Goal: Information Seeking & Learning: Find specific fact

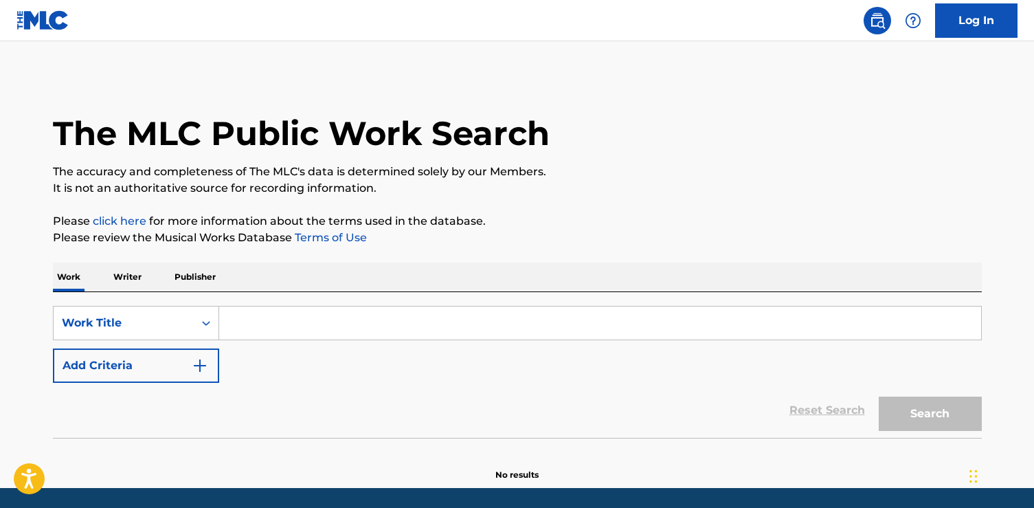
click at [284, 327] on input "Search Form" at bounding box center [600, 322] width 762 height 33
paste input "Is Anybody Out There?"
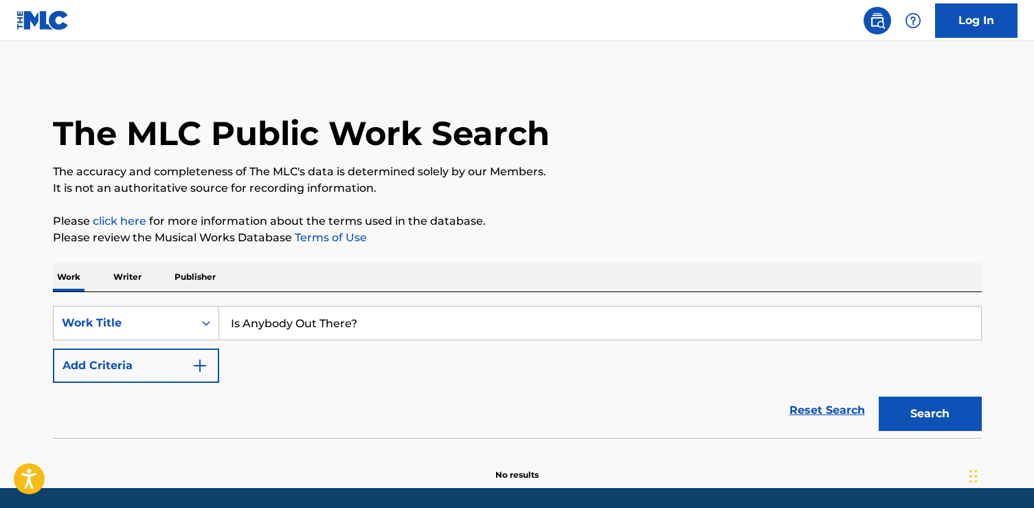
type input "Is Anybody Out There?"
click at [879, 396] on button "Search" at bounding box center [930, 413] width 103 height 34
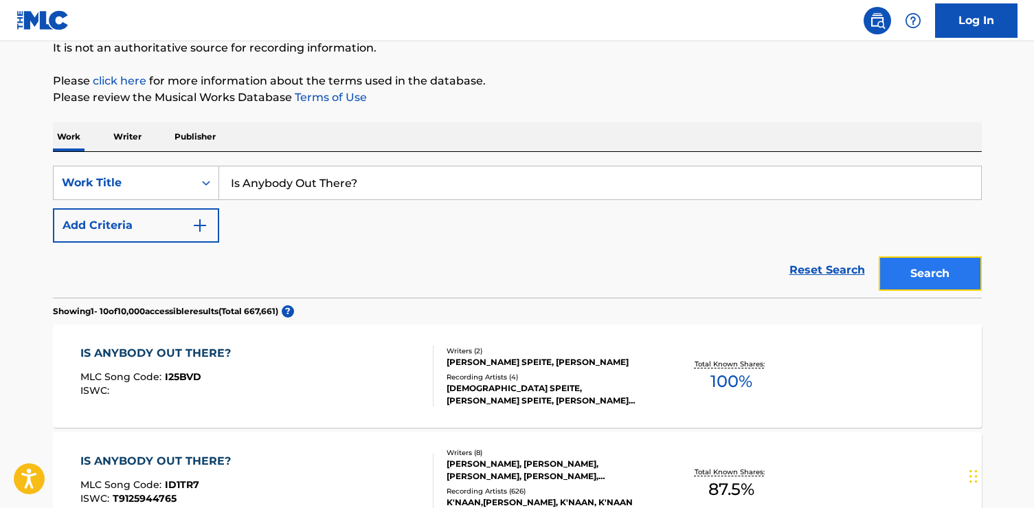
click at [896, 267] on button "Search" at bounding box center [930, 273] width 103 height 34
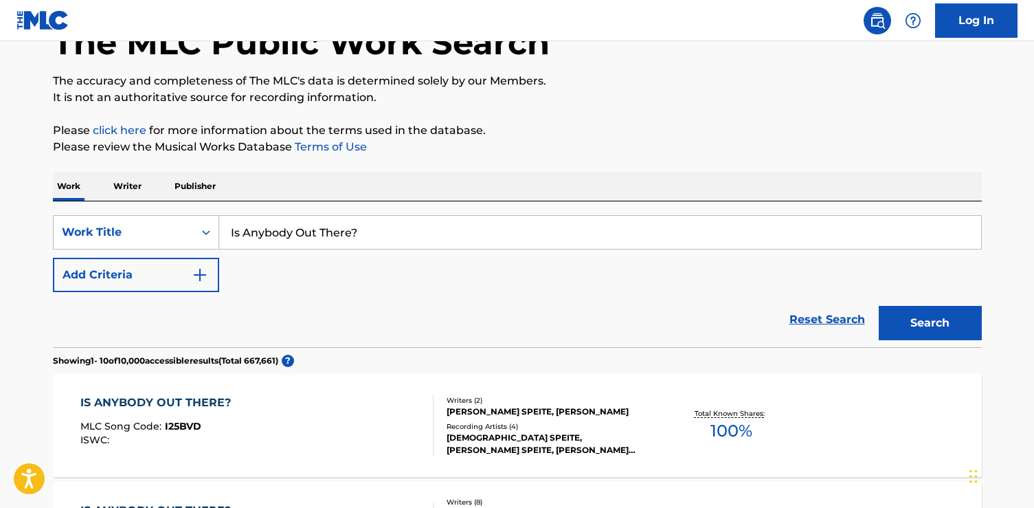
scroll to position [140, 0]
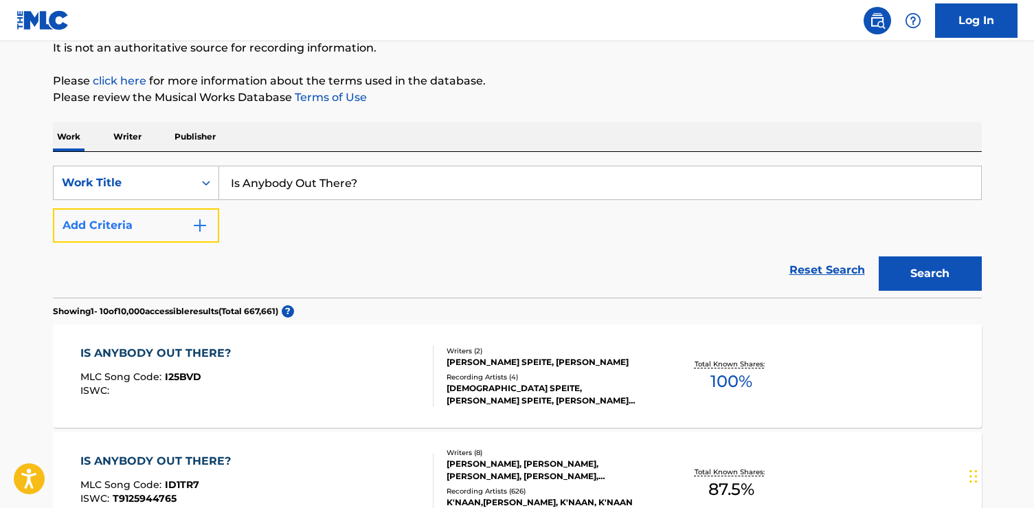
click at [169, 213] on button "Add Criteria" at bounding box center [136, 225] width 166 height 34
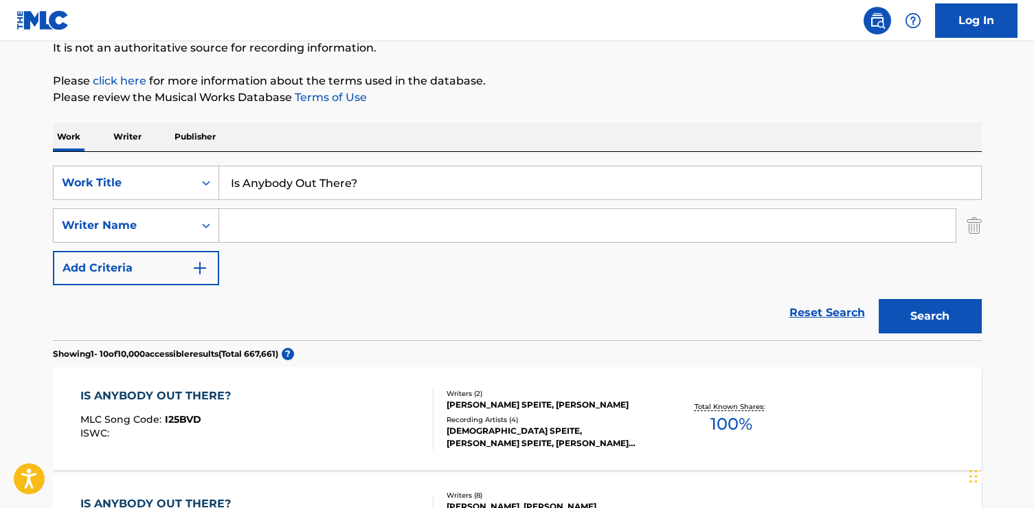
click at [235, 229] on input "Search Form" at bounding box center [587, 225] width 736 height 33
paste input "[PERSON_NAME]"
type input "[PERSON_NAME]"
click at [879, 299] on button "Search" at bounding box center [930, 316] width 103 height 34
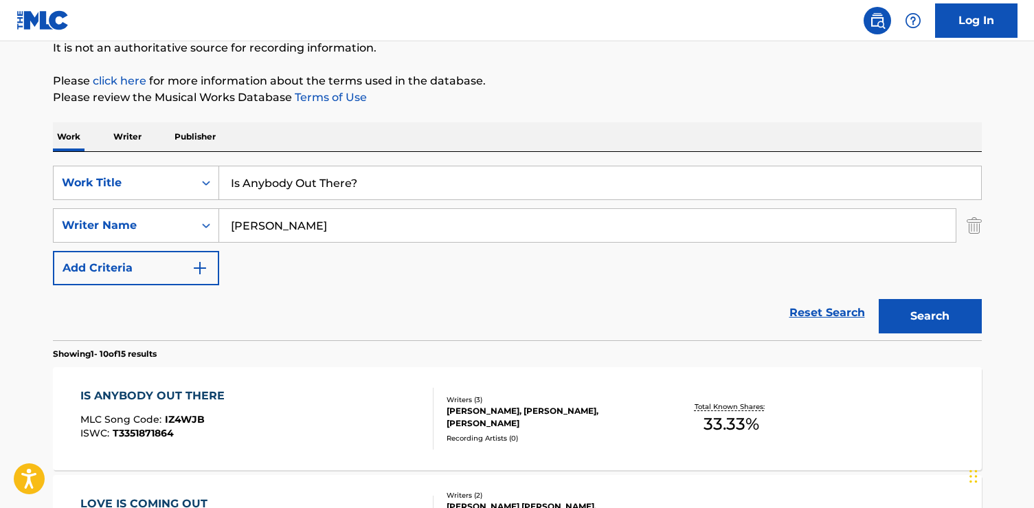
click at [319, 396] on div "IS ANYBODY OUT THERE MLC Song Code : IZ4WJB ISWC : T3351871864" at bounding box center [256, 418] width 353 height 62
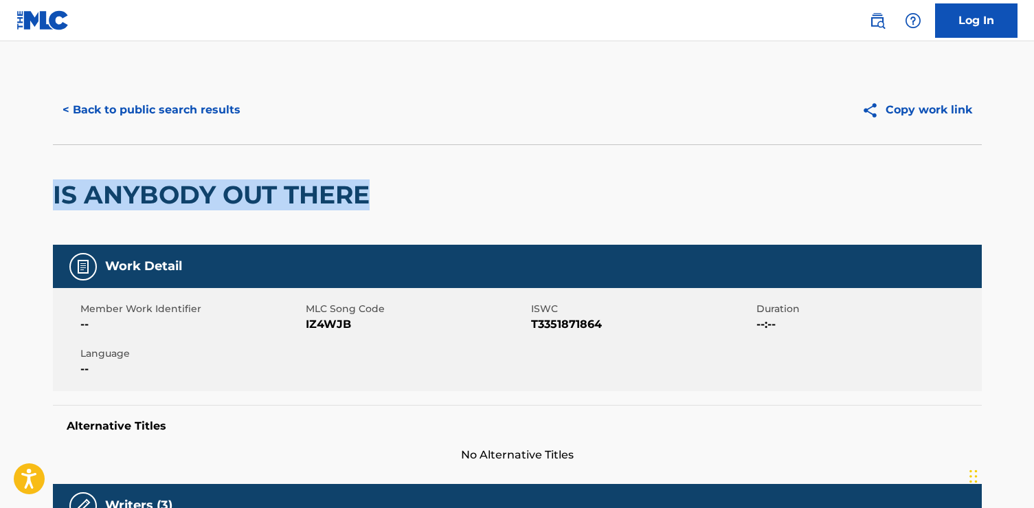
drag, startPoint x: 374, startPoint y: 213, endPoint x: 35, endPoint y: 192, distance: 340.1
copy h2 "IS ANYBODY OUT THERE"
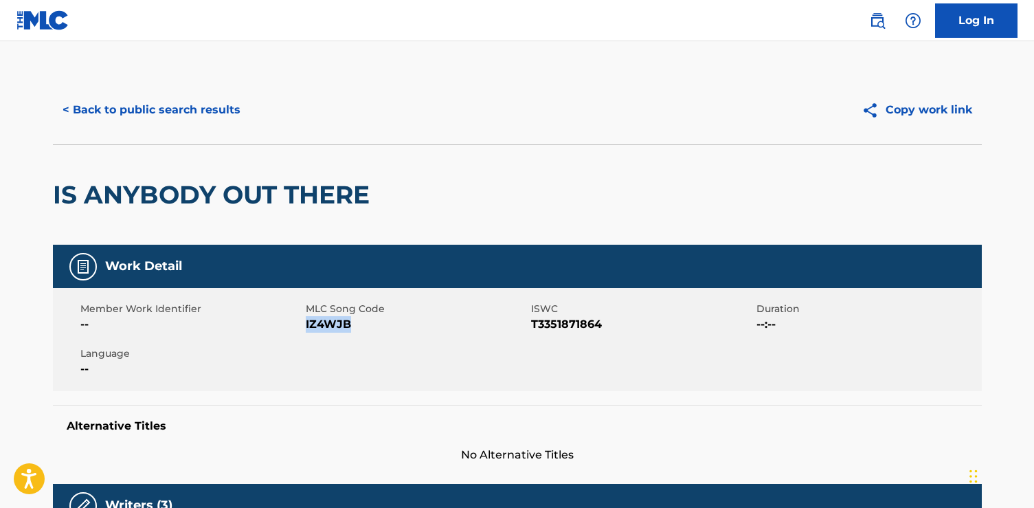
drag, startPoint x: 364, startPoint y: 324, endPoint x: 306, endPoint y: 325, distance: 57.7
click at [306, 326] on span "IZ4WJB" at bounding box center [417, 324] width 222 height 16
click at [307, 326] on span "IZ4WJB" at bounding box center [417, 324] width 222 height 16
copy span "IZ4WJB"
click at [234, 107] on button "< Back to public search results" at bounding box center [151, 110] width 197 height 34
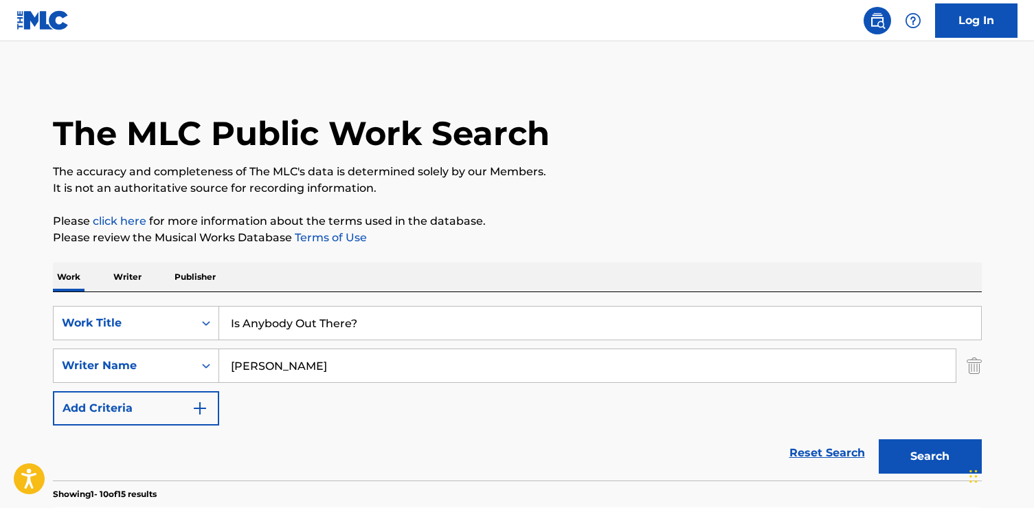
scroll to position [140, 0]
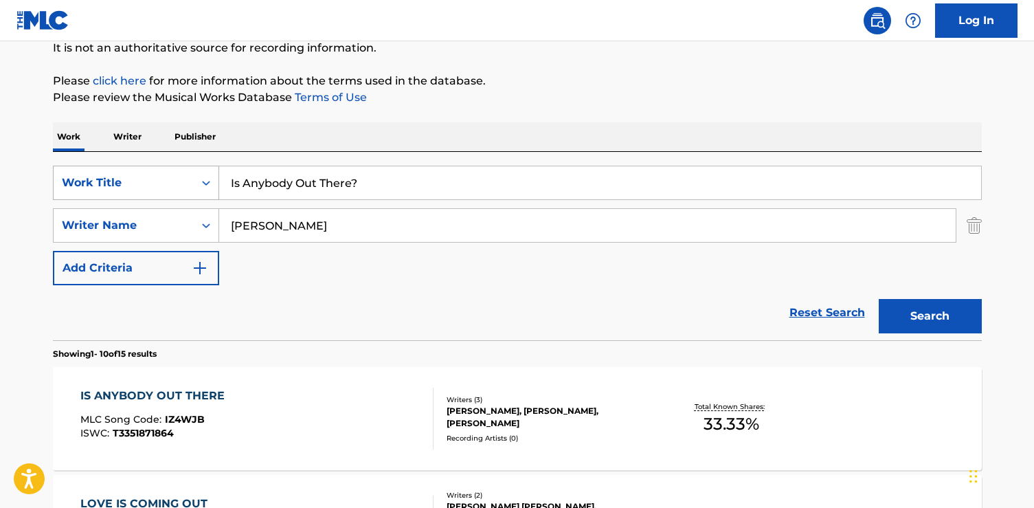
drag, startPoint x: 360, startPoint y: 182, endPoint x: 126, endPoint y: 172, distance: 233.8
click at [126, 172] on div "SearchWithCriteria6dda4e17-245b-49b5-93a5-f22858ed2873 Work Title Is Anybody Ou…" at bounding box center [517, 183] width 929 height 34
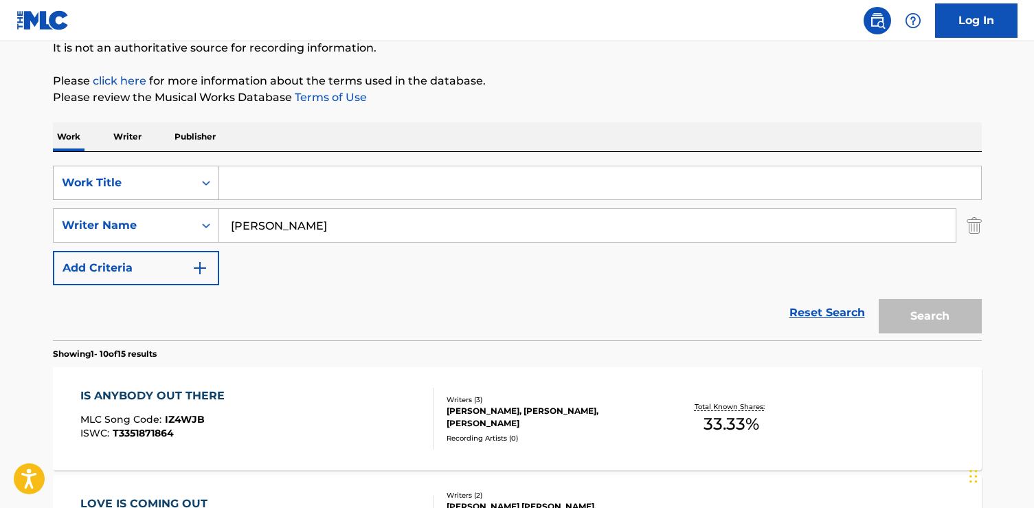
paste input "Written In Stone"
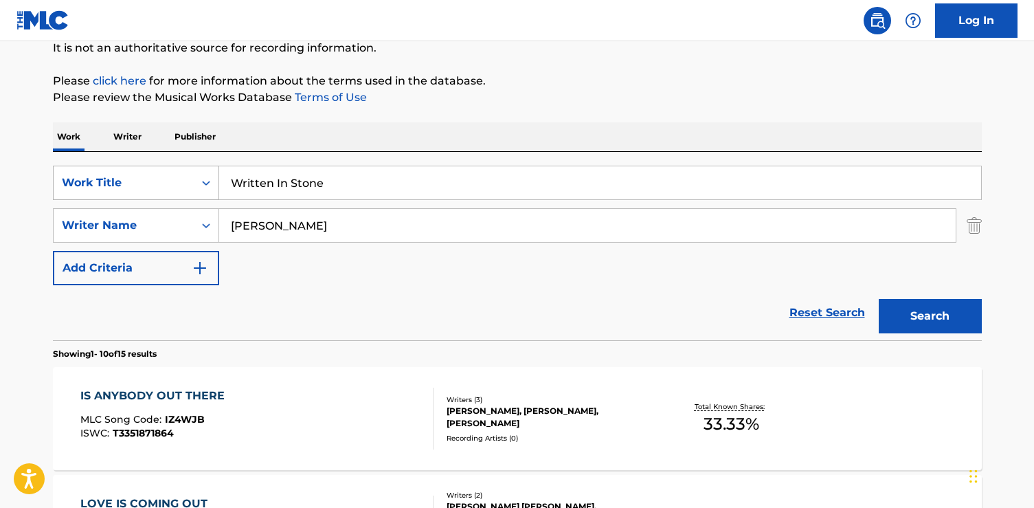
type input "Written In Stone"
drag, startPoint x: 302, startPoint y: 238, endPoint x: 148, endPoint y: 233, distance: 154.0
click at [148, 234] on div "SearchWithCriteria42e019c5-ca48-4a72-8876-e54d4e5e467f Writer Name [PERSON_NAME]" at bounding box center [517, 225] width 929 height 34
drag, startPoint x: 321, startPoint y: 225, endPoint x: 100, endPoint y: 206, distance: 221.3
click at [100, 206] on div "SearchWithCriteria6dda4e17-245b-49b5-93a5-f22858ed2873 Work Title Written In St…" at bounding box center [517, 226] width 929 height 120
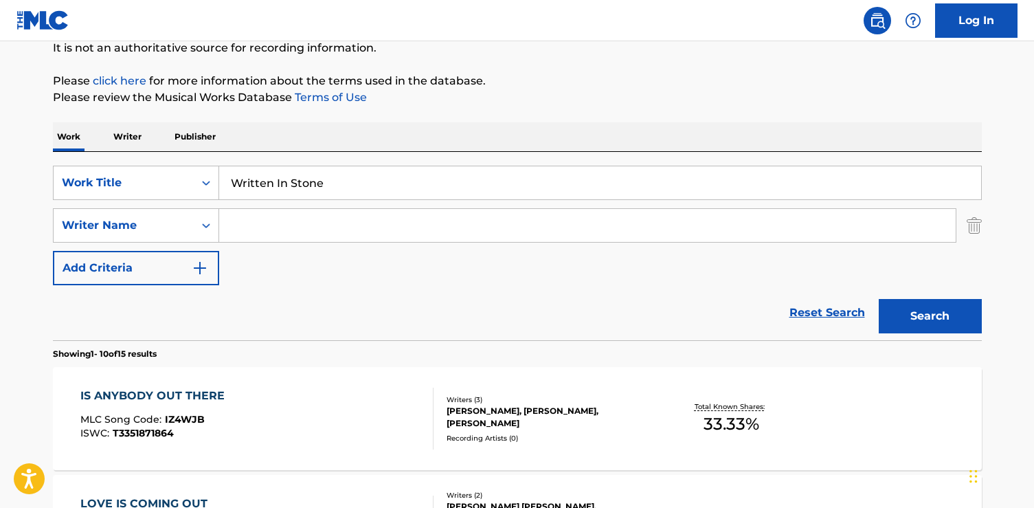
click at [879, 299] on button "Search" at bounding box center [930, 316] width 103 height 34
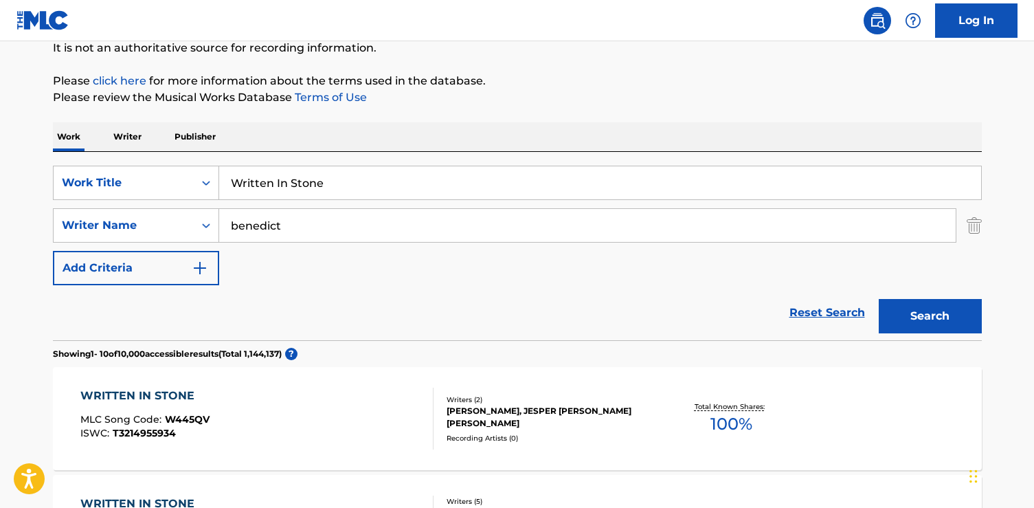
type input "benedict"
click at [879, 299] on button "Search" at bounding box center [930, 316] width 103 height 34
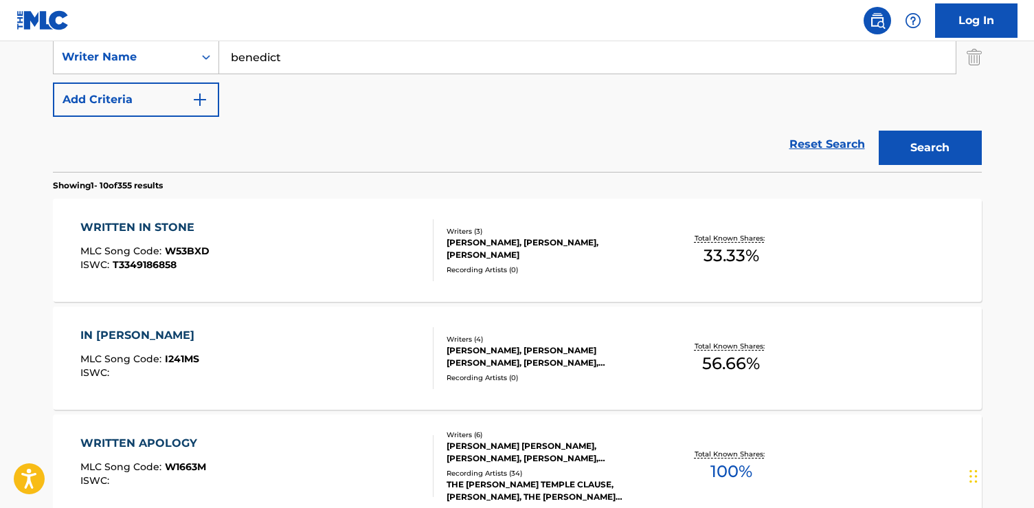
scroll to position [310, 0]
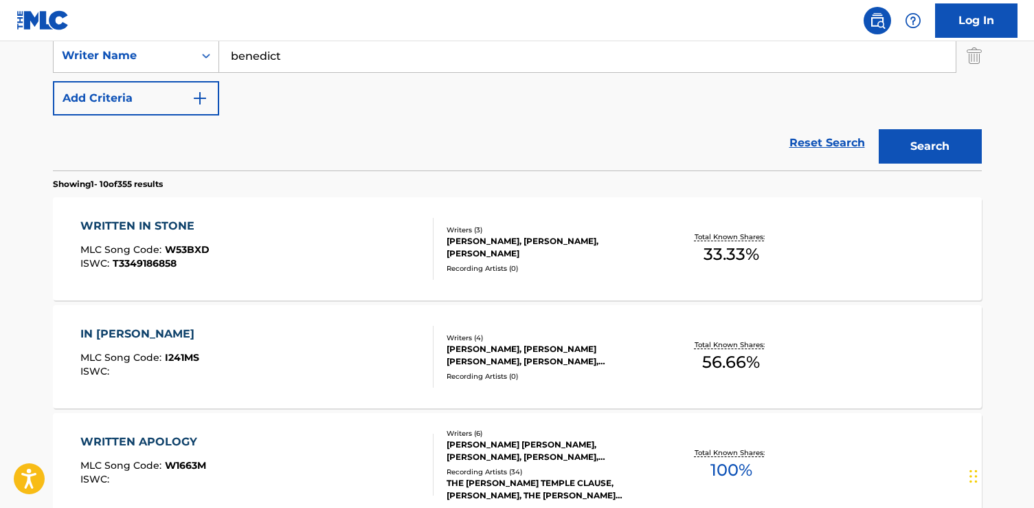
click at [378, 267] on div "WRITTEN IN STONE MLC Song Code : W53BXD ISWC : T3349186858" at bounding box center [256, 249] width 353 height 62
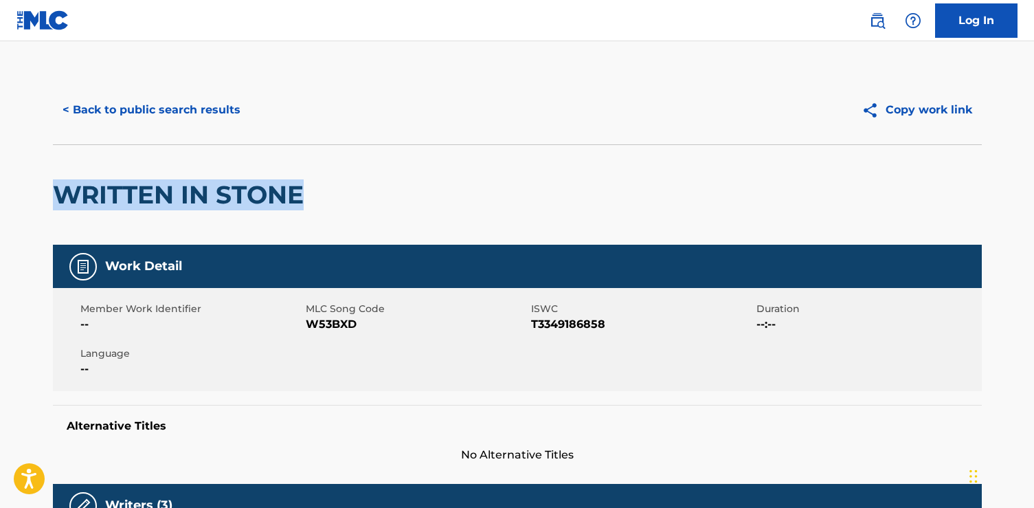
drag, startPoint x: 317, startPoint y: 210, endPoint x: 1, endPoint y: 206, distance: 316.1
copy h2 "WRITTEN IN STONE"
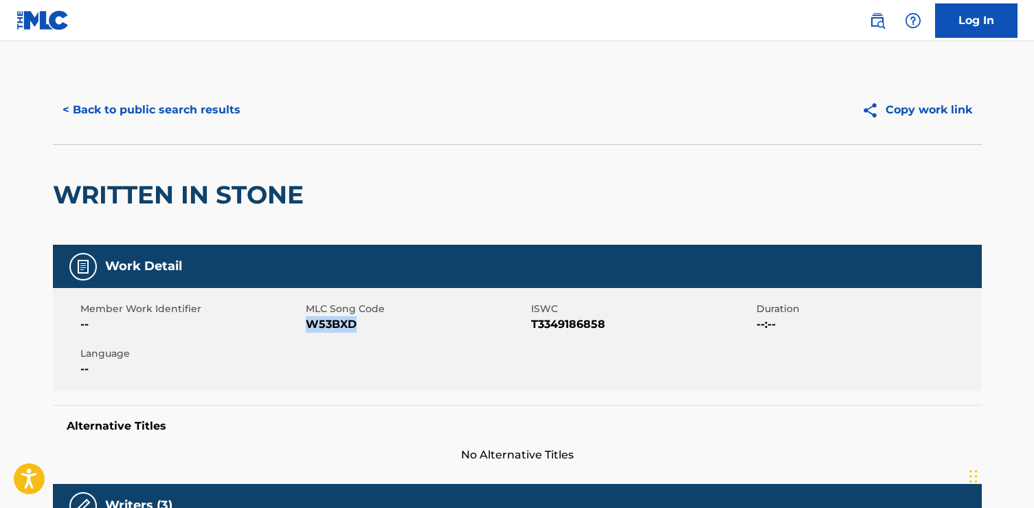
drag, startPoint x: 363, startPoint y: 330, endPoint x: 308, endPoint y: 324, distance: 55.3
click at [308, 324] on span "W53BXD" at bounding box center [417, 324] width 222 height 16
copy span "W53BXD"
click at [216, 114] on button "< Back to public search results" at bounding box center [151, 110] width 197 height 34
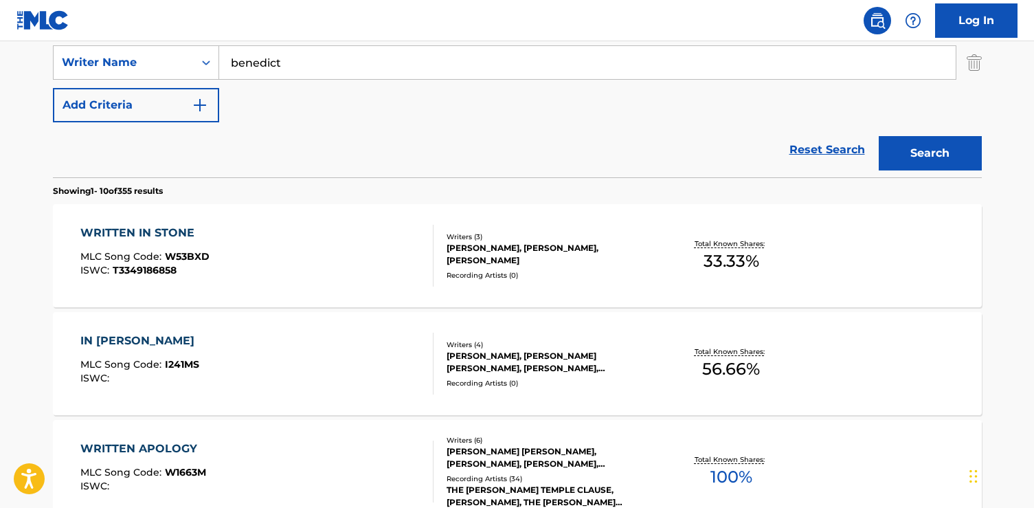
scroll to position [212, 0]
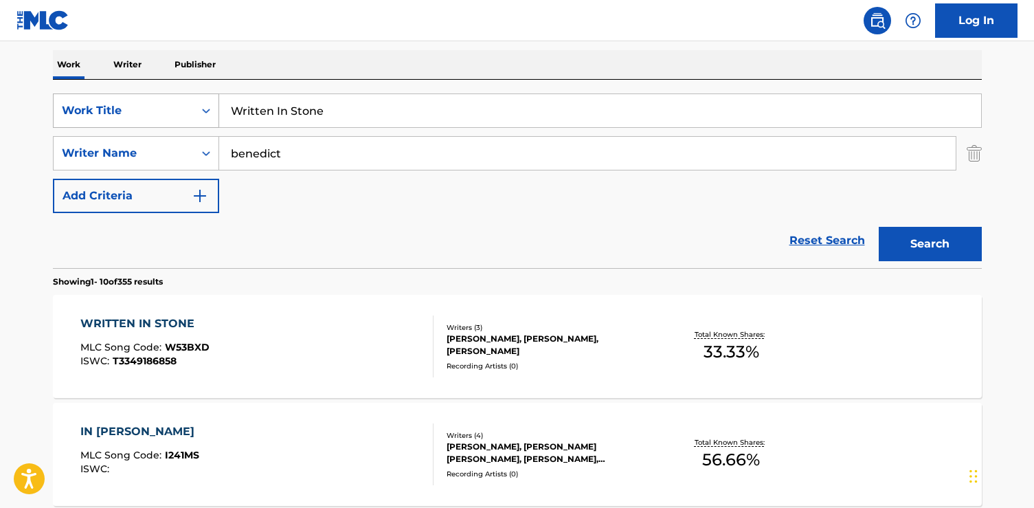
drag, startPoint x: 365, startPoint y: 120, endPoint x: 215, endPoint y: 120, distance: 149.8
click at [215, 120] on div "SearchWithCriteria6dda4e17-245b-49b5-93a5-f22858ed2873 Work Title Written In St…" at bounding box center [517, 110] width 929 height 34
click at [379, 96] on input "Written In Stone" at bounding box center [600, 110] width 762 height 33
drag, startPoint x: 365, startPoint y: 112, endPoint x: 207, endPoint y: 113, distance: 158.0
click at [207, 113] on div "SearchWithCriteria6dda4e17-245b-49b5-93a5-f22858ed2873 Work Title Written In St…" at bounding box center [517, 110] width 929 height 34
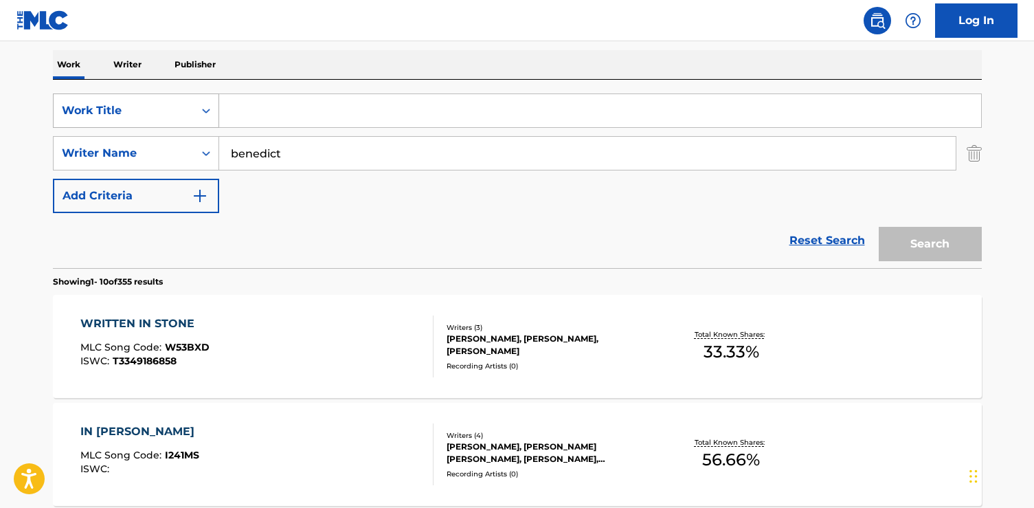
paste input "El Amor No Llega Dos Veces"
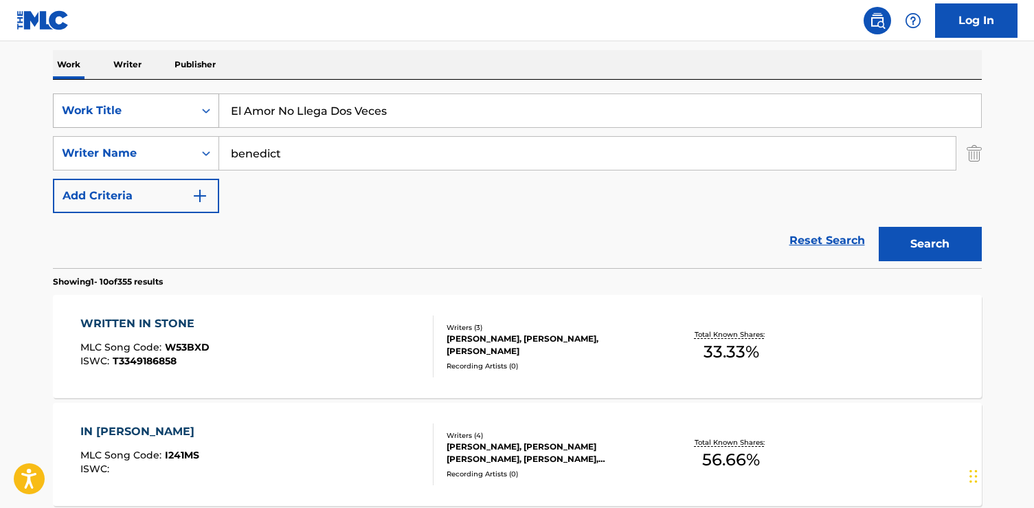
type input "El Amor No Llega Dos Veces"
drag, startPoint x: 284, startPoint y: 156, endPoint x: 144, endPoint y: 156, distance: 140.2
click at [144, 156] on div "SearchWithCriteria42e019c5-ca48-4a72-8876-e54d4e5e467f Writer Name [PERSON_NAME]" at bounding box center [517, 153] width 929 height 34
click at [879, 227] on button "Search" at bounding box center [930, 244] width 103 height 34
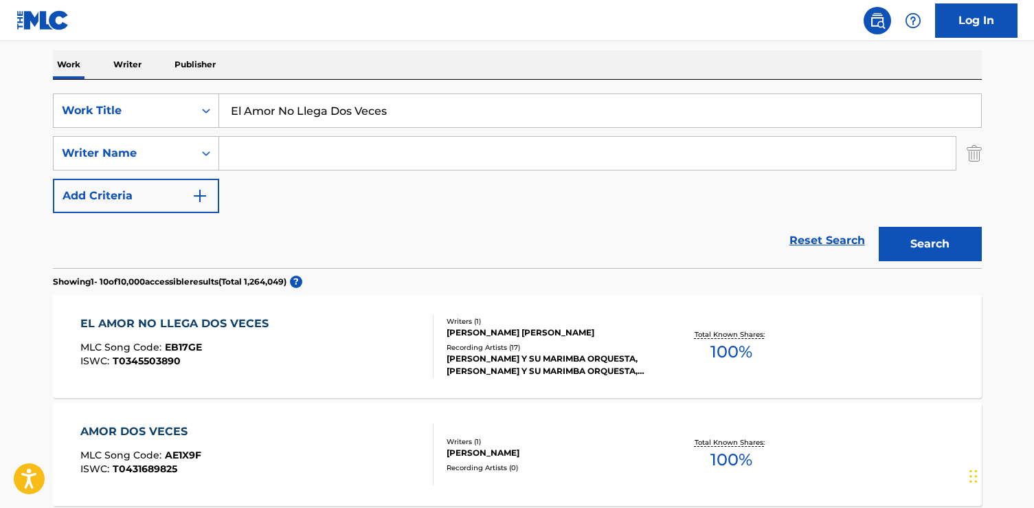
scroll to position [230, 0]
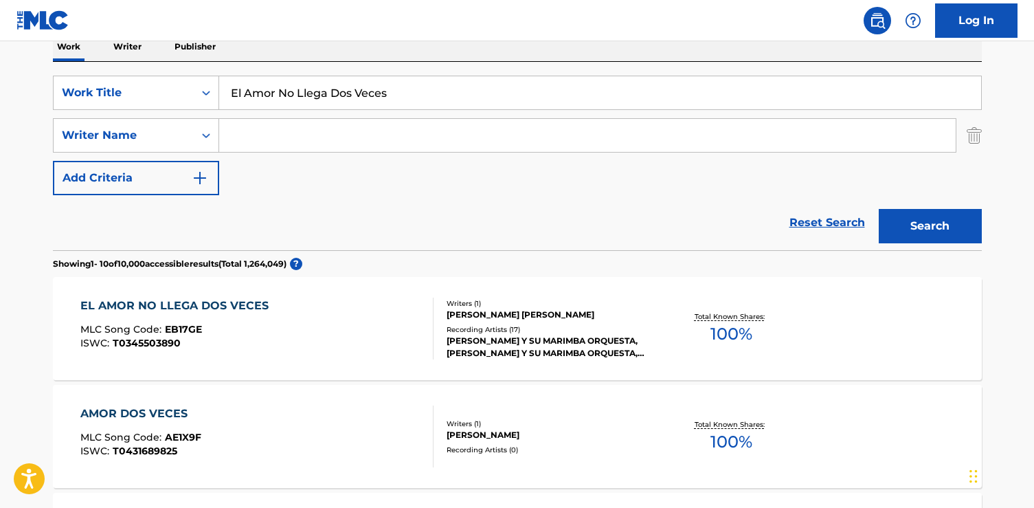
click at [377, 340] on div "EL AMOR NO LLEGA DOS VECES MLC Song Code : EB17GE ISWC : T0345503890" at bounding box center [256, 328] width 353 height 62
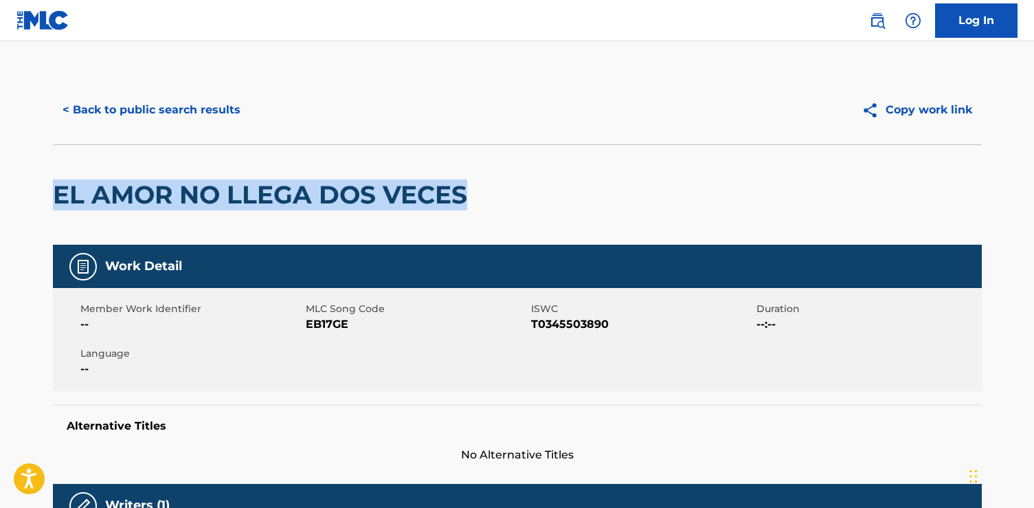
drag, startPoint x: 504, startPoint y: 194, endPoint x: 52, endPoint y: 190, distance: 452.1
copy h2 "EL AMOR NO LLEGA DOS VECES"
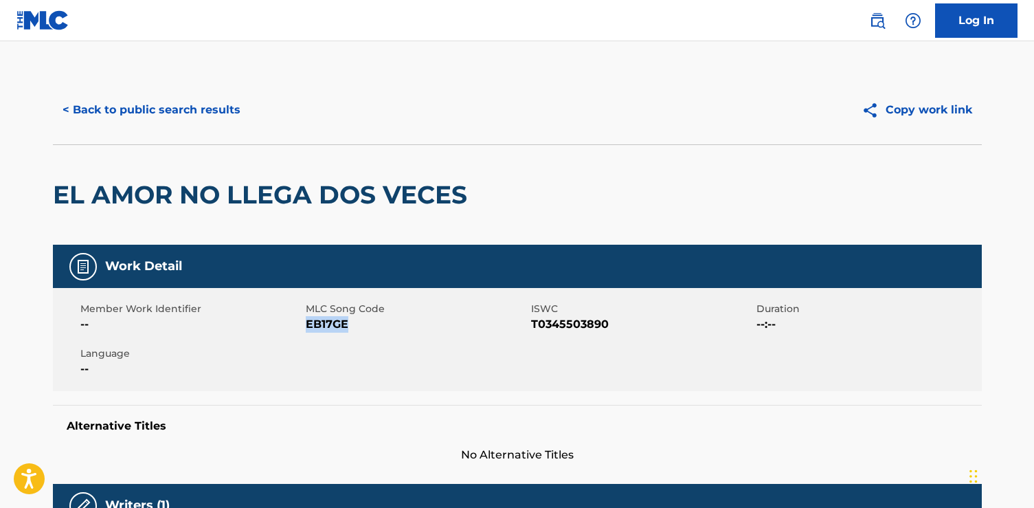
drag, startPoint x: 374, startPoint y: 322, endPoint x: 307, endPoint y: 322, distance: 66.6
click at [307, 323] on span "EB17GE" at bounding box center [417, 324] width 222 height 16
copy span "EB17GE"
click at [199, 102] on button "< Back to public search results" at bounding box center [151, 110] width 197 height 34
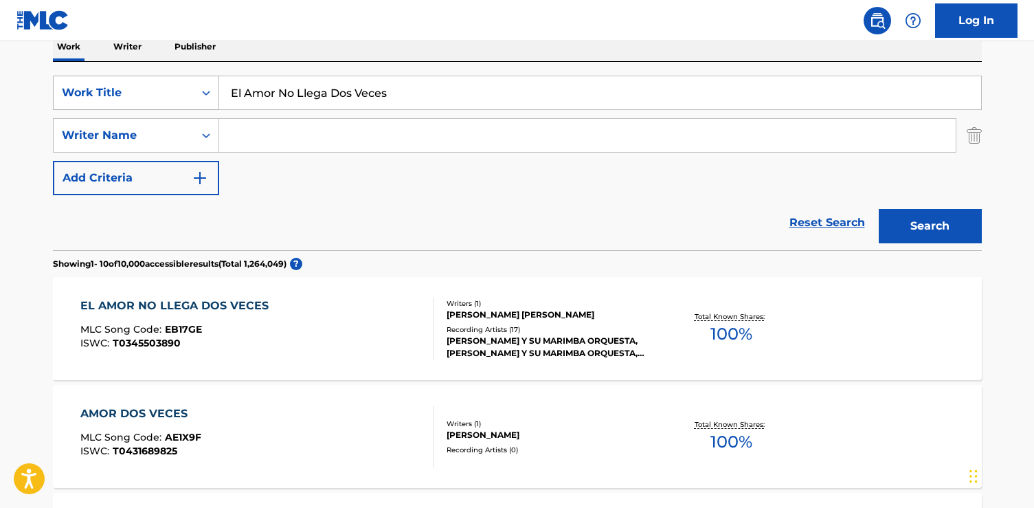
drag, startPoint x: 404, startPoint y: 101, endPoint x: 116, endPoint y: 87, distance: 288.2
click at [116, 88] on div "SearchWithCriteria6dda4e17-245b-49b5-93a5-f22858ed2873 Work Title El Amor No Ll…" at bounding box center [517, 93] width 929 height 34
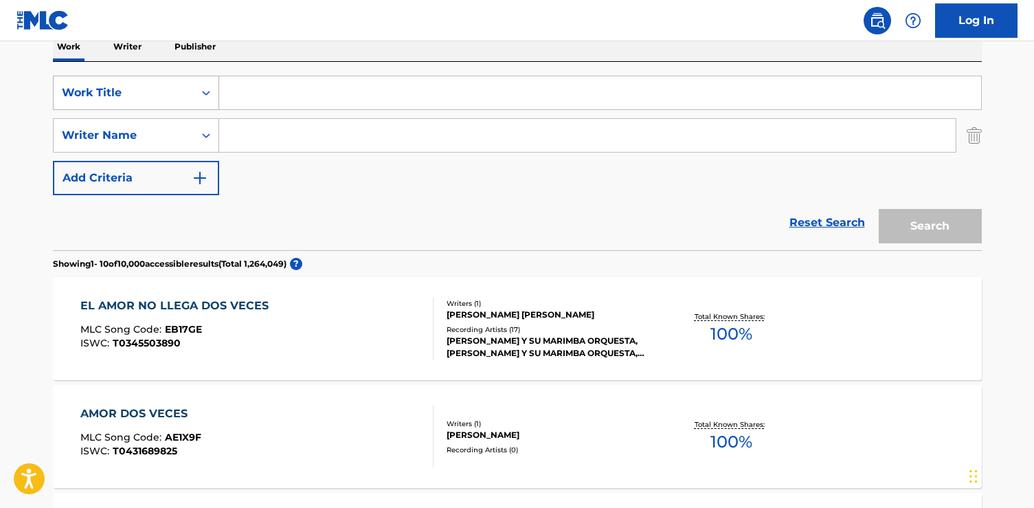
paste input "Marry Me"
type input "Marry Me"
type input "[PERSON_NAME]"
click at [879, 209] on button "Search" at bounding box center [930, 226] width 103 height 34
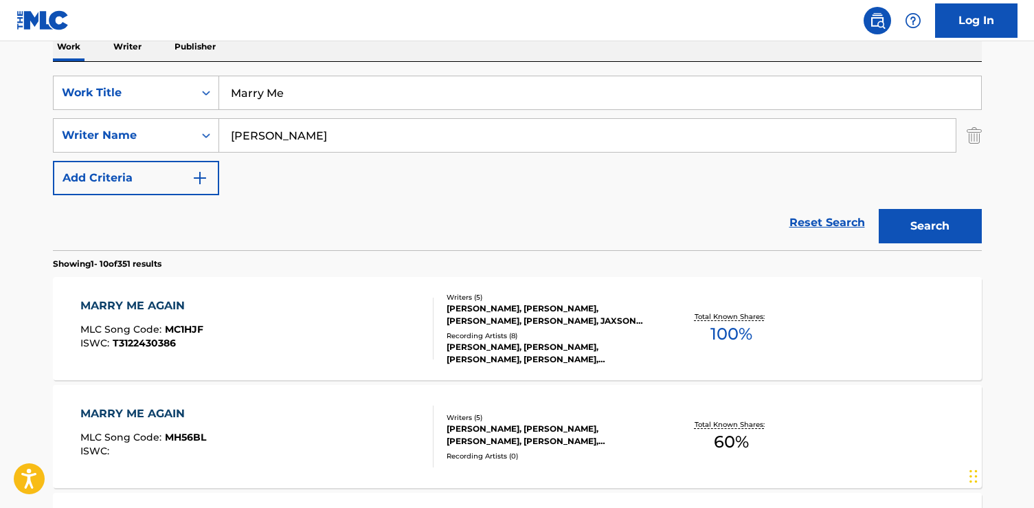
click at [215, 321] on div "MARRY ME AGAIN MLC Song Code : MC1HJF ISWC : T3122430386" at bounding box center [256, 328] width 353 height 62
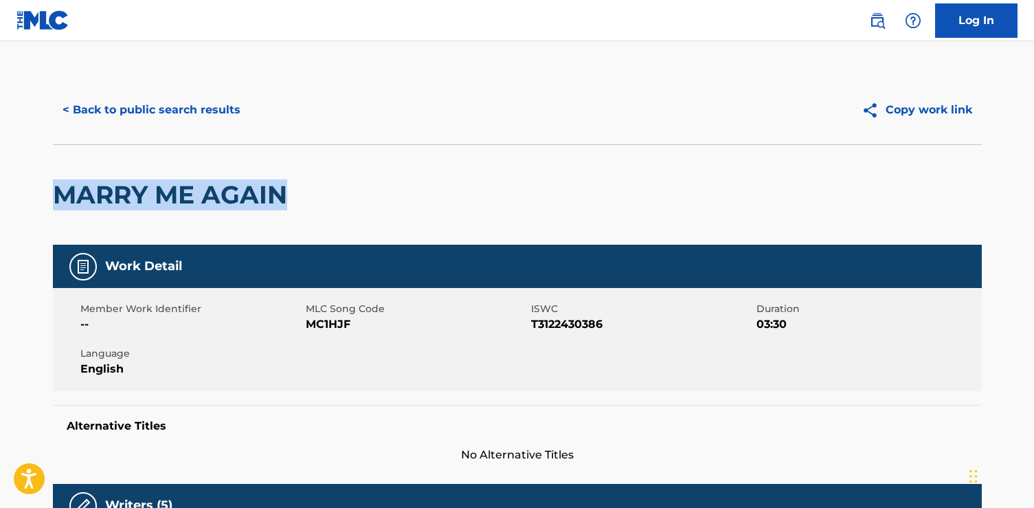
drag, startPoint x: 282, startPoint y: 194, endPoint x: 56, endPoint y: 198, distance: 225.4
click at [56, 198] on h2 "MARRY ME AGAIN" at bounding box center [173, 194] width 241 height 31
copy h2 "MARRY ME AGAIN"
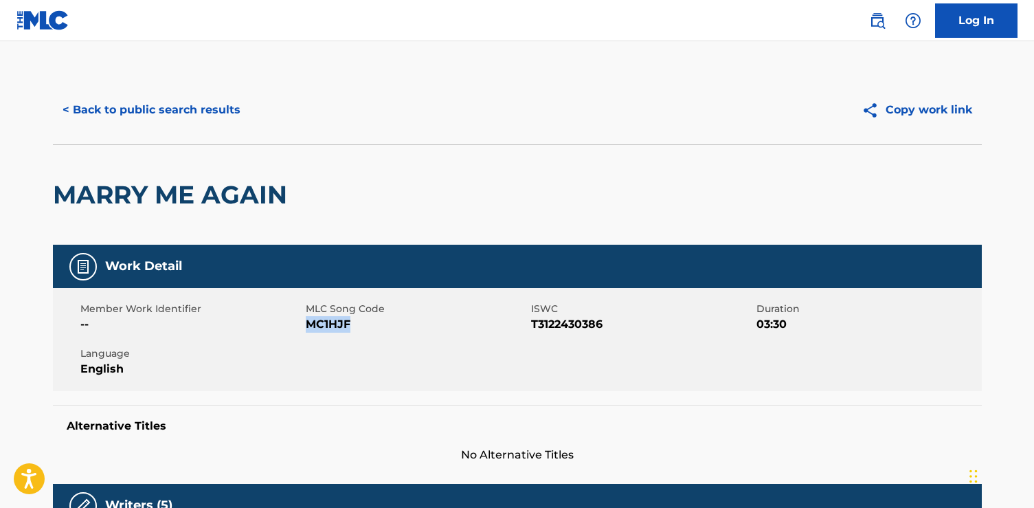
drag, startPoint x: 349, startPoint y: 326, endPoint x: 306, endPoint y: 324, distance: 43.3
click at [306, 324] on span "MC1HJF" at bounding box center [417, 324] width 222 height 16
copy span "MC1HJF"
click at [197, 113] on button "< Back to public search results" at bounding box center [151, 110] width 197 height 34
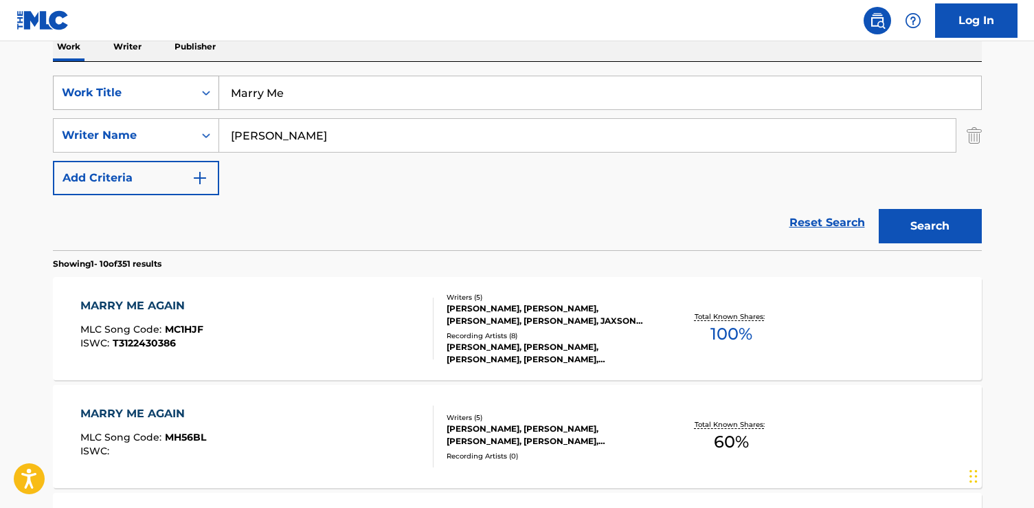
drag, startPoint x: 426, startPoint y: 94, endPoint x: 201, endPoint y: 94, distance: 225.3
click at [201, 94] on div "SearchWithCriteria6dda4e17-245b-49b5-93a5-f22858ed2873 Work Title Marry Me" at bounding box center [517, 93] width 929 height 34
paste input "Fool Me"
type input "Fool Me"
click at [879, 209] on button "Search" at bounding box center [930, 226] width 103 height 34
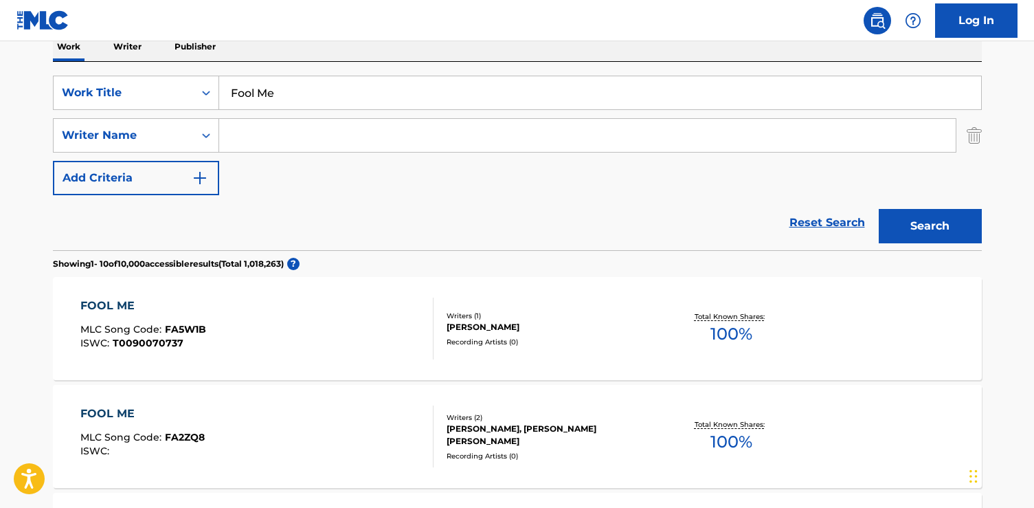
click at [341, 124] on input "Search Form" at bounding box center [587, 135] width 736 height 33
paste input "[PERSON_NAME]"
click at [879, 209] on button "Search" at bounding box center [930, 226] width 103 height 34
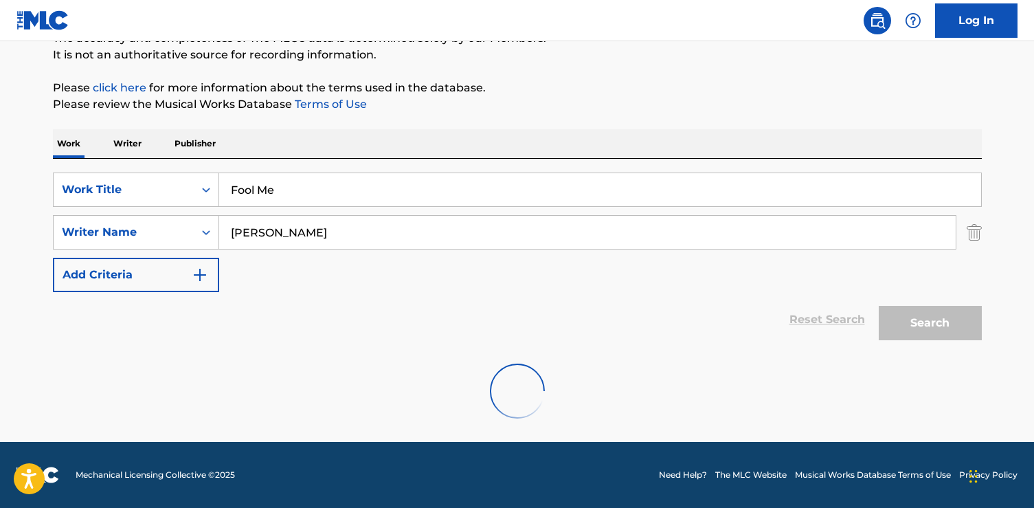
scroll to position [89, 0]
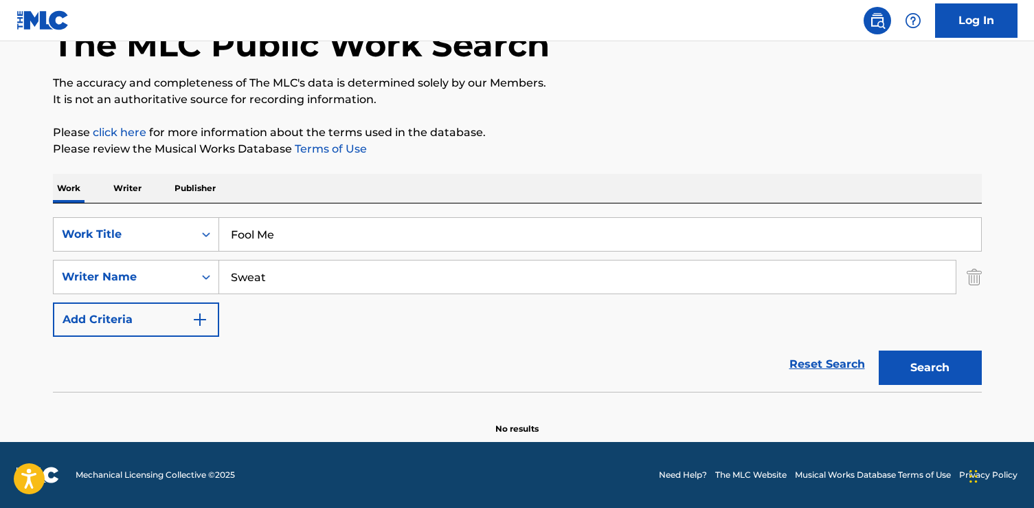
click at [879, 350] on button "Search" at bounding box center [930, 367] width 103 height 34
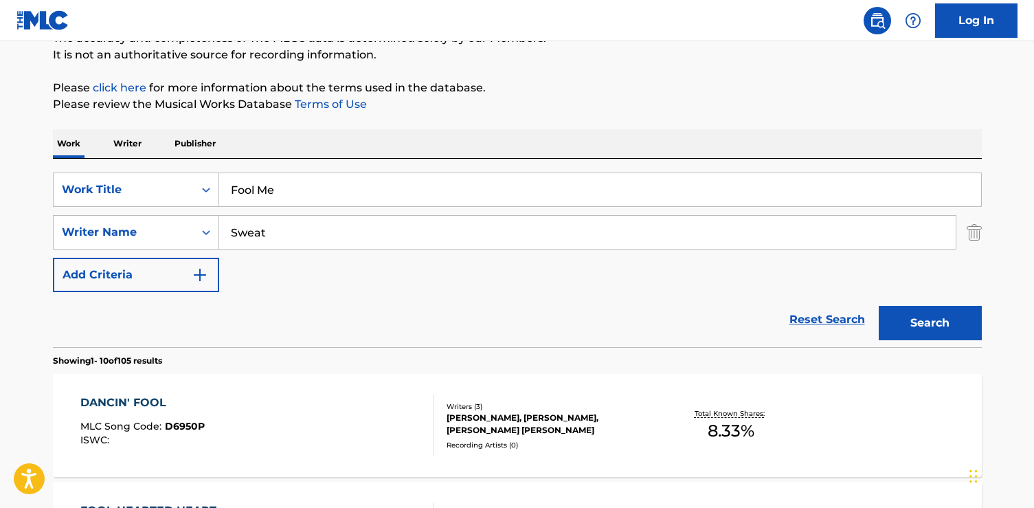
scroll to position [230, 0]
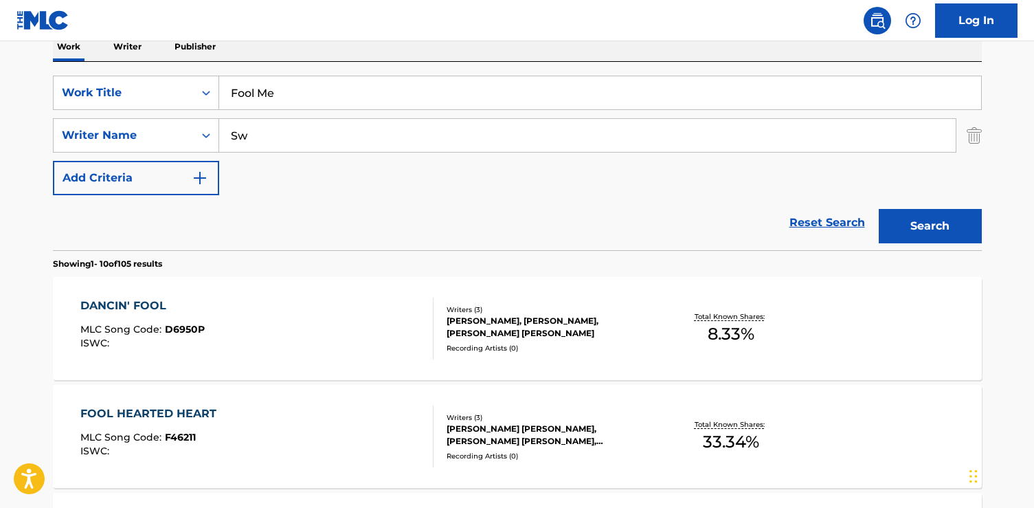
type input "S"
click at [879, 209] on button "Search" at bounding box center [930, 226] width 103 height 34
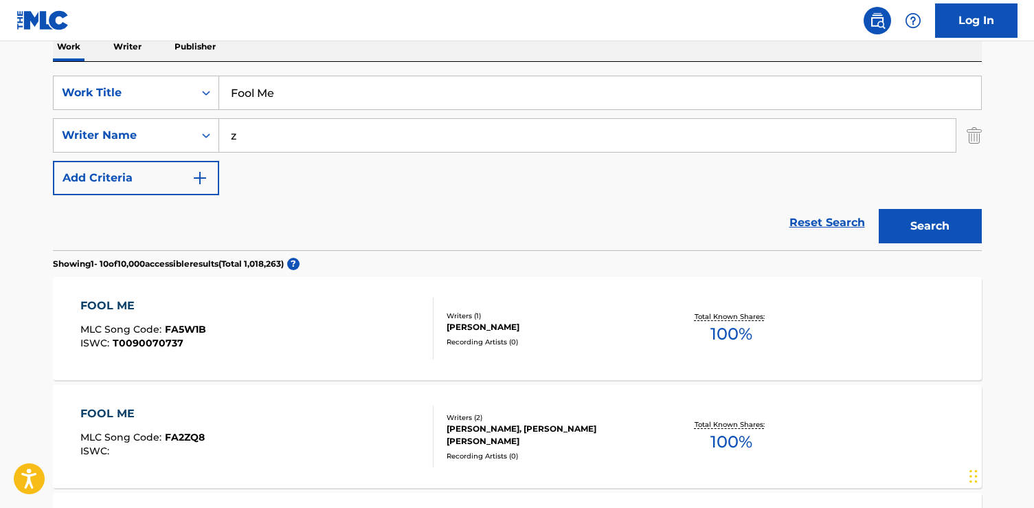
paste input "[PERSON_NAME]"
type input "zLevens Je\"
paste input "[PERSON_NAME]"
type input "[PERSON_NAME]"
click at [879, 209] on button "Search" at bounding box center [930, 226] width 103 height 34
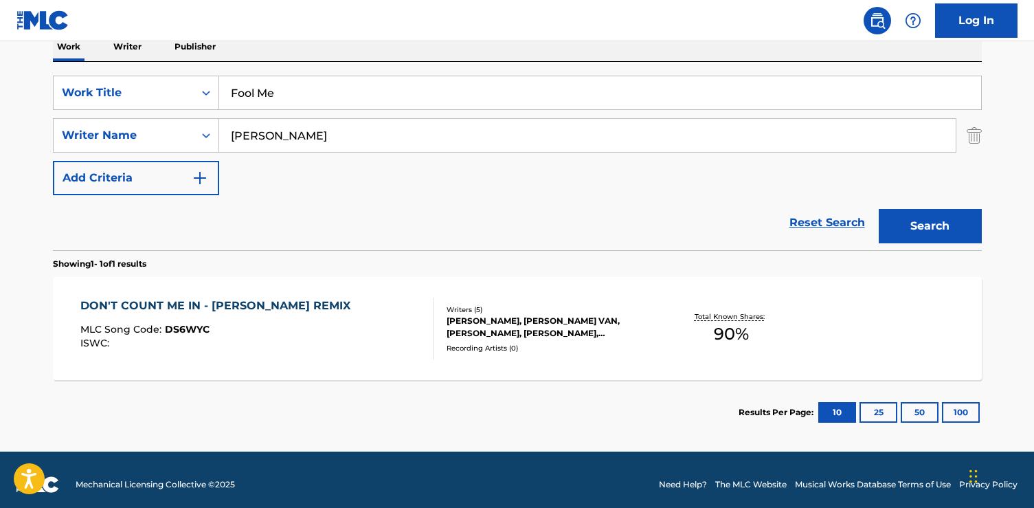
click at [351, 95] on input "Fool Me" at bounding box center [600, 92] width 762 height 33
drag, startPoint x: 351, startPoint y: 95, endPoint x: 233, endPoint y: 91, distance: 118.2
click at [233, 91] on input "Fool Me" at bounding box center [600, 92] width 762 height 33
paste input "Silly"
type input "Silly"
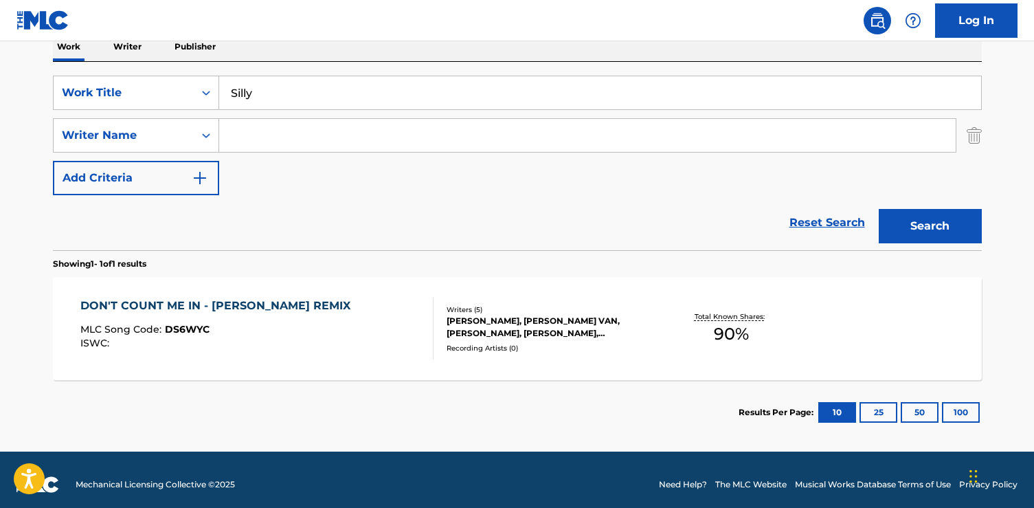
click at [879, 209] on button "Search" at bounding box center [930, 226] width 103 height 34
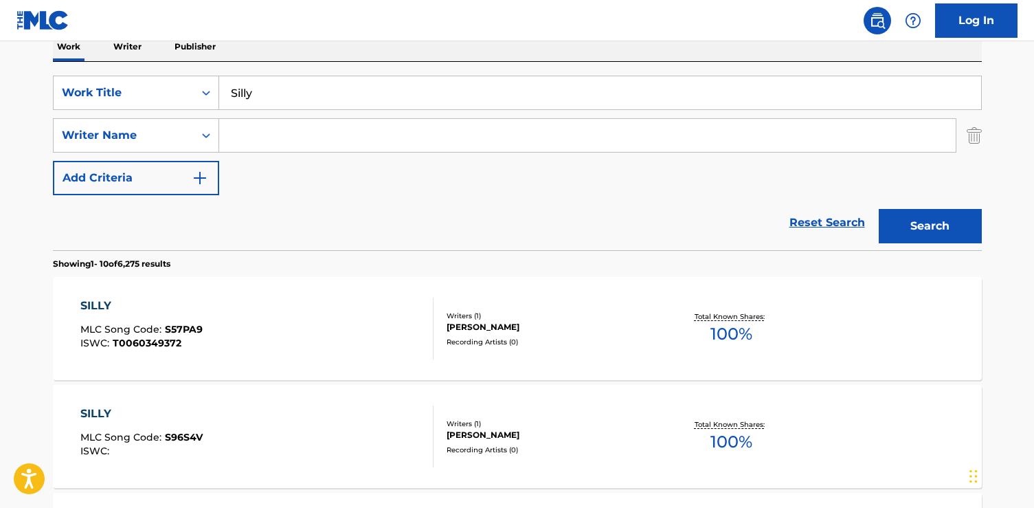
click at [438, 136] on input "Search Form" at bounding box center [587, 135] width 736 height 33
paste input "[PERSON_NAME] [PERSON_NAME]"
click at [879, 209] on button "Search" at bounding box center [930, 226] width 103 height 34
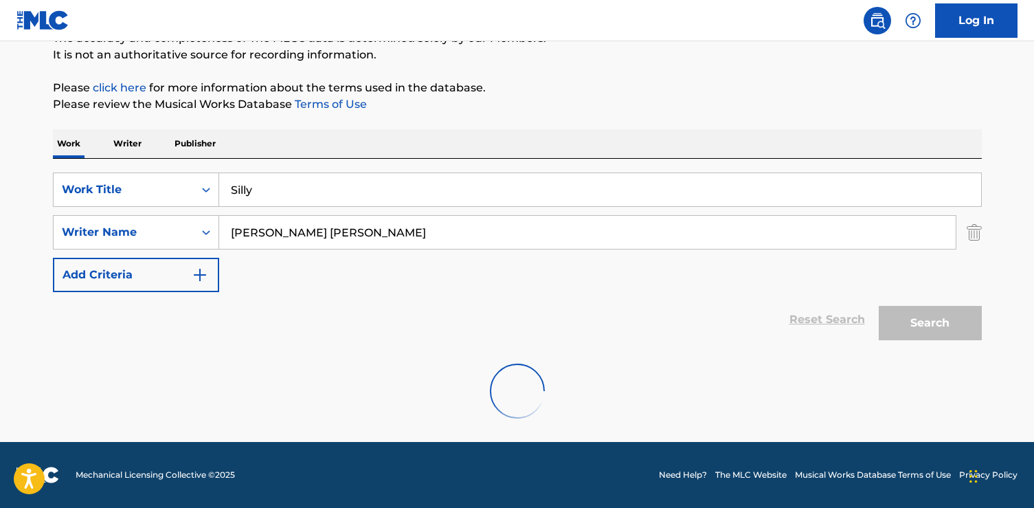
scroll to position [89, 0]
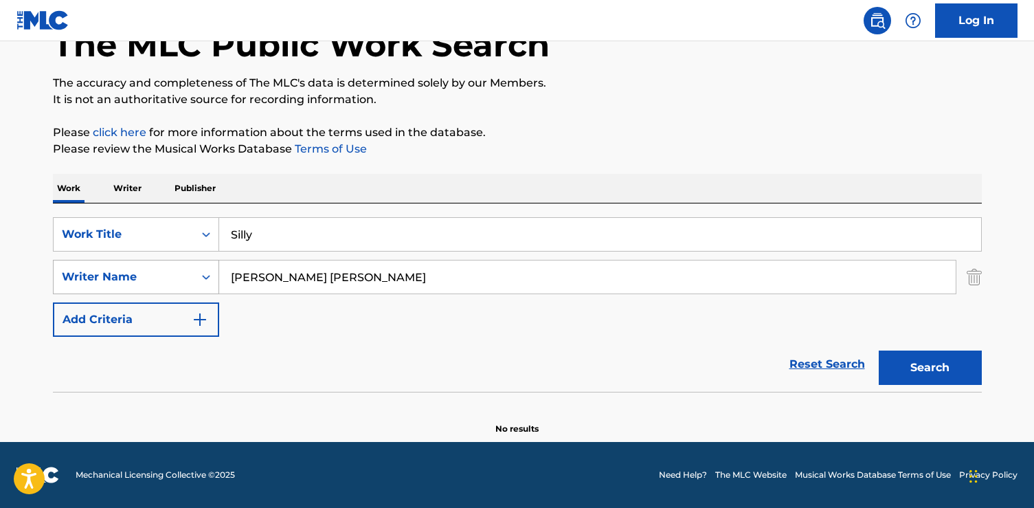
drag, startPoint x: 280, startPoint y: 277, endPoint x: 135, endPoint y: 274, distance: 145.0
click at [135, 274] on div "SearchWithCriteria42e019c5-ca48-4a72-8876-e54d4e5e467f Writer Name [PERSON_NAME…" at bounding box center [517, 277] width 929 height 34
type input "Victoria"
click at [879, 350] on button "Search" at bounding box center [930, 367] width 103 height 34
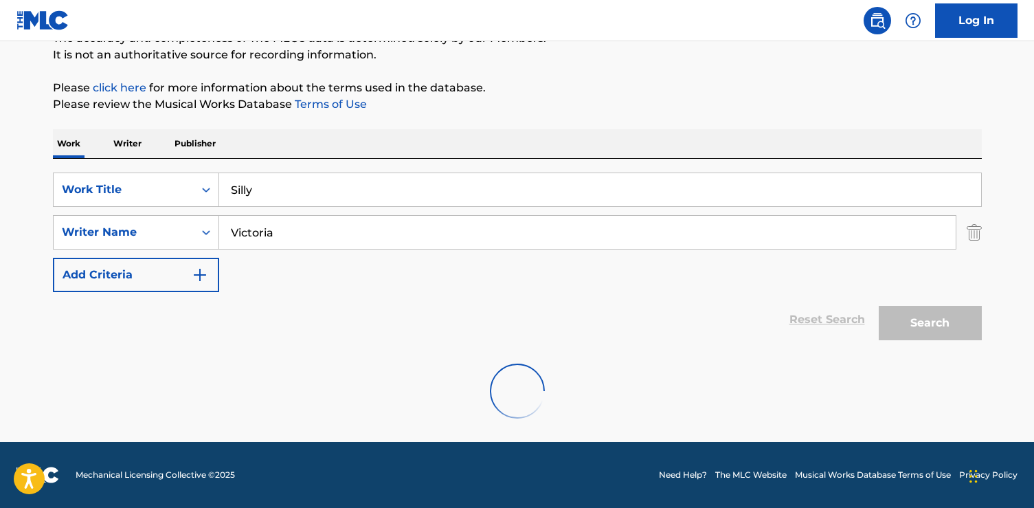
scroll to position [230, 0]
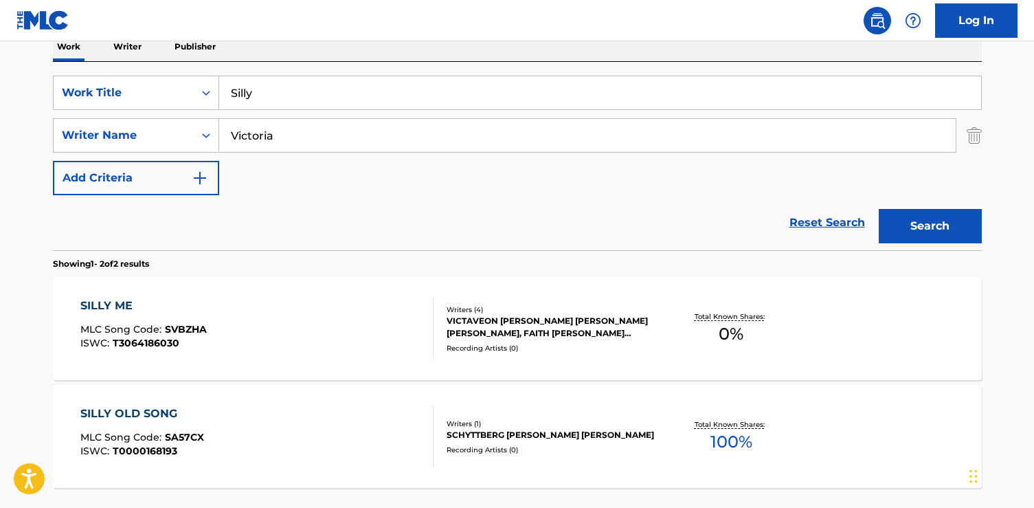
click at [311, 234] on div "Reset Search Search" at bounding box center [517, 222] width 929 height 55
drag, startPoint x: 269, startPoint y: 105, endPoint x: 54, endPoint y: 98, distance: 215.1
click at [54, 98] on div "SearchWithCriteria6dda4e17-245b-49b5-93a5-f22858ed2873 Work Title Silly" at bounding box center [517, 93] width 929 height 34
paste input "They Don't Know What's Right"
type input "They Don't Know What's Right"
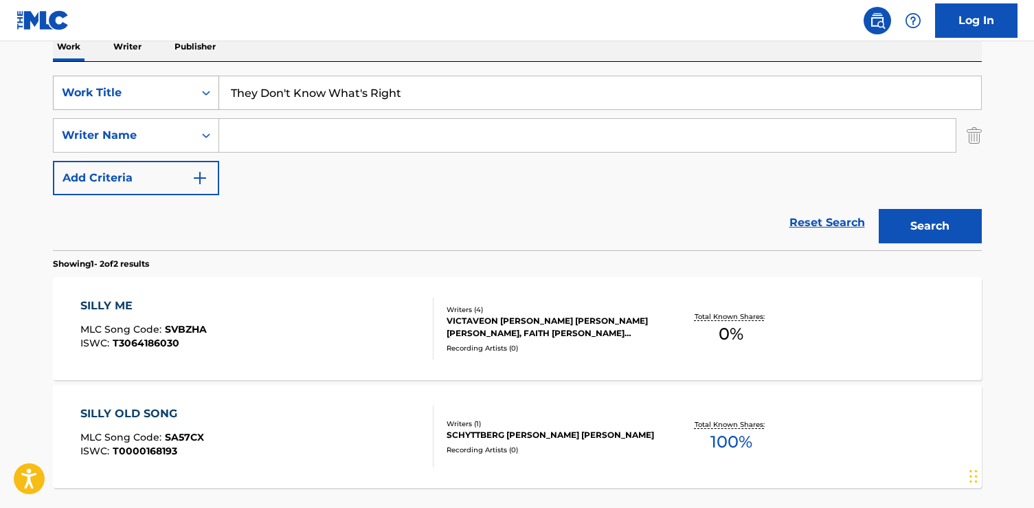
click at [879, 209] on button "Search" at bounding box center [930, 226] width 103 height 34
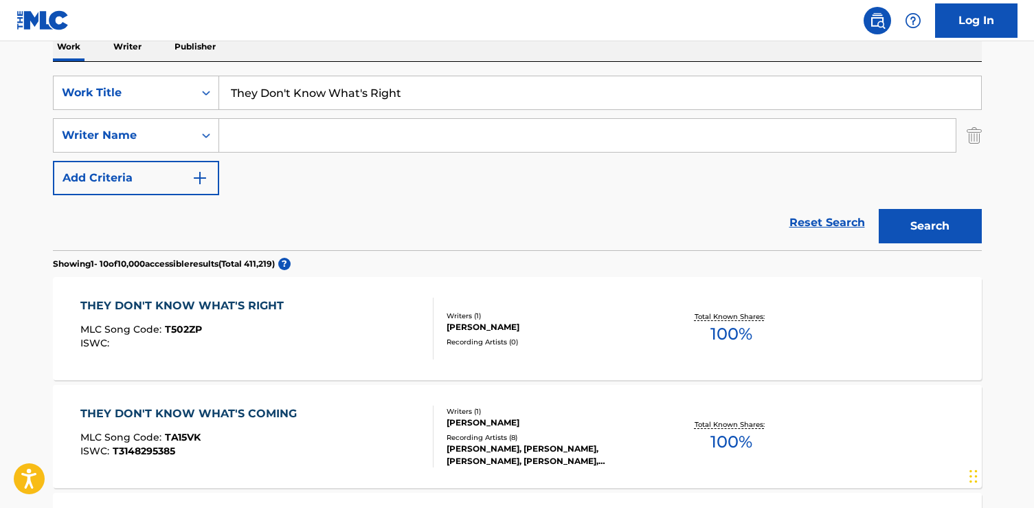
click at [131, 306] on div "THEY DON'T KNOW WHAT'S RIGHT" at bounding box center [185, 305] width 210 height 16
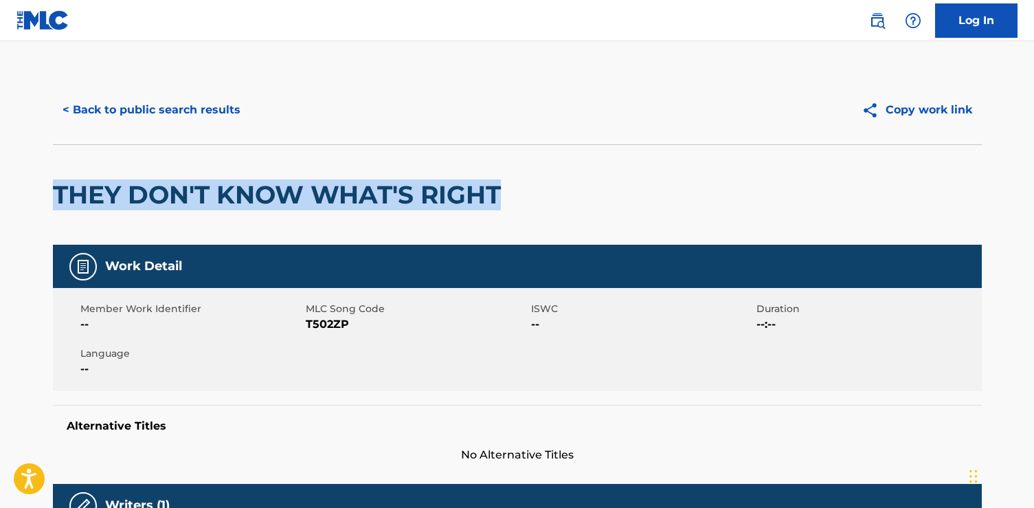
drag, startPoint x: 514, startPoint y: 208, endPoint x: 6, endPoint y: 184, distance: 508.3
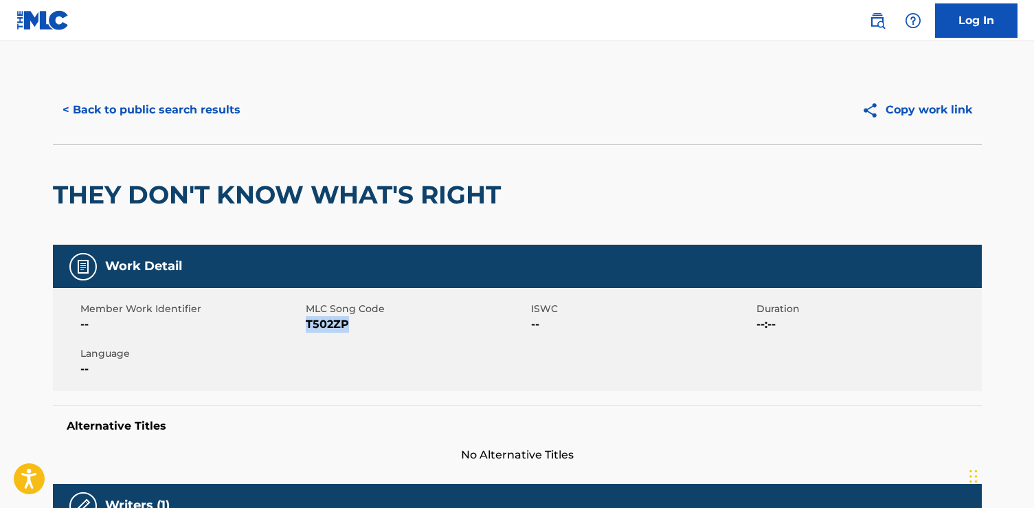
drag, startPoint x: 350, startPoint y: 324, endPoint x: 306, endPoint y: 330, distance: 44.4
click at [306, 330] on span "T502ZP" at bounding box center [417, 324] width 222 height 16
click at [232, 120] on button "< Back to public search results" at bounding box center [151, 110] width 197 height 34
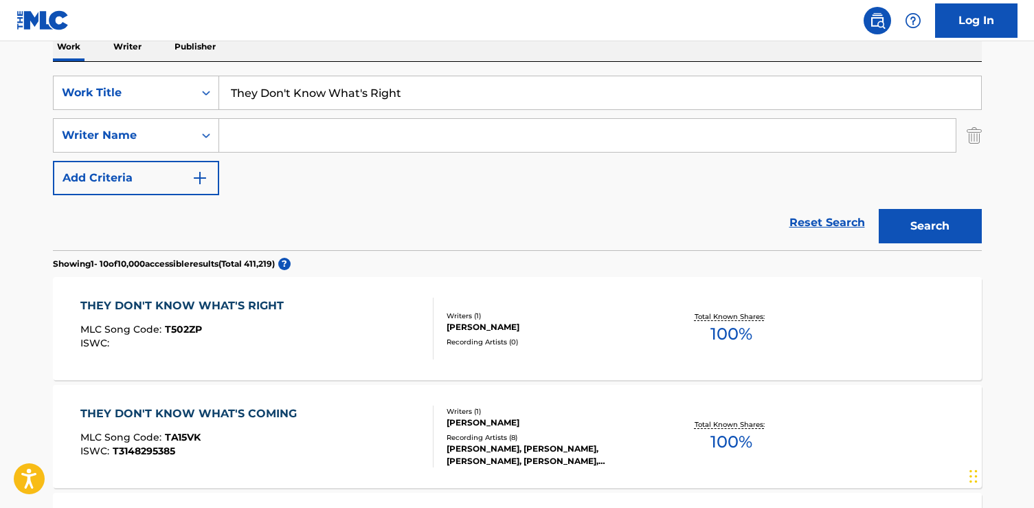
drag, startPoint x: 447, startPoint y: 99, endPoint x: 136, endPoint y: 71, distance: 312.5
click at [136, 71] on div "SearchWithCriteria6dda4e17-245b-49b5-93a5-f22858ed2873 Work Title They Don't Kn…" at bounding box center [517, 156] width 929 height 188
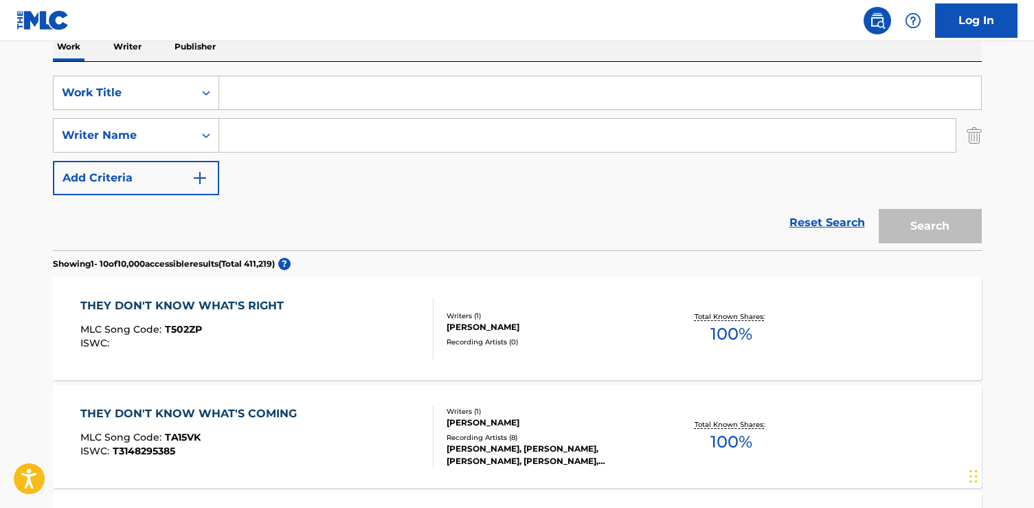
paste input "Toxic"
type input "Toxic"
type input "[PERSON_NAME]"
click at [879, 209] on button "Search" at bounding box center [930, 226] width 103 height 34
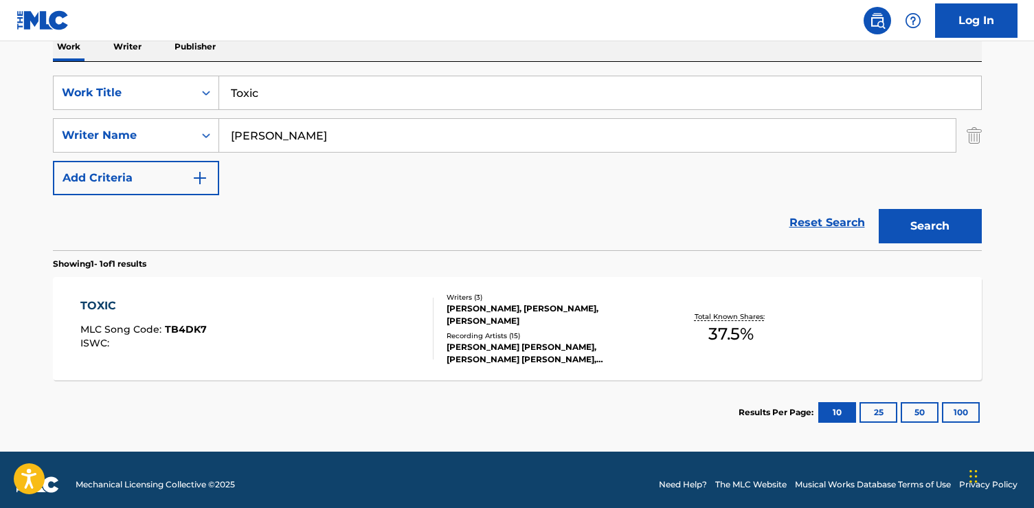
click at [206, 294] on div "TOXIC MLC Song Code : TB4DK7 ISWC : Writers ( 3 ) [PERSON_NAME], [PERSON_NAME],…" at bounding box center [517, 328] width 929 height 103
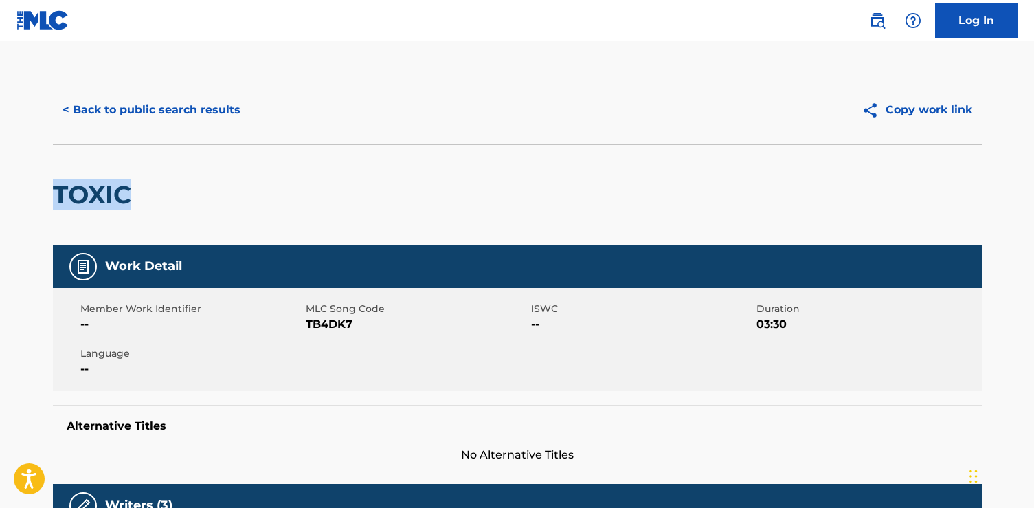
drag, startPoint x: 150, startPoint y: 201, endPoint x: 37, endPoint y: 183, distance: 114.9
drag, startPoint x: 355, startPoint y: 328, endPoint x: 306, endPoint y: 326, distance: 48.8
click at [306, 326] on span "TB4DK7" at bounding box center [417, 324] width 222 height 16
click at [217, 108] on button "< Back to public search results" at bounding box center [151, 110] width 197 height 34
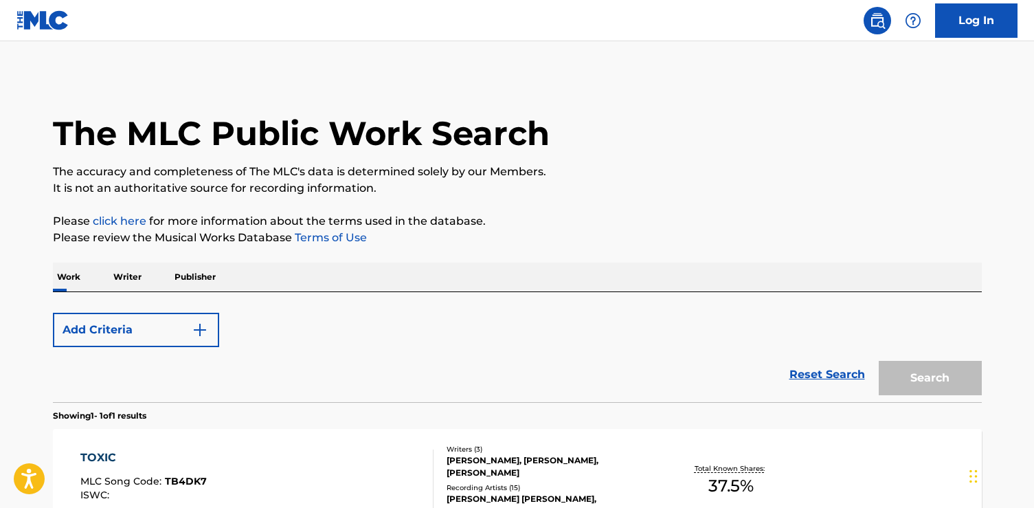
scroll to position [161, 0]
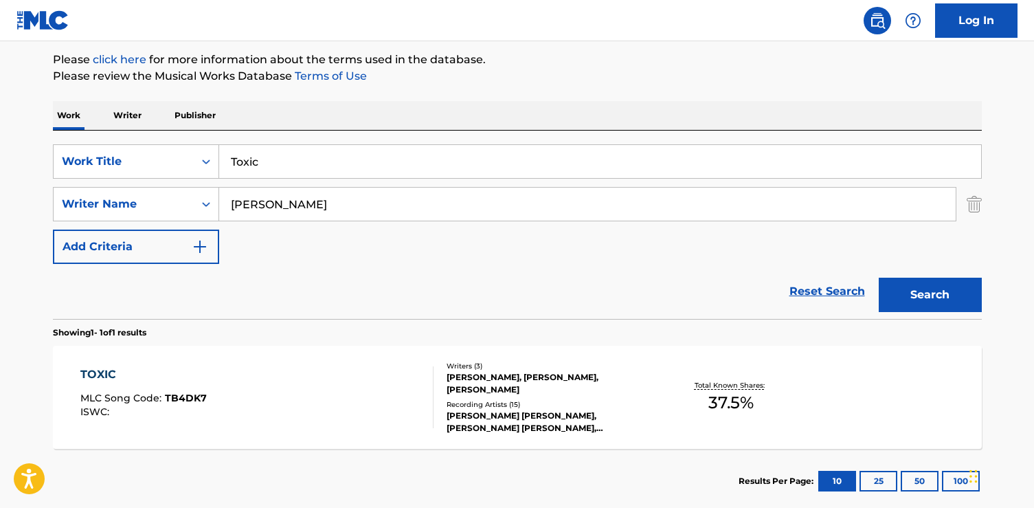
drag, startPoint x: 363, startPoint y: 161, endPoint x: 152, endPoint y: 137, distance: 213.0
click at [153, 139] on div "SearchWithCriteria6dda4e17-245b-49b5-93a5-f22858ed2873 Work Title Toxic SearchW…" at bounding box center [517, 225] width 929 height 188
paste input "I Don't Need You"
type input "I Don't Need You"
click at [879, 278] on button "Search" at bounding box center [930, 295] width 103 height 34
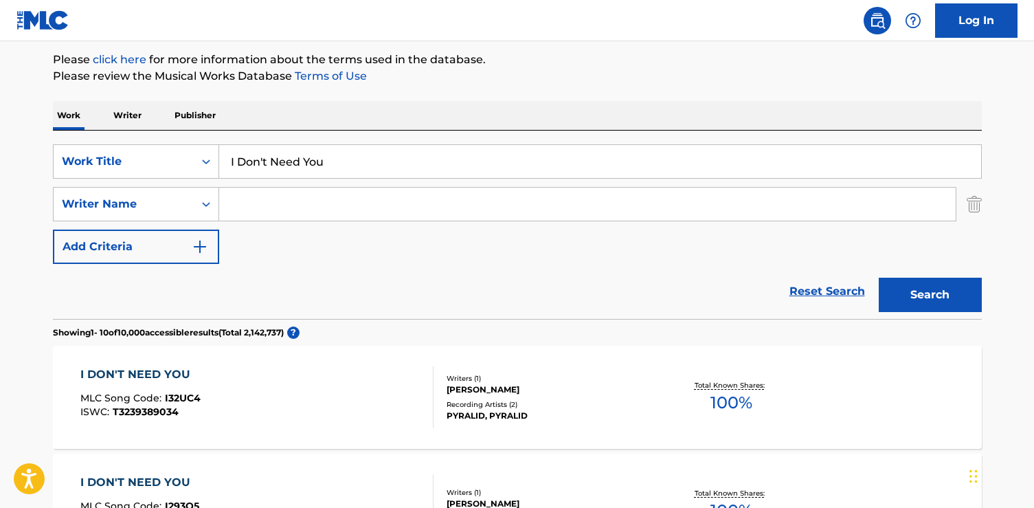
paste input "[PERSON_NAME] [PERSON_NAME]"
type input "[PERSON_NAME] [PERSON_NAME]"
click at [879, 278] on button "Search" at bounding box center [930, 295] width 103 height 34
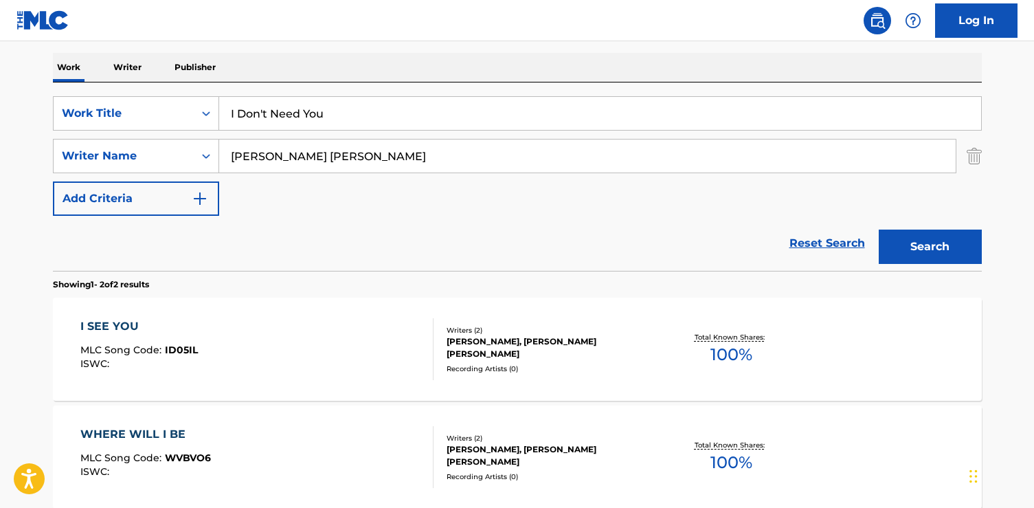
scroll to position [188, 0]
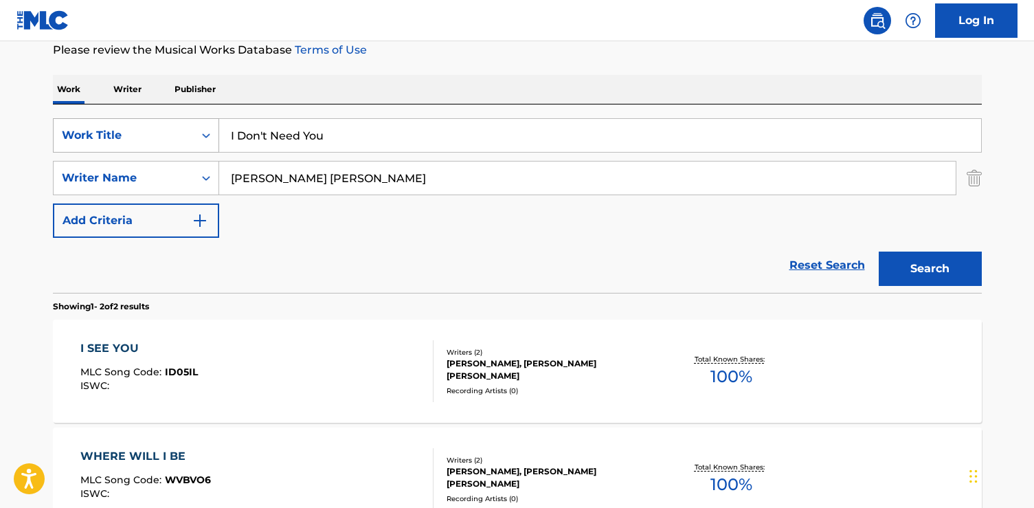
drag, startPoint x: 362, startPoint y: 127, endPoint x: 148, endPoint y: 124, distance: 213.7
click at [148, 124] on div "SearchWithCriteria6dda4e17-245b-49b5-93a5-f22858ed2873 Work Title I Don't Need …" at bounding box center [517, 135] width 929 height 34
drag, startPoint x: 331, startPoint y: 130, endPoint x: 181, endPoint y: 126, distance: 149.8
click at [181, 127] on div "SearchWithCriteria6dda4e17-245b-49b5-93a5-f22858ed2873 Work Title I Don't Need …" at bounding box center [517, 135] width 929 height 34
paste input "Thought U Changed"
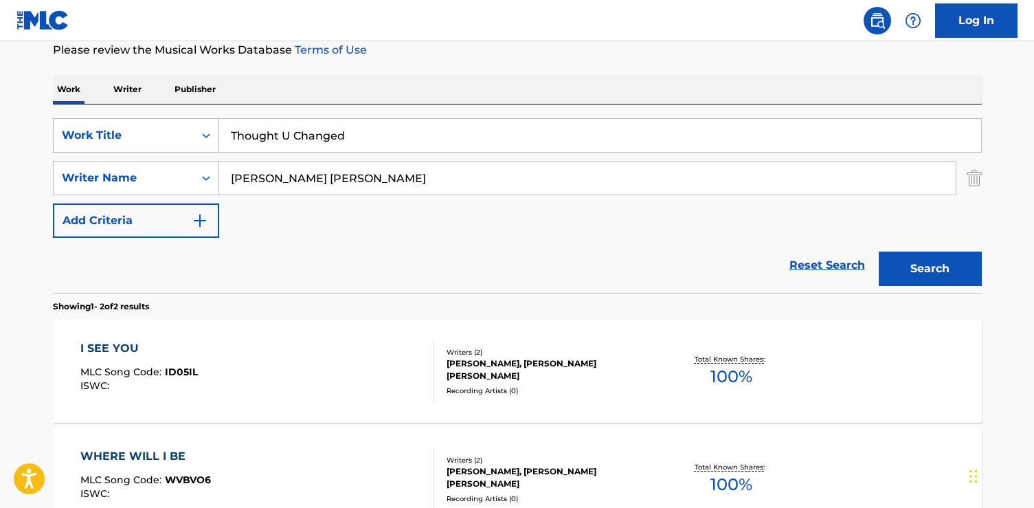
click at [879, 251] on button "Search" at bounding box center [930, 268] width 103 height 34
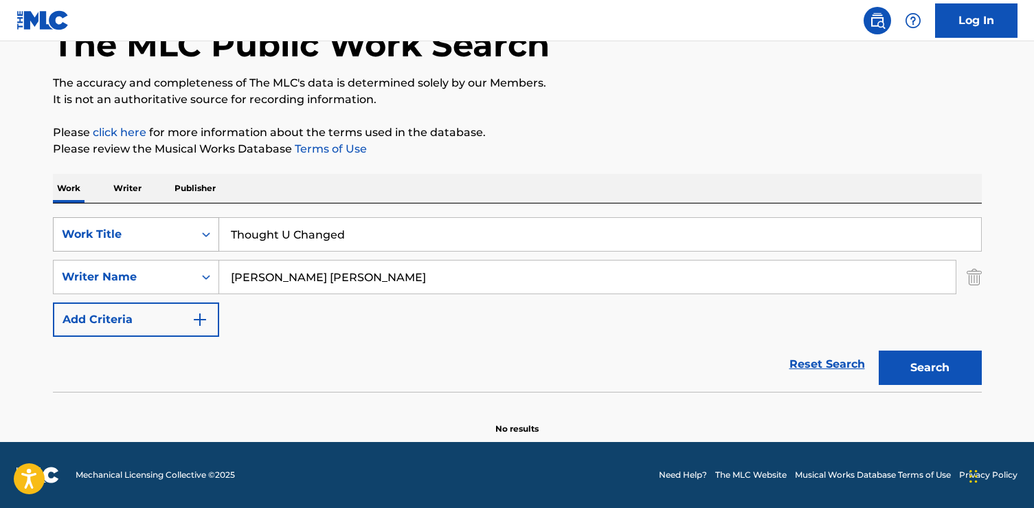
scroll to position [89, 0]
click at [908, 359] on button "Search" at bounding box center [930, 367] width 103 height 34
click at [290, 236] on input "Thought U Changed" at bounding box center [600, 234] width 762 height 33
type input "Thought you Changed"
click at [879, 350] on button "Search" at bounding box center [930, 367] width 103 height 34
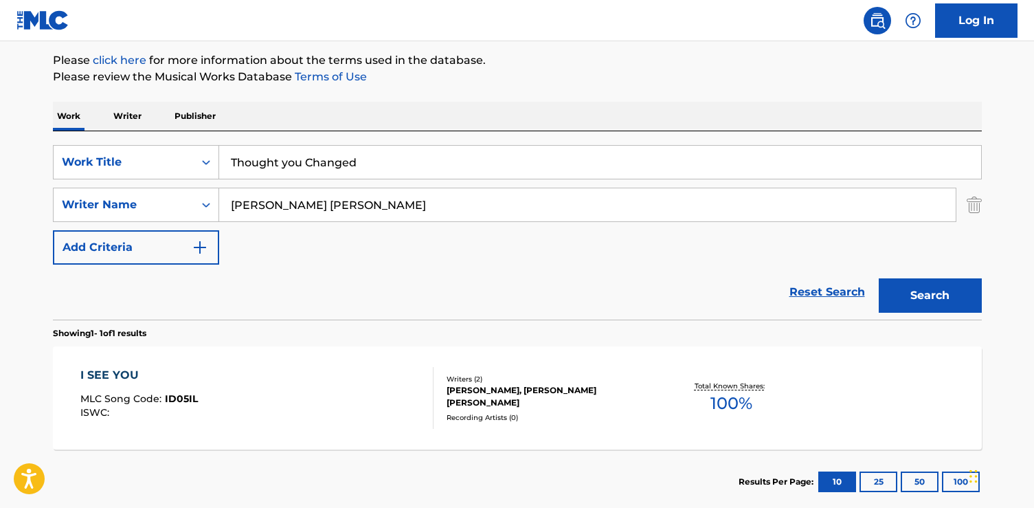
scroll to position [191, 0]
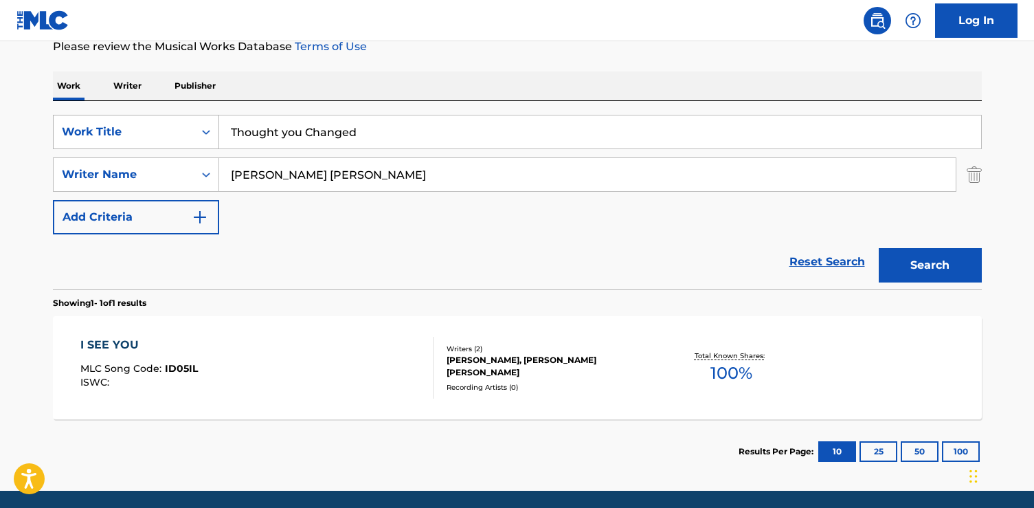
drag, startPoint x: 376, startPoint y: 135, endPoint x: 75, endPoint y: 125, distance: 301.1
click at [75, 125] on div "SearchWithCriteria6dda4e17-245b-49b5-93a5-f22858ed2873 Work Title Thought you C…" at bounding box center [517, 132] width 929 height 34
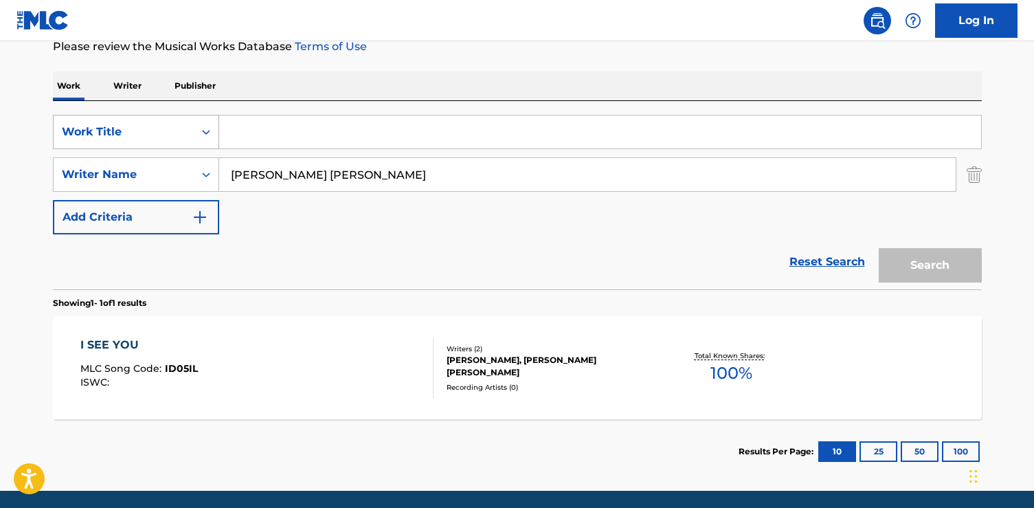
paste input "Real Shyt"
type input "Real Shyt"
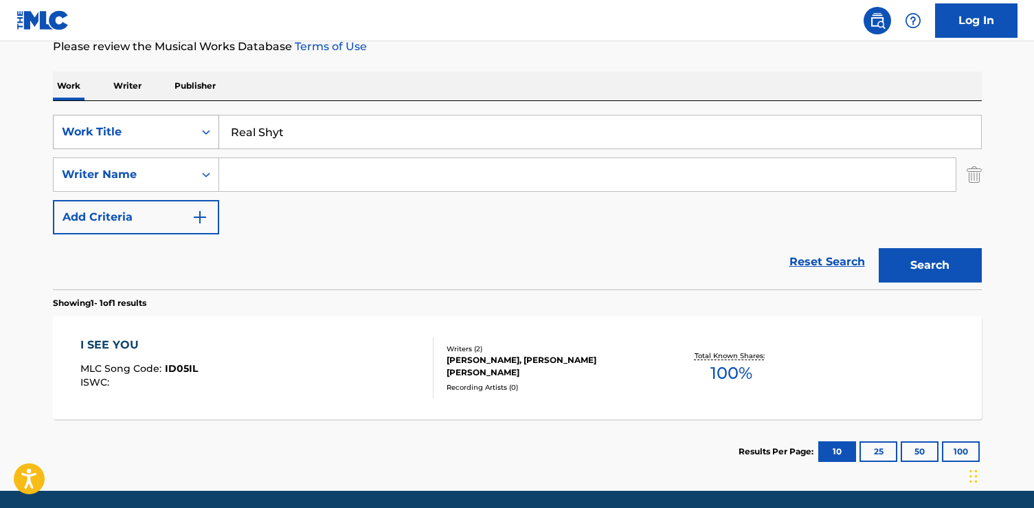
click at [879, 248] on button "Search" at bounding box center [930, 265] width 103 height 34
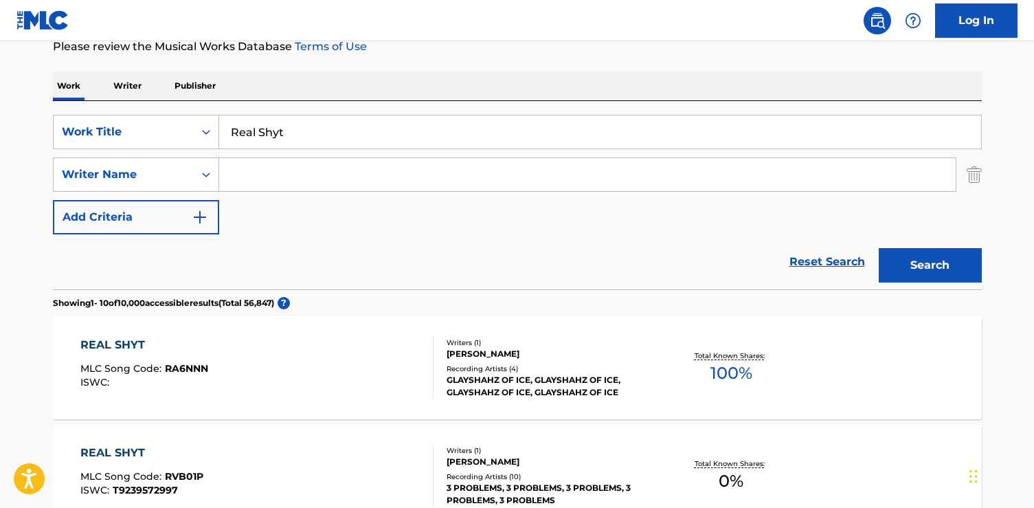
paste input "[PERSON_NAME]"
click at [879, 248] on button "Search" at bounding box center [930, 265] width 103 height 34
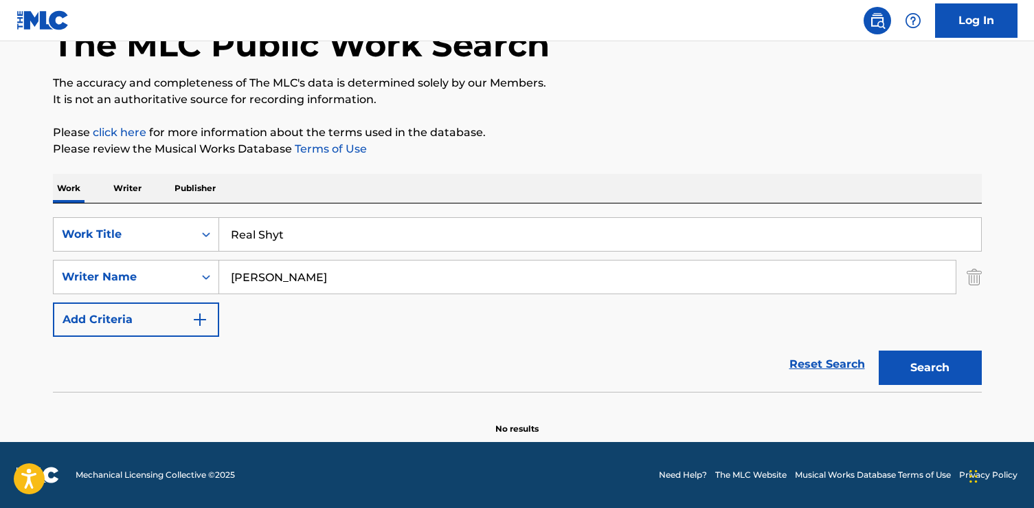
scroll to position [89, 0]
drag, startPoint x: 266, startPoint y: 271, endPoint x: 177, endPoint y: 260, distance: 90.1
click at [177, 260] on div "SearchWithCriteria42e019c5-ca48-4a72-8876-e54d4e5e467f Writer Name [PERSON_NAME]" at bounding box center [517, 277] width 929 height 34
type input "[PERSON_NAME]"
click at [879, 350] on button "Search" at bounding box center [930, 367] width 103 height 34
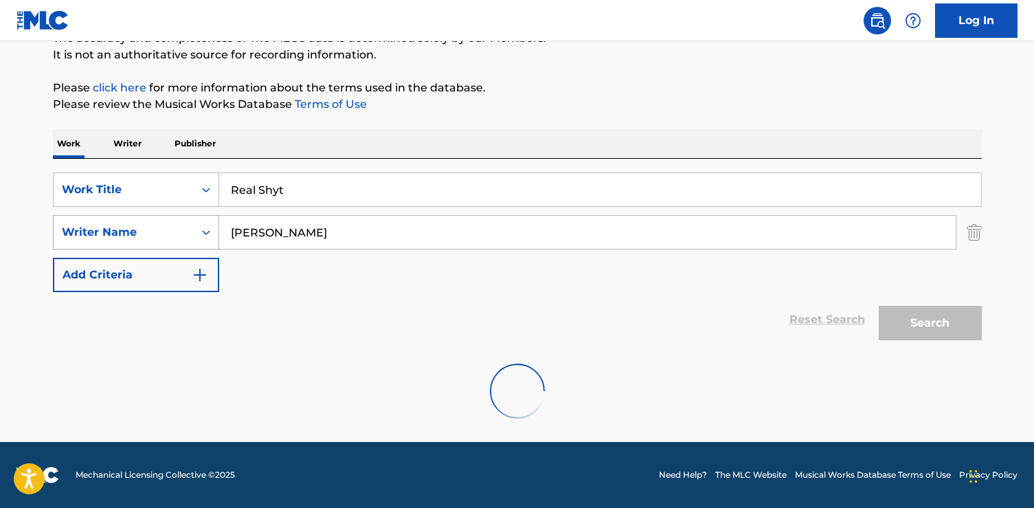
scroll to position [191, 0]
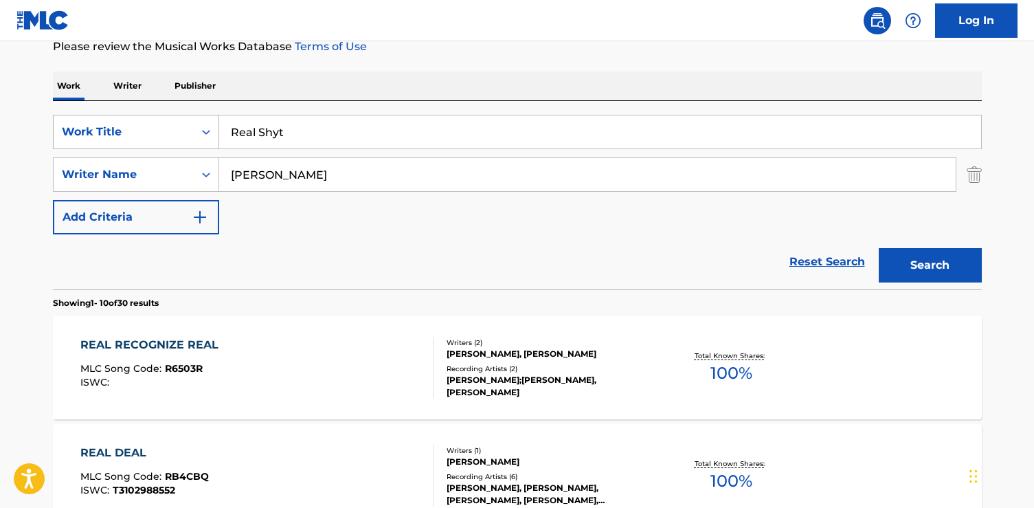
drag, startPoint x: 306, startPoint y: 133, endPoint x: 194, endPoint y: 123, distance: 112.4
click at [194, 126] on div "SearchWithCriteria6dda4e17-245b-49b5-93a5-f22858ed2873 Work Title Real Shyt" at bounding box center [517, 132] width 929 height 34
paste input "Medo"
type input "Medo"
click at [879, 248] on button "Search" at bounding box center [930, 265] width 103 height 34
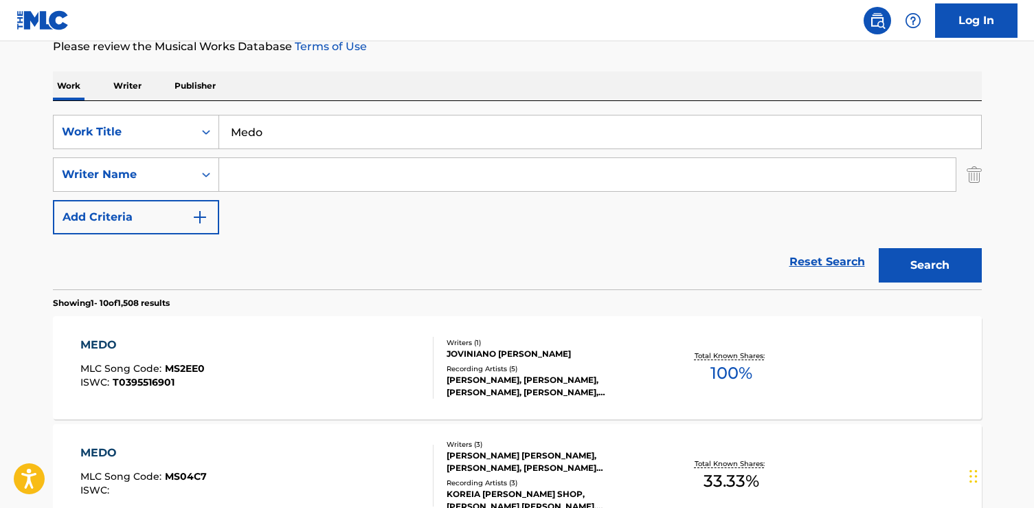
paste input "[PERSON_NAME]"
type input "[PERSON_NAME]"
click at [879, 248] on button "Search" at bounding box center [930, 265] width 103 height 34
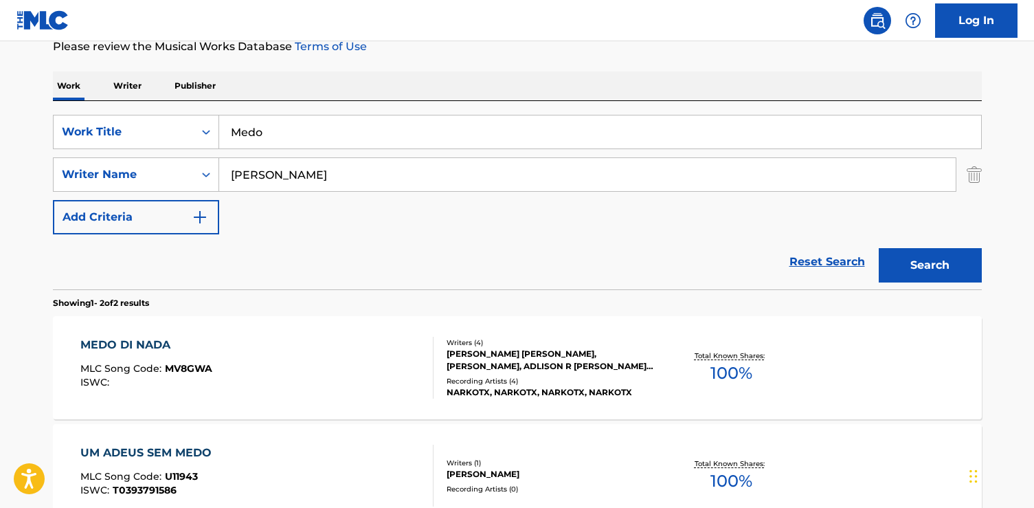
click at [263, 345] on div "MEDO DI NADA MLC Song Code : MV8GWA ISWC :" at bounding box center [256, 368] width 353 height 62
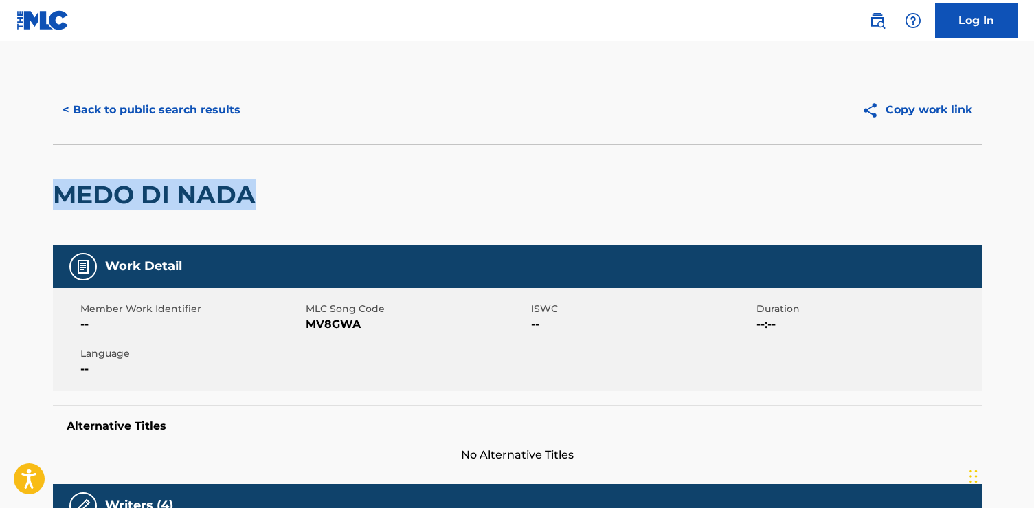
drag, startPoint x: 293, startPoint y: 201, endPoint x: 41, endPoint y: 205, distance: 251.5
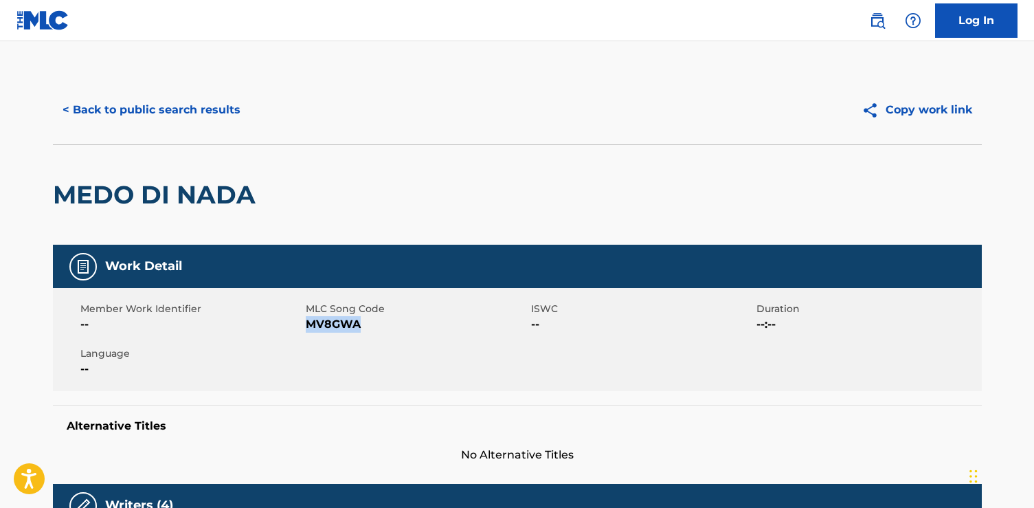
drag, startPoint x: 361, startPoint y: 326, endPoint x: 308, endPoint y: 324, distance: 52.9
click at [308, 324] on span "MV8GWA" at bounding box center [417, 324] width 222 height 16
click at [208, 114] on button "< Back to public search results" at bounding box center [151, 110] width 197 height 34
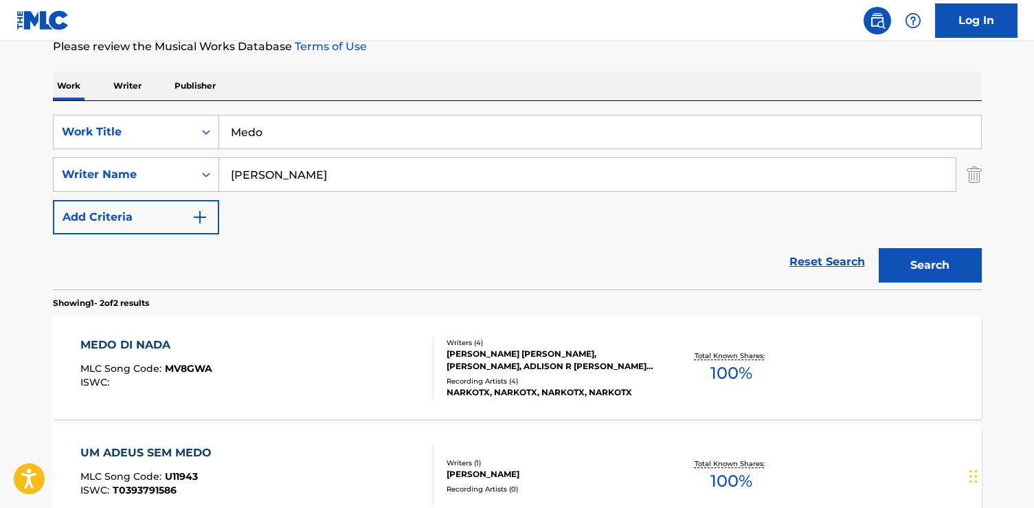
drag, startPoint x: 312, startPoint y: 134, endPoint x: 122, endPoint y: 113, distance: 191.5
click at [122, 113] on div "SearchWithCriteria6dda4e17-245b-49b5-93a5-f22858ed2873 Work Title Medo SearchWi…" at bounding box center [517, 195] width 929 height 188
paste input "Reverberou"
type input "Reverberou"
click at [879, 248] on button "Search" at bounding box center [930, 265] width 103 height 34
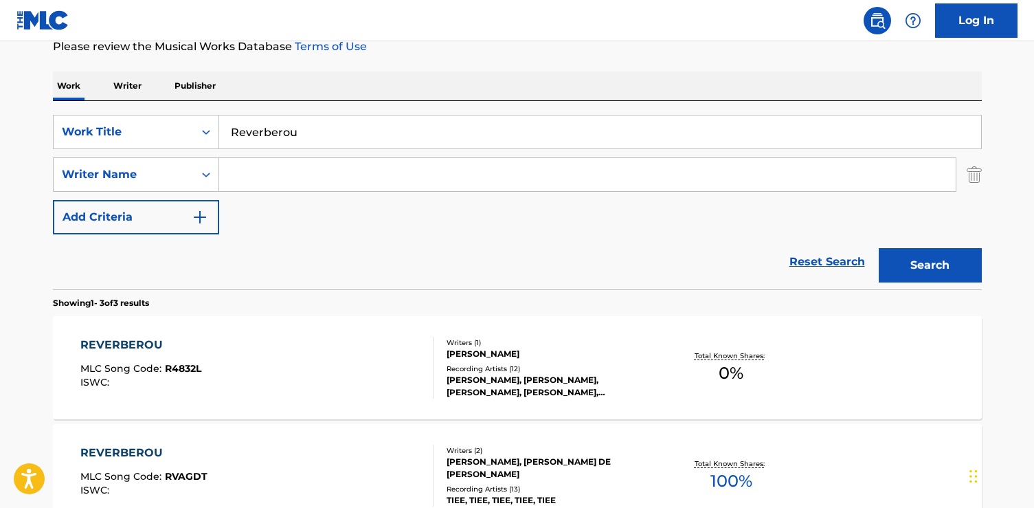
click at [304, 166] on input "Search Form" at bounding box center [587, 174] width 736 height 33
paste input "Ferrugem"
type input "Ferrugem"
click at [879, 248] on button "Search" at bounding box center [930, 265] width 103 height 34
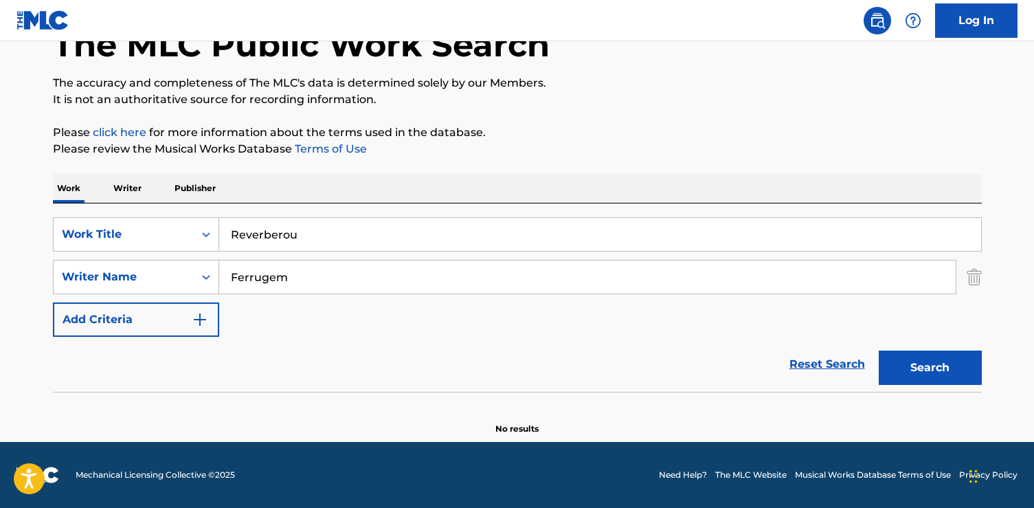
scroll to position [89, 0]
click at [278, 278] on input "Ferrugem" at bounding box center [587, 276] width 736 height 33
drag, startPoint x: 298, startPoint y: 282, endPoint x: 122, endPoint y: 260, distance: 177.2
click at [122, 260] on div "SearchWithCriteria42e019c5-ca48-4a72-8876-e54d4e5e467f Writer Name Ferrugem" at bounding box center [517, 277] width 929 height 34
click at [879, 350] on button "Search" at bounding box center [930, 367] width 103 height 34
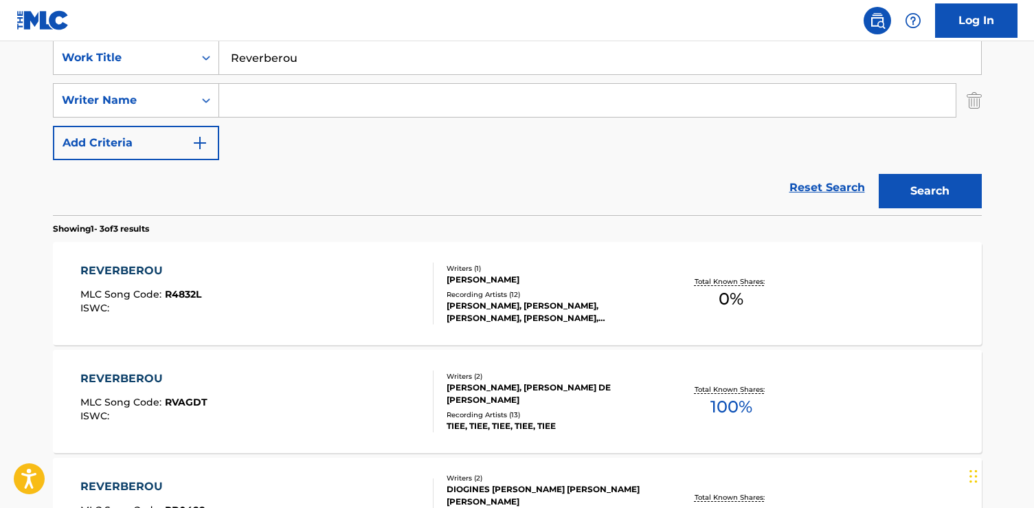
scroll to position [265, 0]
click at [366, 400] on div "REVERBEROU MLC Song Code : RVAGDT ISWC :" at bounding box center [256, 402] width 353 height 62
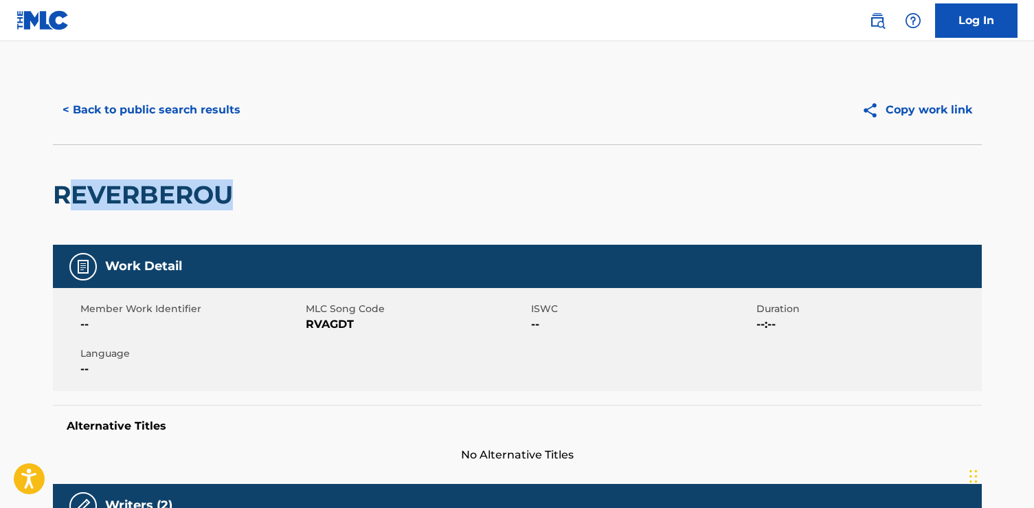
drag, startPoint x: 323, startPoint y: 210, endPoint x: 67, endPoint y: 209, distance: 255.6
click at [67, 209] on div "REVERBEROU" at bounding box center [517, 194] width 929 height 100
click at [265, 205] on div "REVERBEROU" at bounding box center [517, 194] width 929 height 100
drag, startPoint x: 265, startPoint y: 205, endPoint x: 0, endPoint y: 205, distance: 264.5
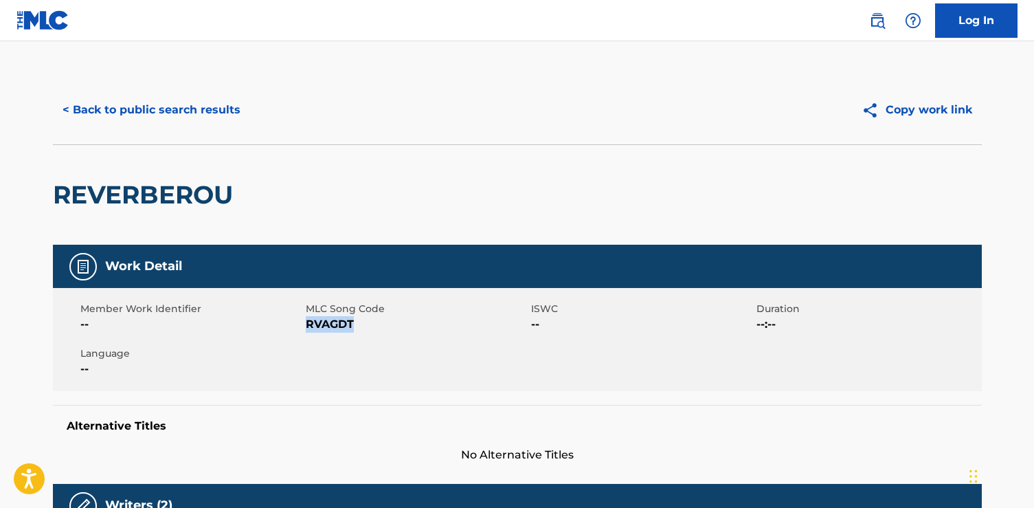
drag, startPoint x: 351, startPoint y: 325, endPoint x: 306, endPoint y: 322, distance: 45.4
click at [306, 322] on span "RVAGDT" at bounding box center [417, 324] width 222 height 16
click at [152, 98] on button "< Back to public search results" at bounding box center [151, 110] width 197 height 34
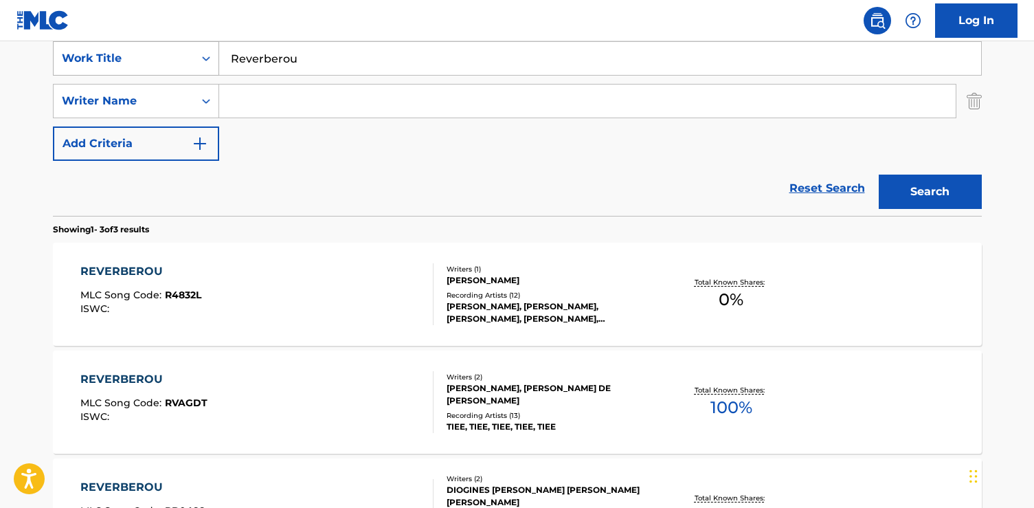
drag, startPoint x: 414, startPoint y: 65, endPoint x: 71, endPoint y: 51, distance: 343.1
click at [71, 54] on div "SearchWithCriteria6dda4e17-245b-49b5-93a5-f22858ed2873 Work Title Reverberou" at bounding box center [517, 58] width 929 height 34
paste input "Harina y Pan"
type input "Harina y Pan"
click at [879, 175] on button "Search" at bounding box center [930, 192] width 103 height 34
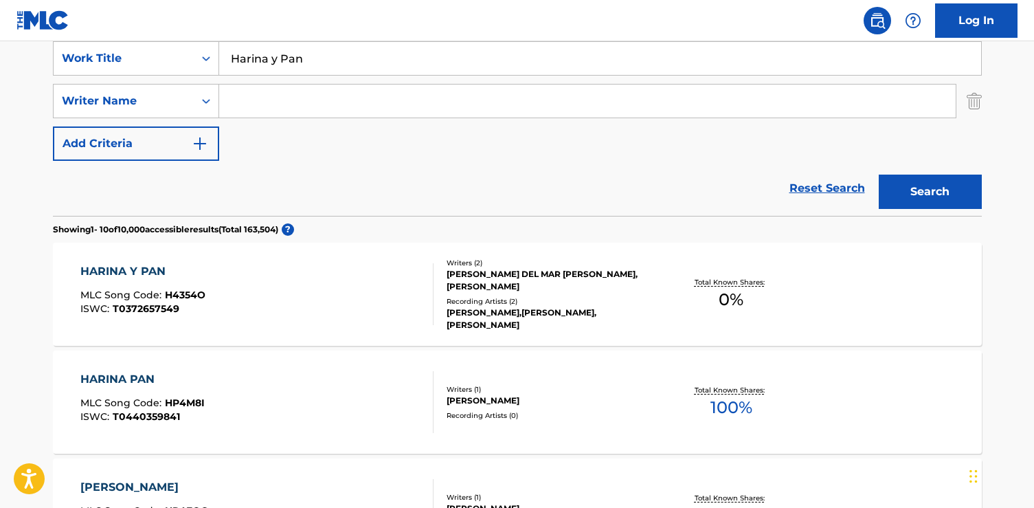
click at [335, 99] on input "Search Form" at bounding box center [587, 101] width 736 height 33
paste input "[PERSON_NAME]"
click at [269, 103] on input "[PERSON_NAME]" at bounding box center [587, 101] width 736 height 33
type input "[PERSON_NAME]"
click at [879, 175] on button "Search" at bounding box center [930, 192] width 103 height 34
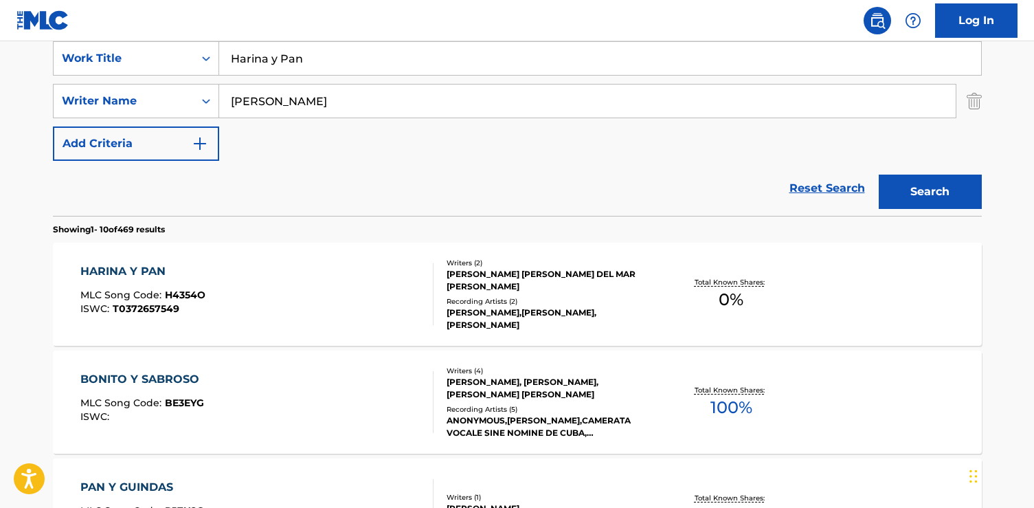
click at [242, 274] on div "[PERSON_NAME] Y PAN MLC Song Code : H4354O ISWC : T0372657549" at bounding box center [256, 294] width 353 height 62
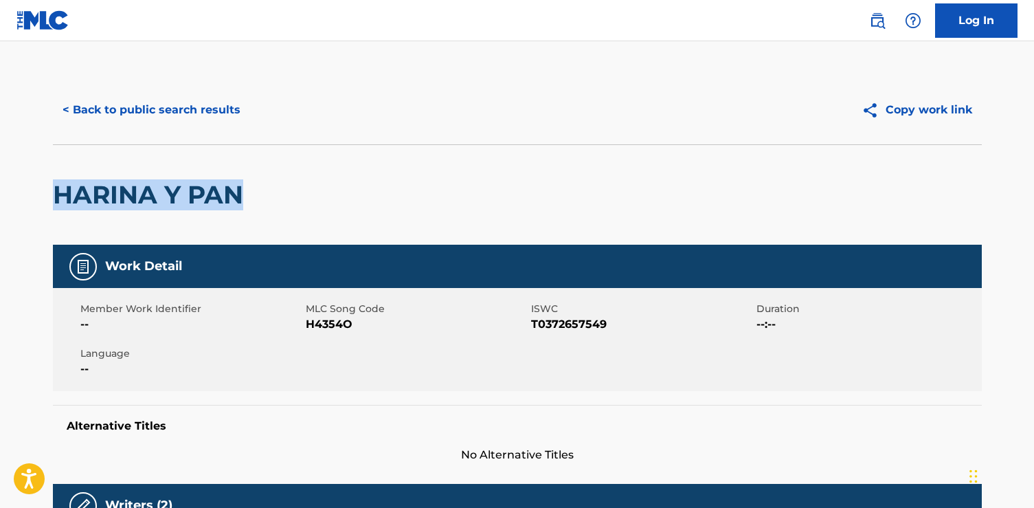
drag, startPoint x: 283, startPoint y: 210, endPoint x: 49, endPoint y: 208, distance: 234.3
click at [49, 208] on div "< Back to public search results Copy work link [PERSON_NAME] Y PAN Work Detail …" at bounding box center [517, 501] width 962 height 851
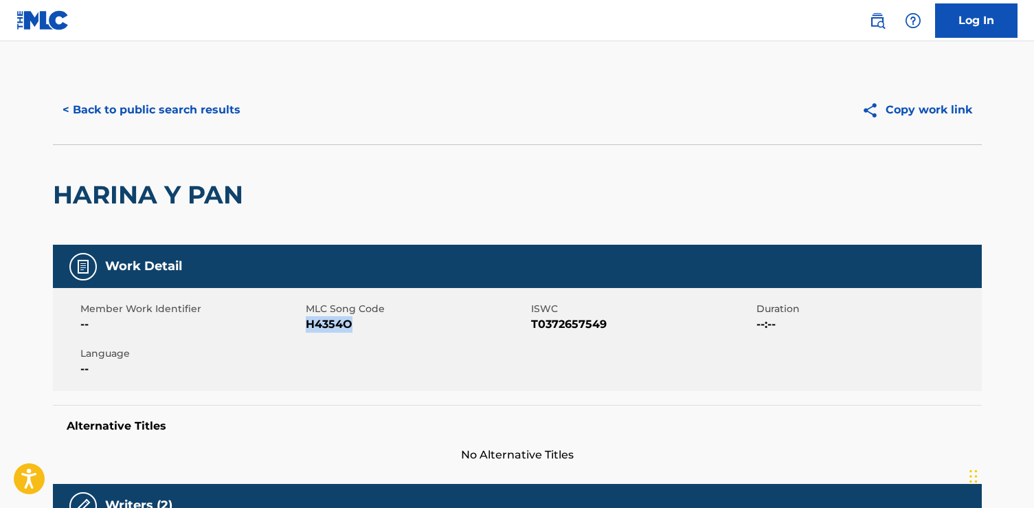
drag, startPoint x: 351, startPoint y: 328, endPoint x: 307, endPoint y: 327, distance: 44.0
click at [307, 327] on span "H4354O" at bounding box center [417, 324] width 222 height 16
click at [132, 110] on button "< Back to public search results" at bounding box center [151, 110] width 197 height 34
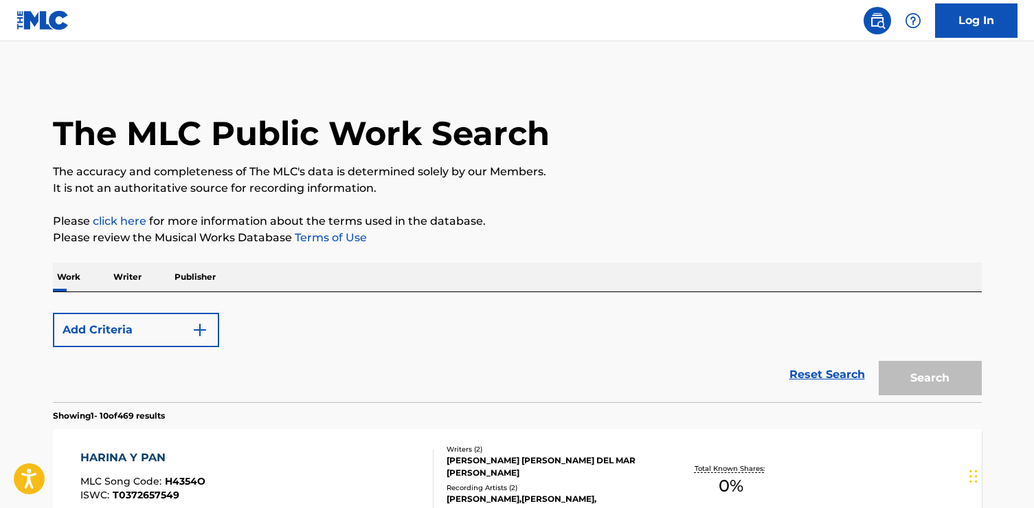
scroll to position [265, 0]
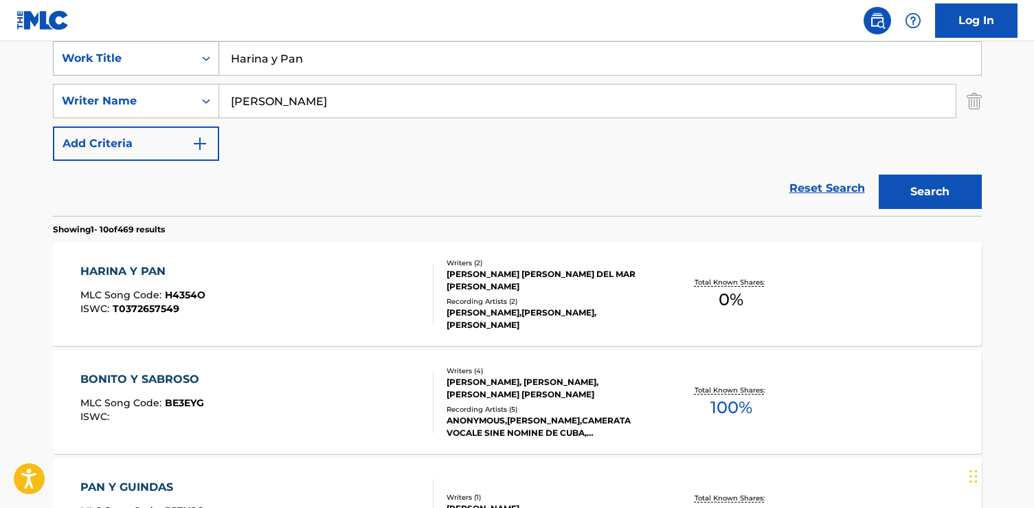
drag, startPoint x: 400, startPoint y: 50, endPoint x: 99, endPoint y: 45, distance: 301.0
click at [97, 45] on div "SearchWithCriteria6dda4e17-245b-49b5-93a5-f22858ed2873 Work Title Harina y Pan" at bounding box center [517, 58] width 929 height 34
drag, startPoint x: 319, startPoint y: 58, endPoint x: 130, endPoint y: 47, distance: 189.3
click at [130, 49] on div "SearchWithCriteria6dda4e17-245b-49b5-93a5-f22858ed2873 Work Title Harina y Pan" at bounding box center [517, 58] width 929 height 34
paste input "BLOOM"
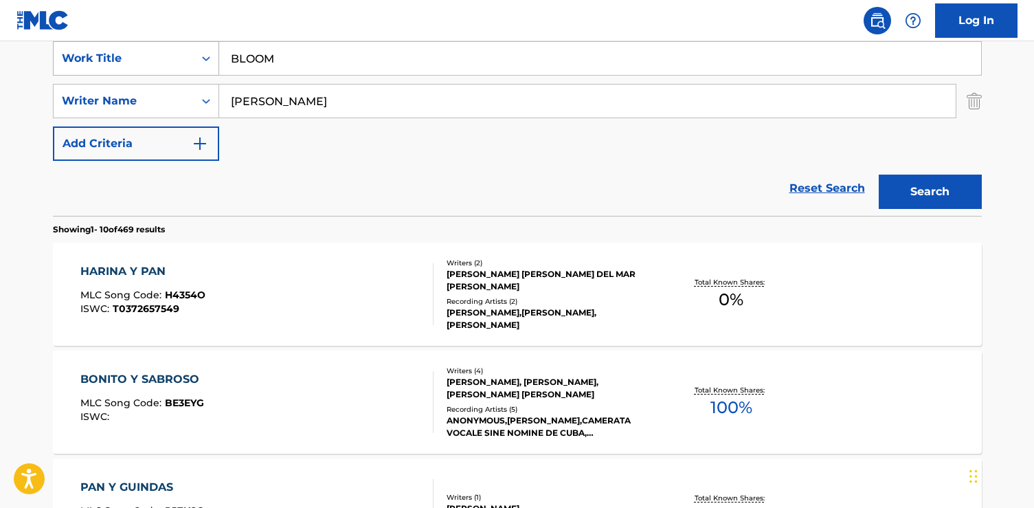
type input "BLOOM"
click at [879, 175] on button "Search" at bounding box center [930, 192] width 103 height 34
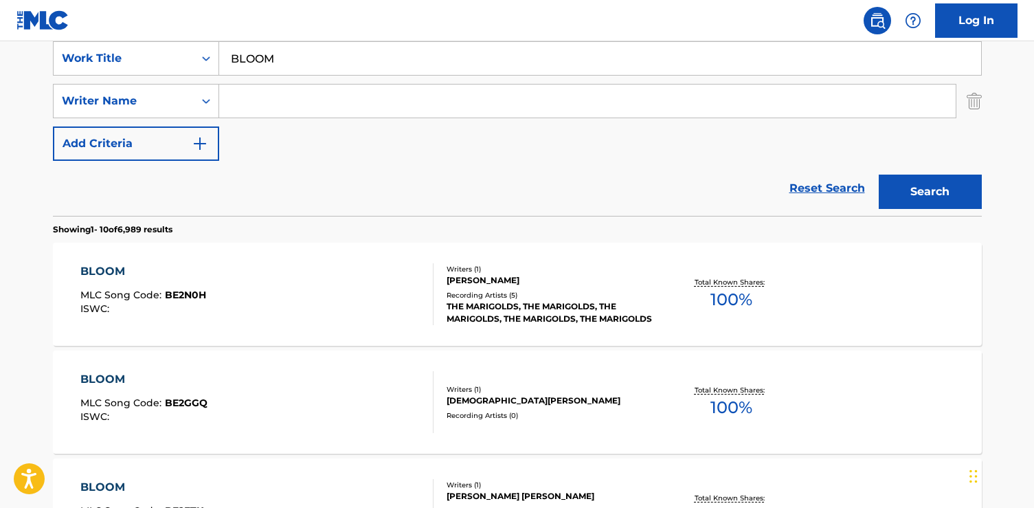
paste input "[PERSON_NAME]"
type input "[PERSON_NAME]"
click at [879, 175] on button "Search" at bounding box center [930, 192] width 103 height 34
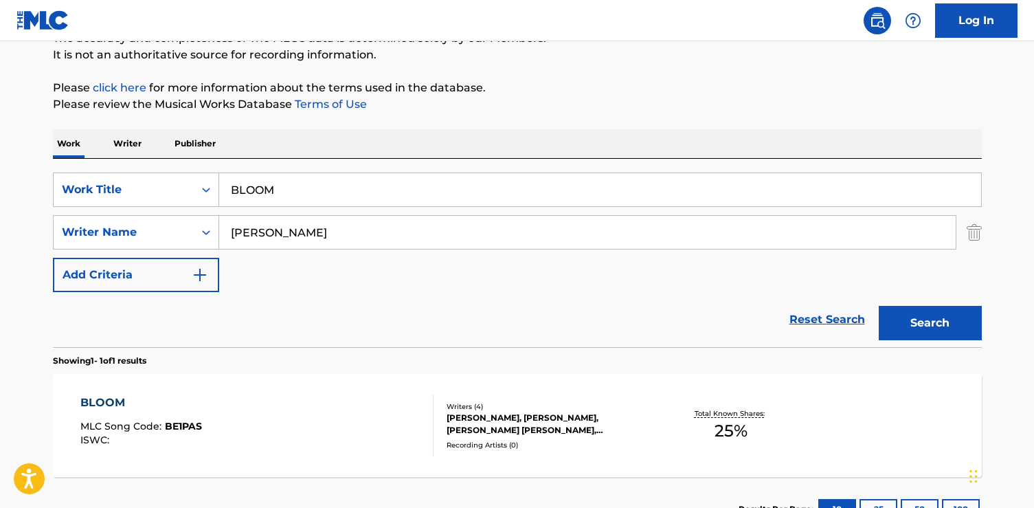
scroll to position [240, 0]
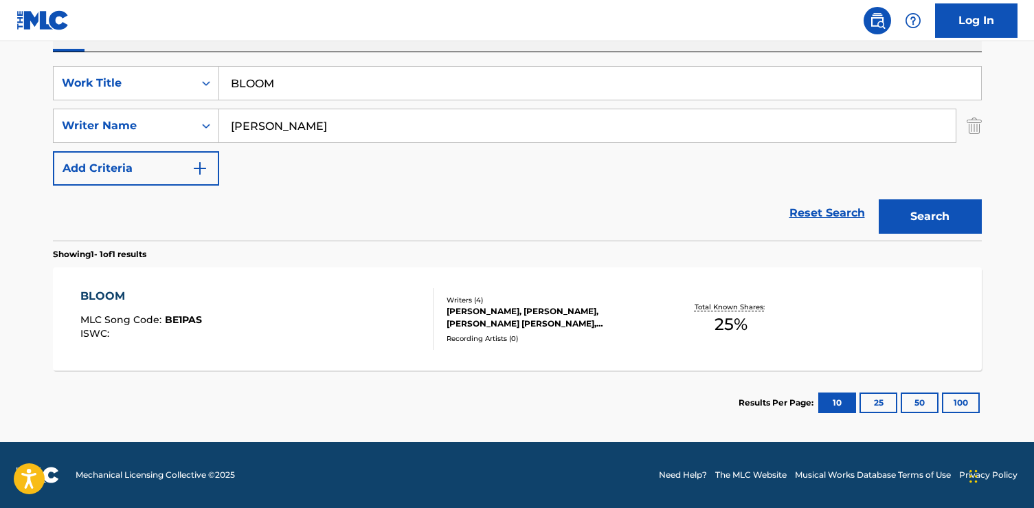
click at [299, 336] on div "BLOOM MLC Song Code : BE1PAS ISWC :" at bounding box center [256, 319] width 353 height 62
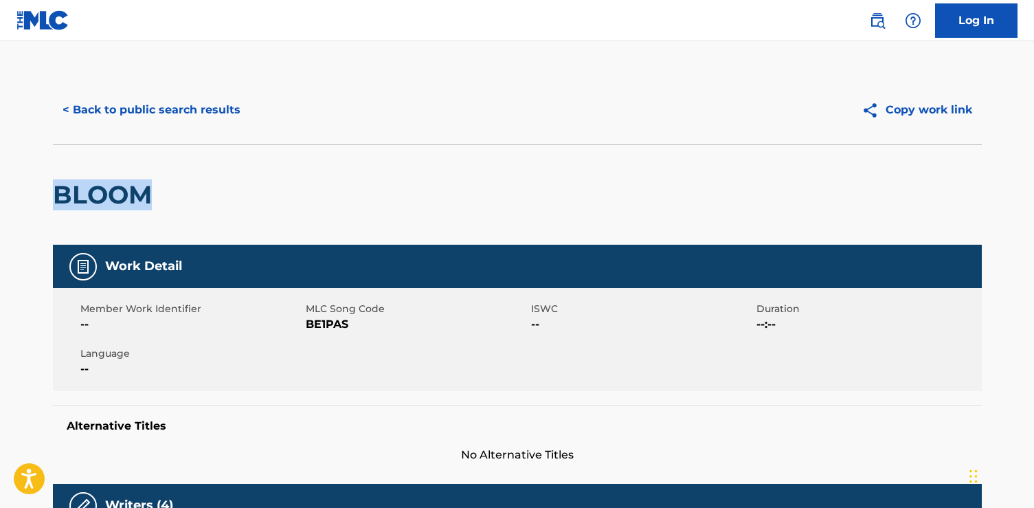
drag, startPoint x: 248, startPoint y: 161, endPoint x: 219, endPoint y: 198, distance: 46.5
click at [219, 198] on div "BLOOM" at bounding box center [517, 194] width 929 height 100
drag, startPoint x: 350, startPoint y: 325, endPoint x: 309, endPoint y: 327, distance: 41.3
click at [309, 327] on span "BE1PAS" at bounding box center [417, 324] width 222 height 16
click at [213, 105] on button "< Back to public search results" at bounding box center [151, 110] width 197 height 34
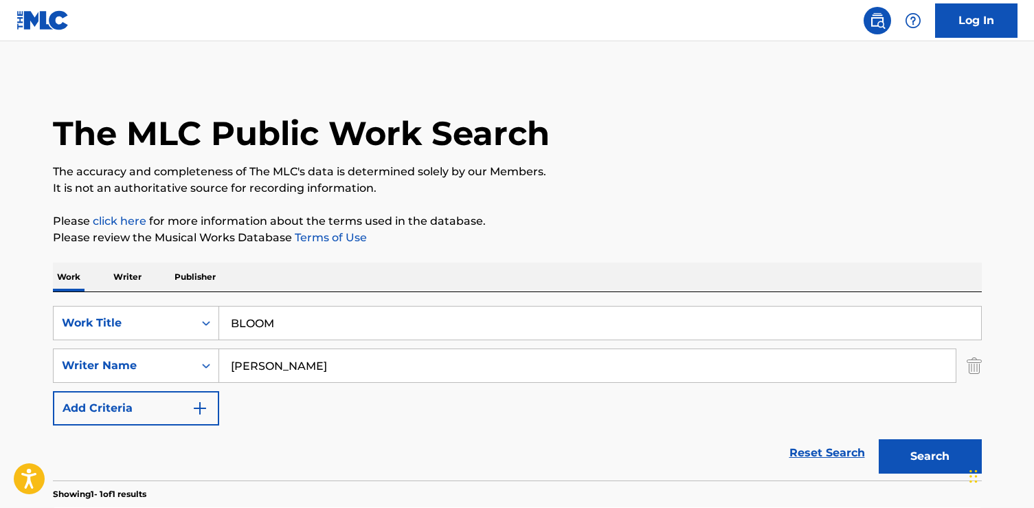
scroll to position [161, 0]
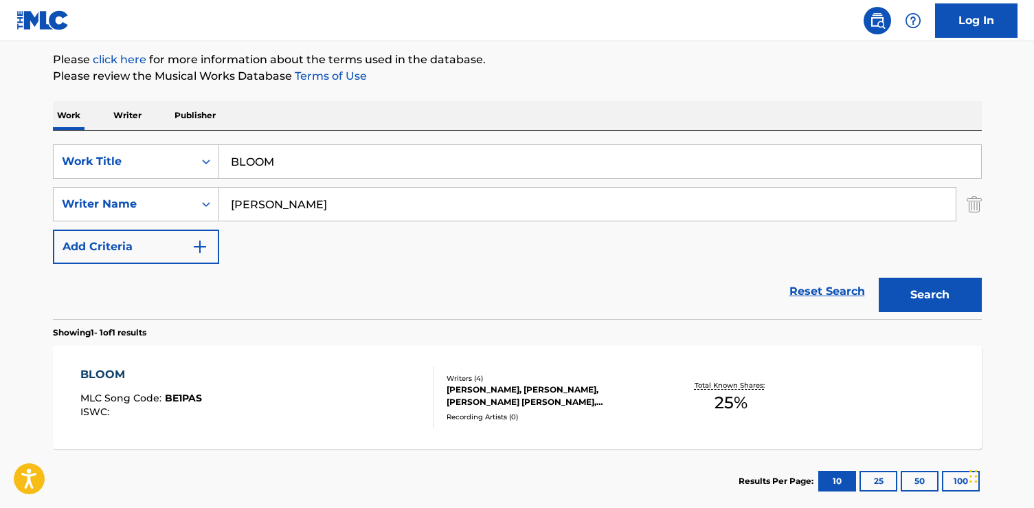
drag, startPoint x: 323, startPoint y: 168, endPoint x: 89, endPoint y: 119, distance: 238.8
click at [89, 119] on div "Work Writer Publisher SearchWithCriteria6dda4e17-245b-49b5-93a5-f22858ed2873 Wo…" at bounding box center [517, 307] width 929 height 412
paste input "By Your Side"
type input "By Your Side"
type input "sade"
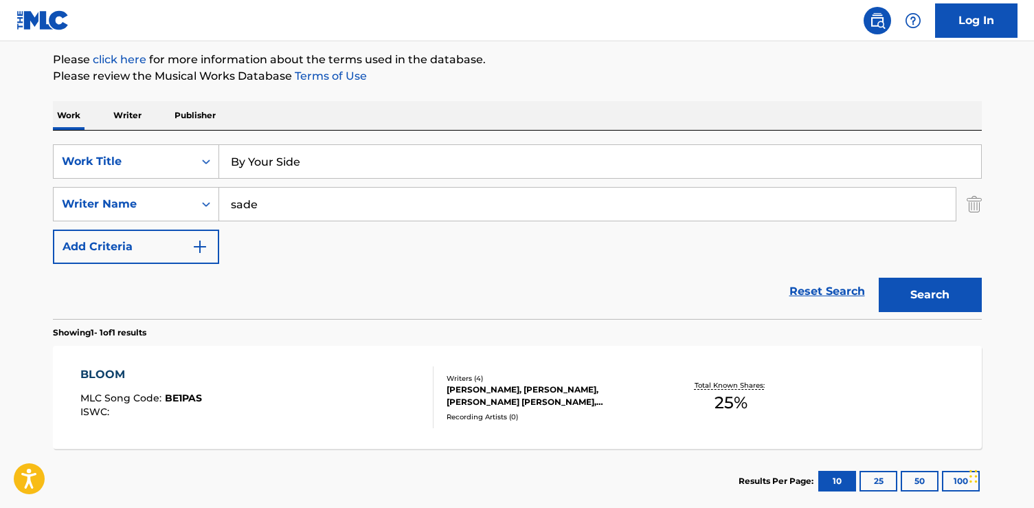
click at [879, 278] on button "Search" at bounding box center [930, 295] width 103 height 34
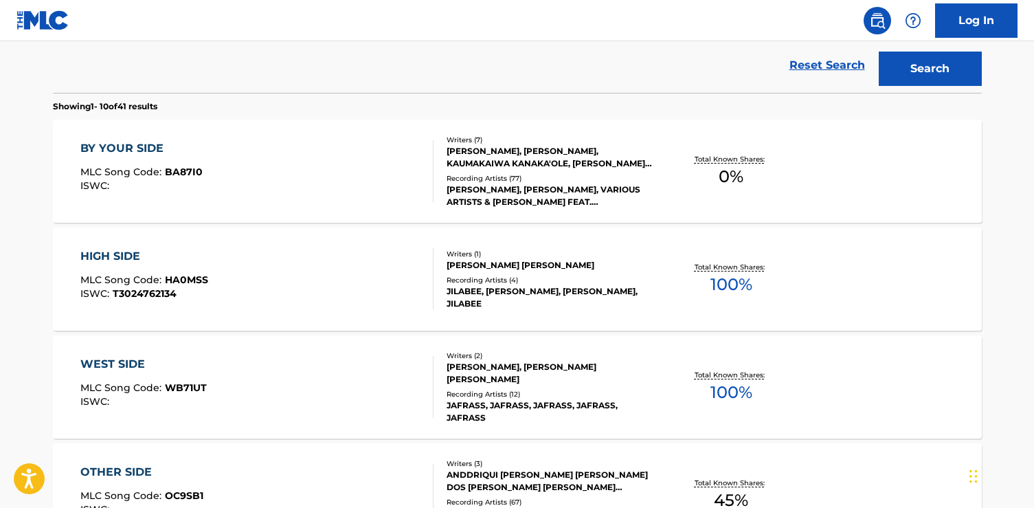
scroll to position [387, 0]
click at [243, 179] on div "BY YOUR SIDE MLC Song Code : BA87I0 ISWC :" at bounding box center [256, 172] width 353 height 62
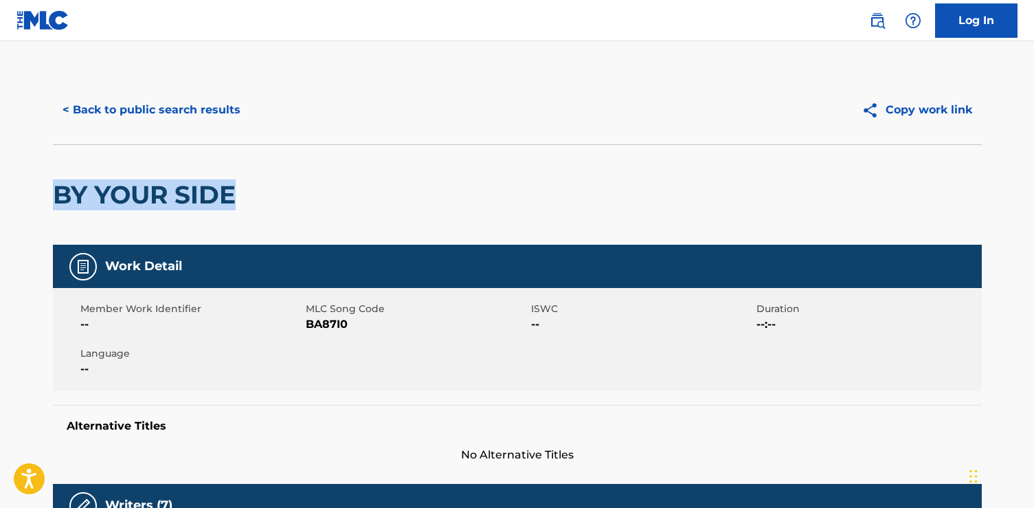
drag, startPoint x: 250, startPoint y: 194, endPoint x: 52, endPoint y: 190, distance: 197.9
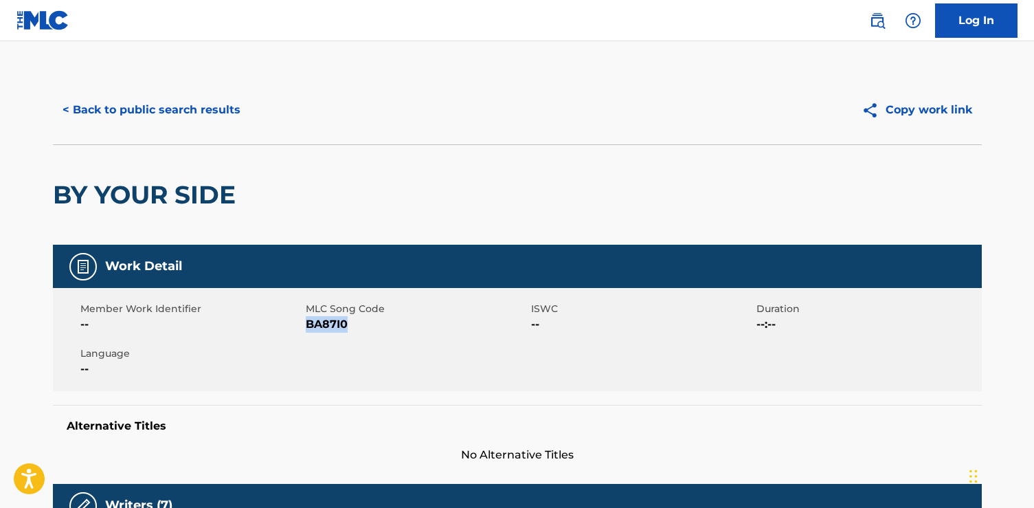
drag, startPoint x: 361, startPoint y: 324, endPoint x: 306, endPoint y: 326, distance: 55.0
click at [306, 326] on span "BA87I0" at bounding box center [417, 324] width 222 height 16
click at [251, 104] on div "< Back to public search results" at bounding box center [285, 110] width 464 height 34
click at [225, 106] on button "< Back to public search results" at bounding box center [151, 110] width 197 height 34
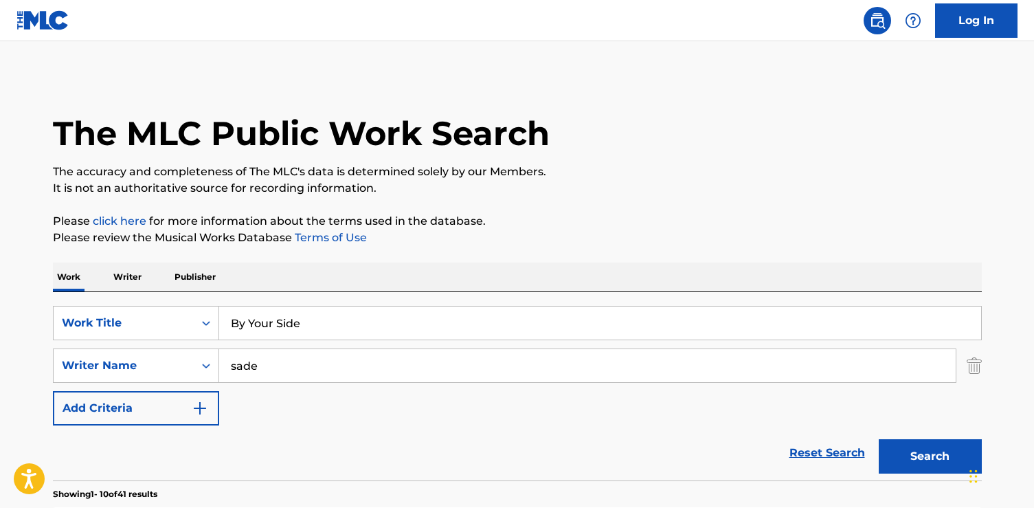
drag, startPoint x: 338, startPoint y: 323, endPoint x: 150, endPoint y: 288, distance: 190.8
paste input "Sweet Sister"
type input "Sweet Sister"
click at [879, 439] on button "Search" at bounding box center [930, 456] width 103 height 34
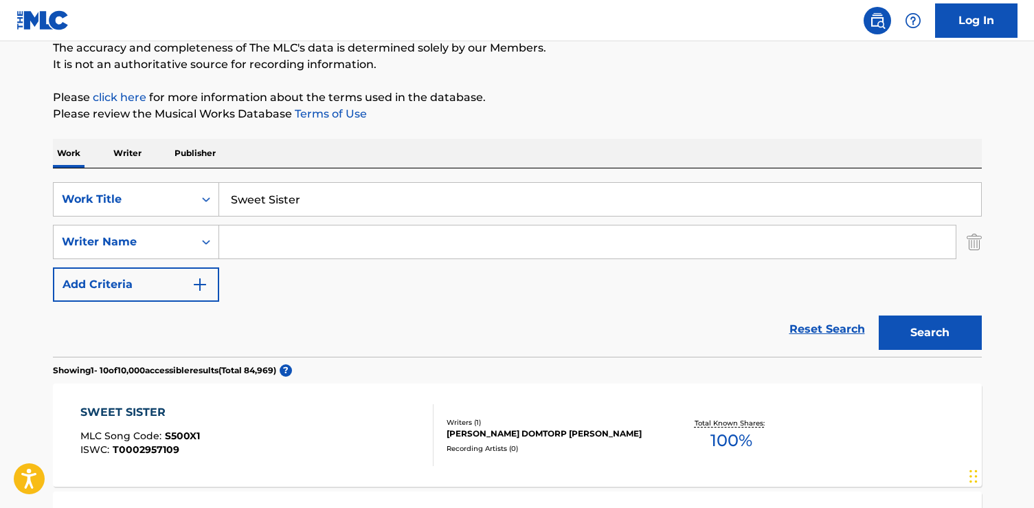
scroll to position [125, 0]
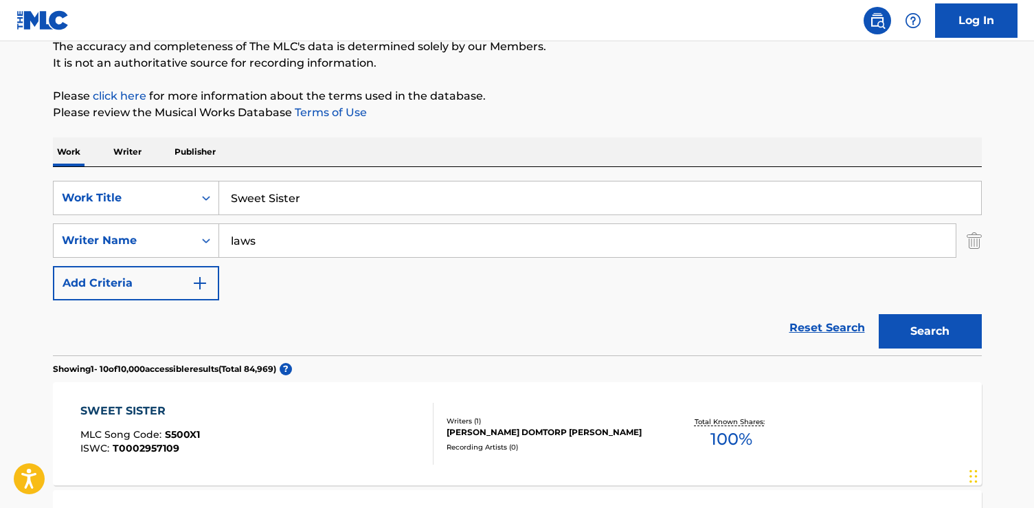
click at [879, 314] on button "Search" at bounding box center [930, 331] width 103 height 34
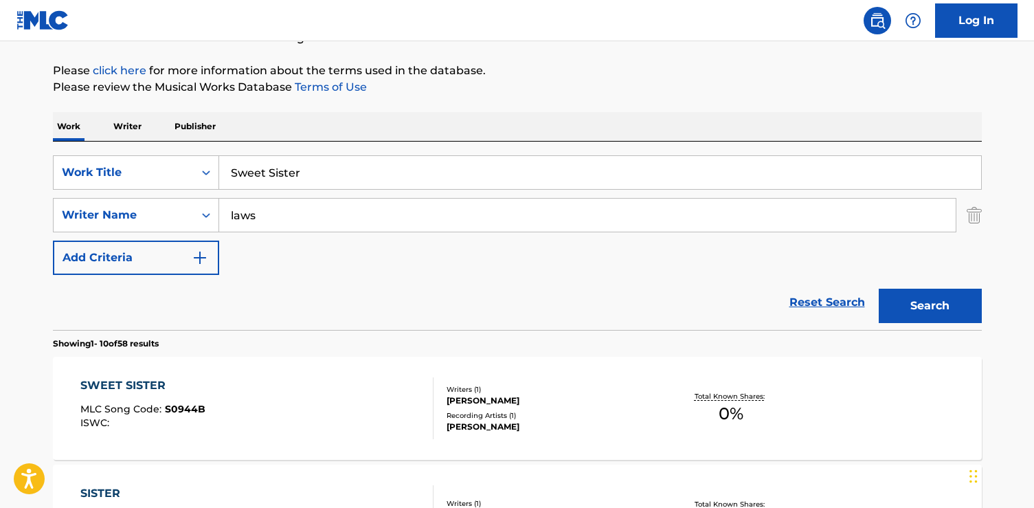
scroll to position [104, 0]
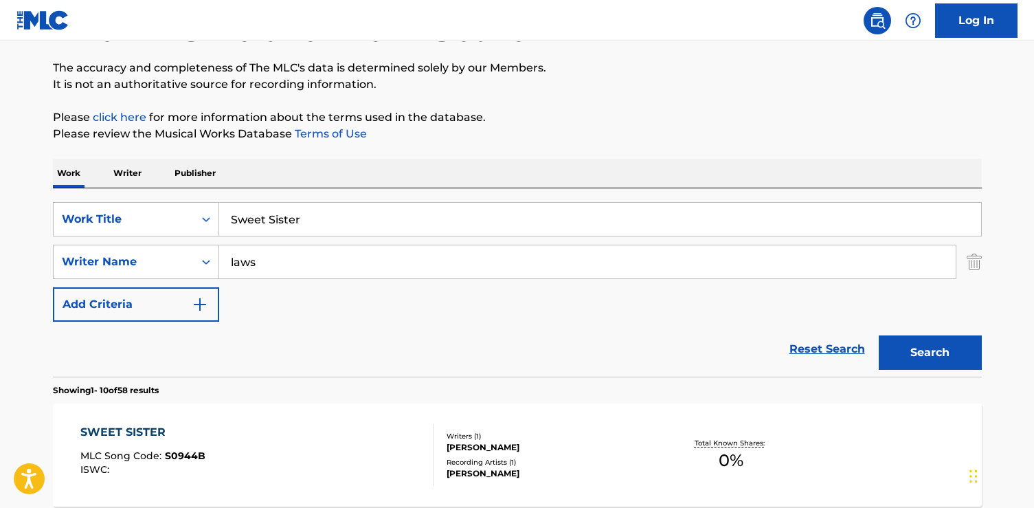
click at [228, 266] on input "laws" at bounding box center [587, 261] width 736 height 33
click at [227, 267] on input "laws" at bounding box center [587, 261] width 736 height 33
type input "[PERSON_NAME]"
click at [879, 335] on button "Search" at bounding box center [930, 352] width 103 height 34
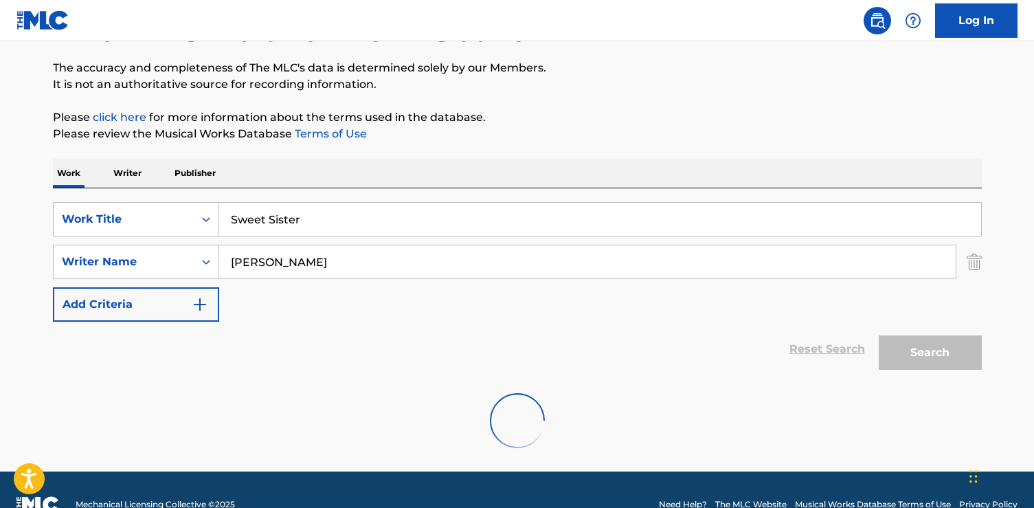
scroll to position [89, 0]
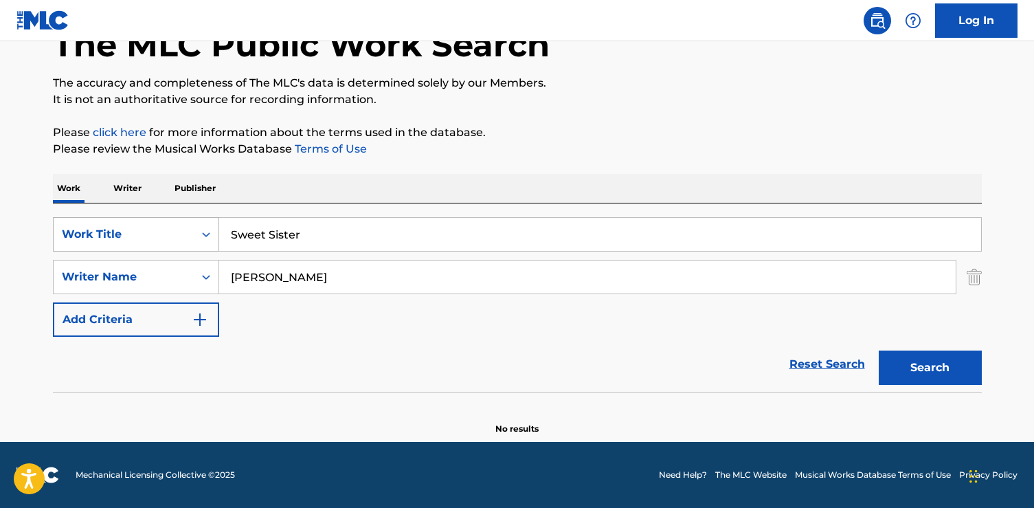
drag, startPoint x: 326, startPoint y: 232, endPoint x: 138, endPoint y: 223, distance: 187.8
click at [138, 223] on div "SearchWithCriteria6dda4e17-245b-49b5-93a5-f22858ed2873 Work Title Sweet Sister" at bounding box center [517, 234] width 929 height 34
paste input "Do You Believe"
type input "Do You Believe"
click at [879, 350] on button "Search" at bounding box center [930, 367] width 103 height 34
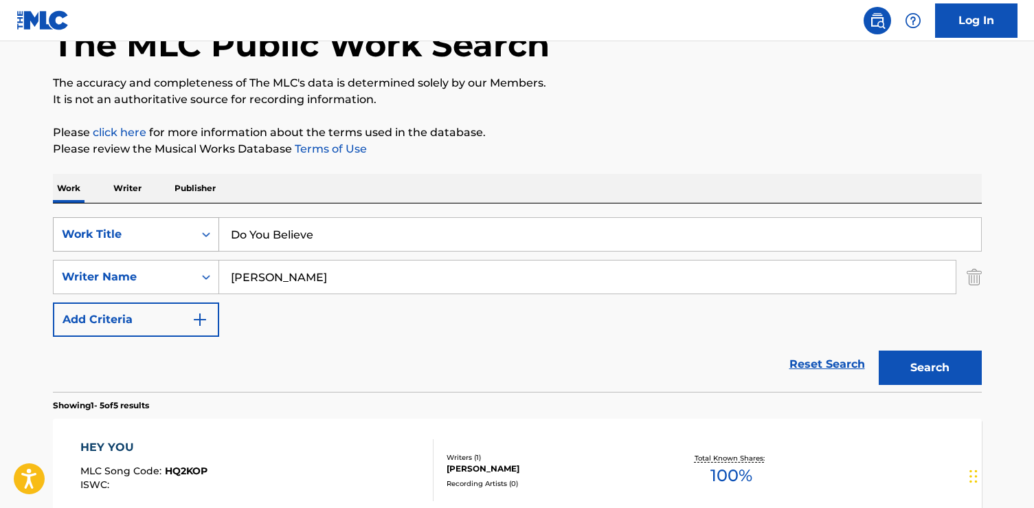
drag, startPoint x: 318, startPoint y: 237, endPoint x: 139, endPoint y: 236, distance: 178.6
click at [139, 236] on div "SearchWithCriteria6dda4e17-245b-49b5-93a5-f22858ed2873 Work Title Do You Believe" at bounding box center [517, 234] width 929 height 34
paste input "Better Days"
type input "Better Days"
click at [879, 350] on button "Search" at bounding box center [930, 367] width 103 height 34
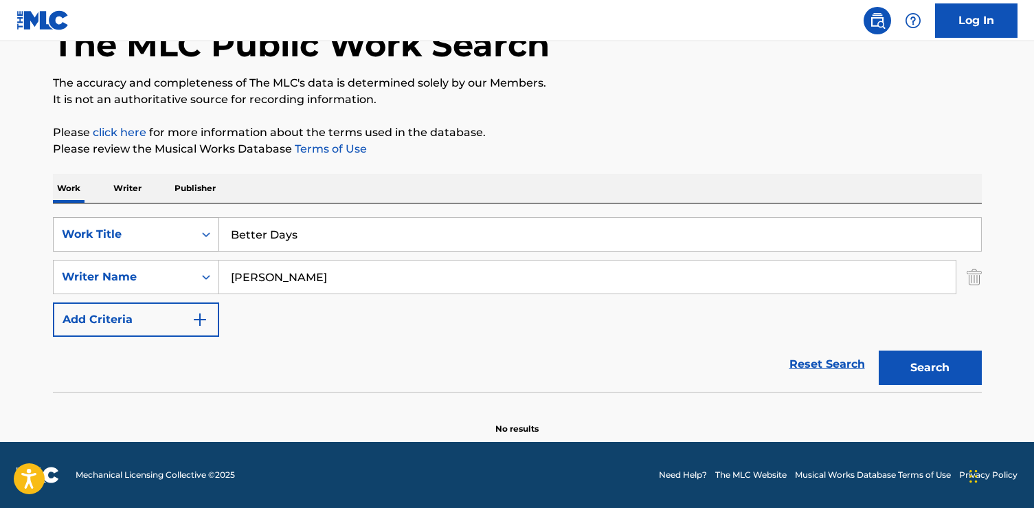
drag, startPoint x: 294, startPoint y: 244, endPoint x: 78, endPoint y: 222, distance: 216.8
click at [78, 222] on div "SearchWithCriteria6dda4e17-245b-49b5-93a5-f22858ed2873 Work Title Better Days" at bounding box center [517, 234] width 929 height 34
paste input "Everlasting"
type input "Everlasting"
click at [879, 350] on button "Search" at bounding box center [930, 367] width 103 height 34
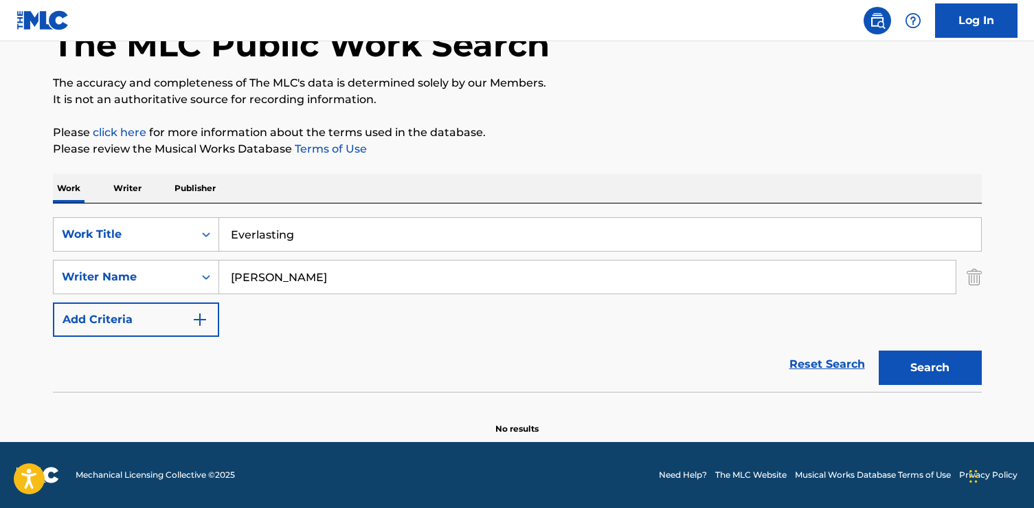
drag, startPoint x: 311, startPoint y: 238, endPoint x: 189, endPoint y: 208, distance: 126.0
click at [189, 208] on div "SearchWithCriteria6dda4e17-245b-49b5-93a5-f22858ed2873 Work Title Everlasting S…" at bounding box center [517, 297] width 929 height 188
paste input "Be Mine (Live Your Life Away)"
type input "Be Mine (Live Your Life Away)"
click at [879, 350] on button "Search" at bounding box center [930, 367] width 103 height 34
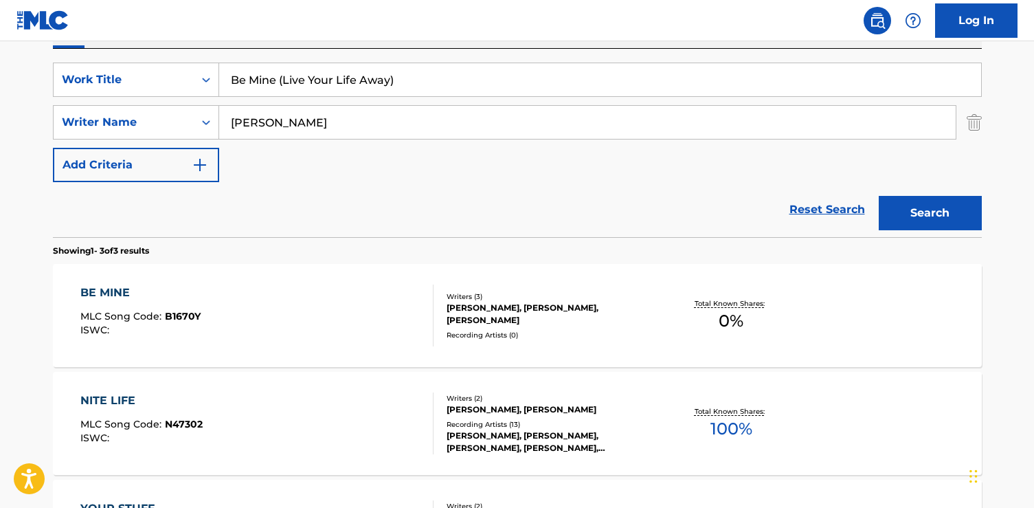
scroll to position [251, 0]
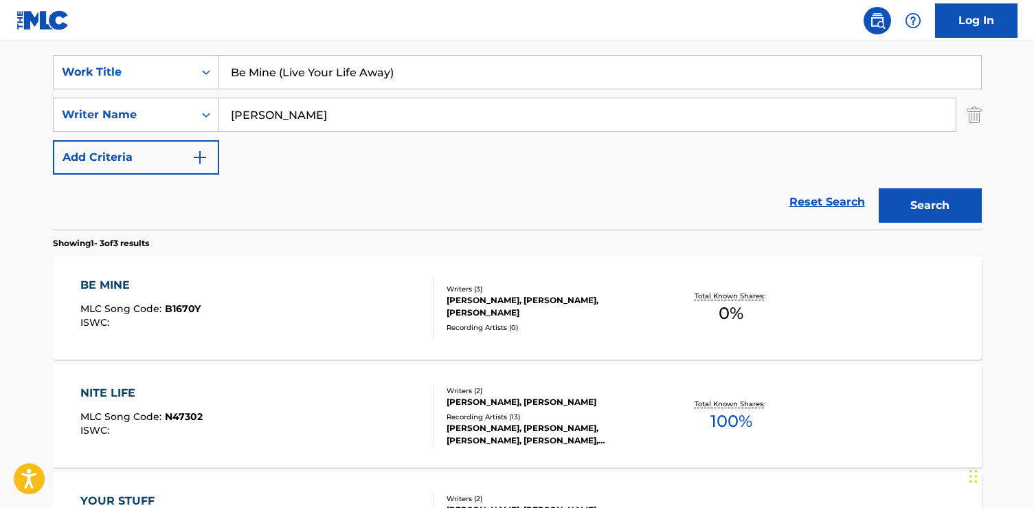
click at [230, 323] on div "BE MINE MLC Song Code : B1670Y ISWC :" at bounding box center [256, 308] width 353 height 62
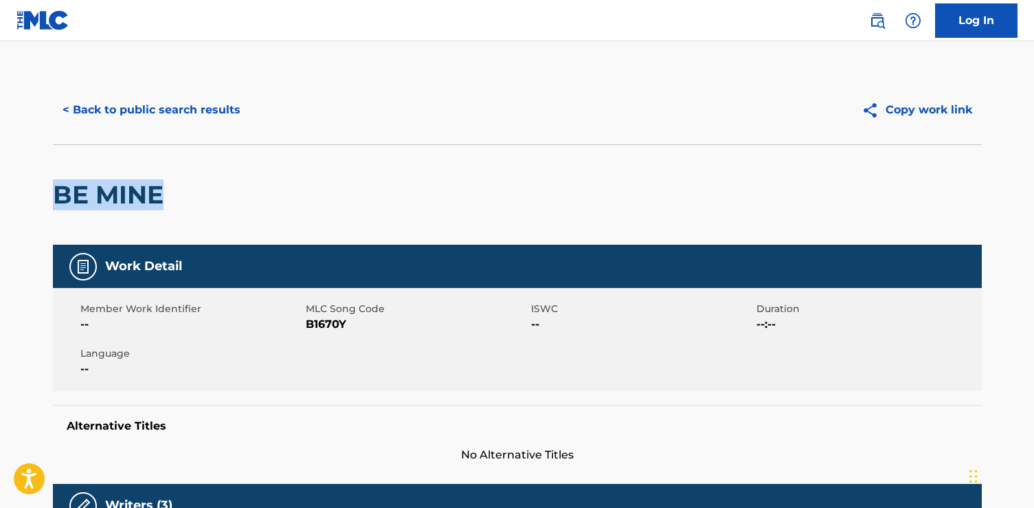
drag, startPoint x: 177, startPoint y: 193, endPoint x: 10, endPoint y: 192, distance: 166.9
click at [10, 192] on main "< Back to public search results Copy work link BE MINE Work Detail Member Work …" at bounding box center [517, 464] width 1034 height 846
drag, startPoint x: 350, startPoint y: 328, endPoint x: 306, endPoint y: 328, distance: 44.0
click at [306, 328] on span "B1670Y" at bounding box center [417, 324] width 222 height 16
click at [201, 109] on button "< Back to public search results" at bounding box center [151, 110] width 197 height 34
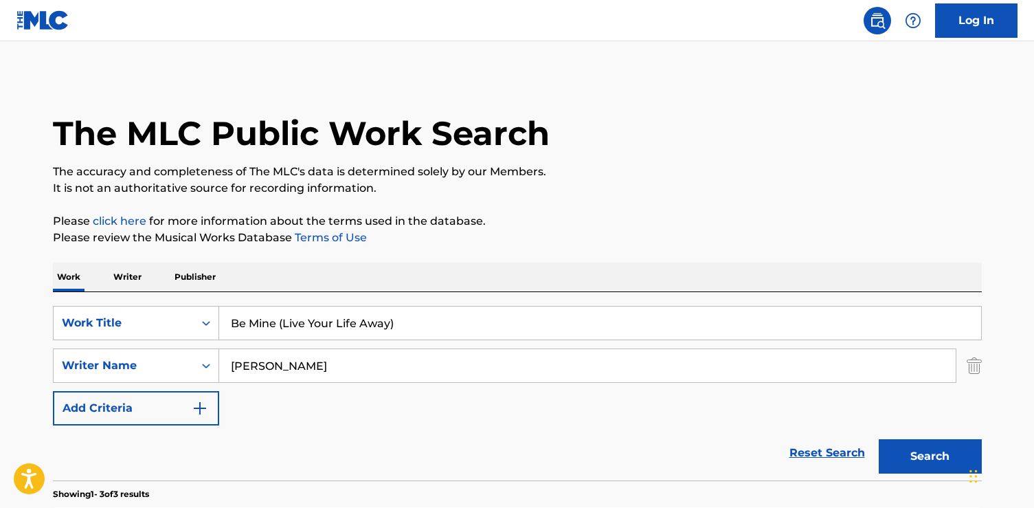
scroll to position [251, 0]
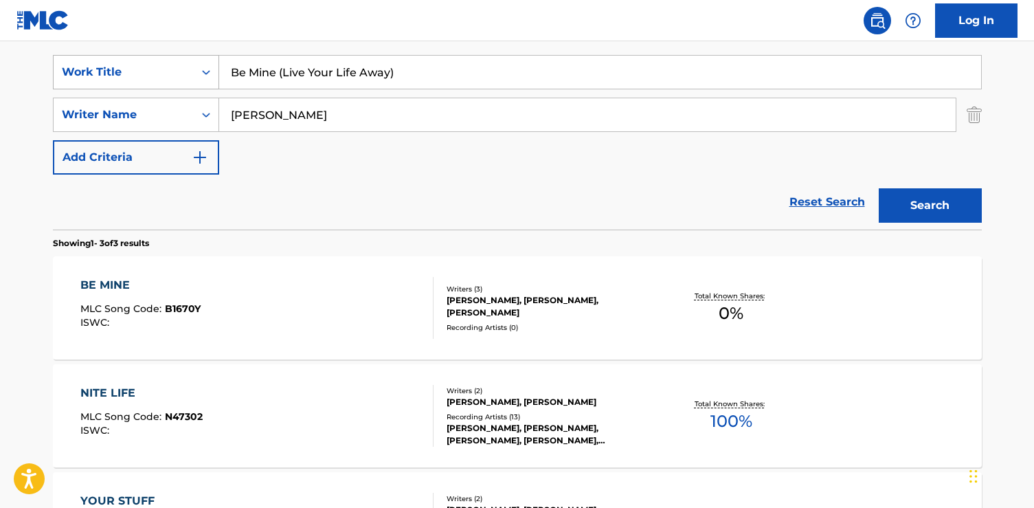
drag, startPoint x: 433, startPoint y: 77, endPoint x: 123, endPoint y: 76, distance: 309.8
click at [123, 76] on div "SearchWithCriteria6dda4e17-245b-49b5-93a5-f22858ed2873 Work Title Be Mine (Live…" at bounding box center [517, 72] width 929 height 34
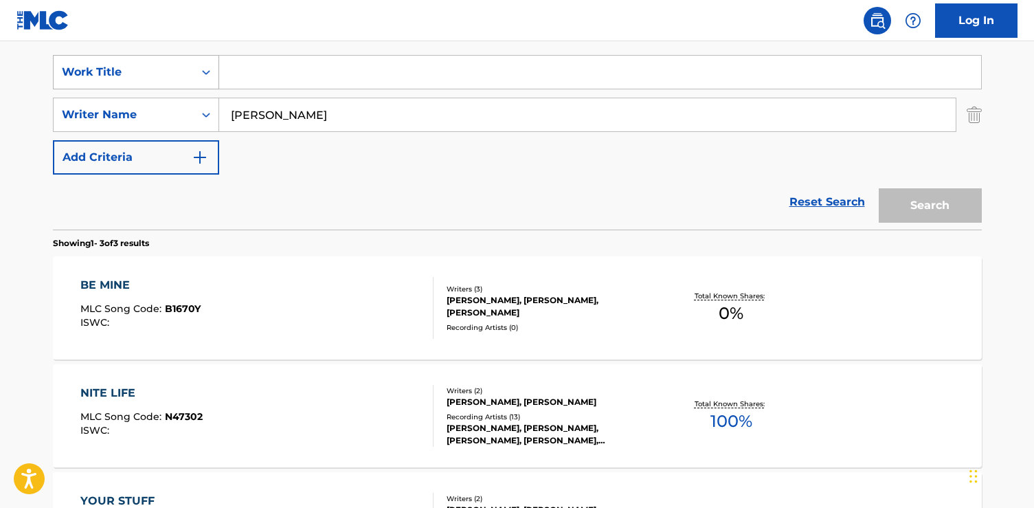
paste input "What You Want With Him"
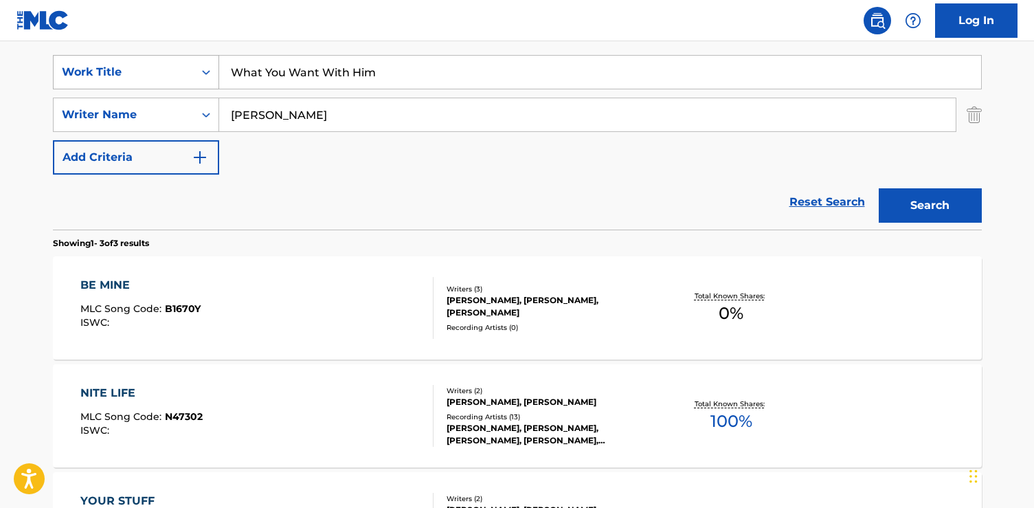
type input "What You Want With Him"
click at [879, 188] on button "Search" at bounding box center [930, 205] width 103 height 34
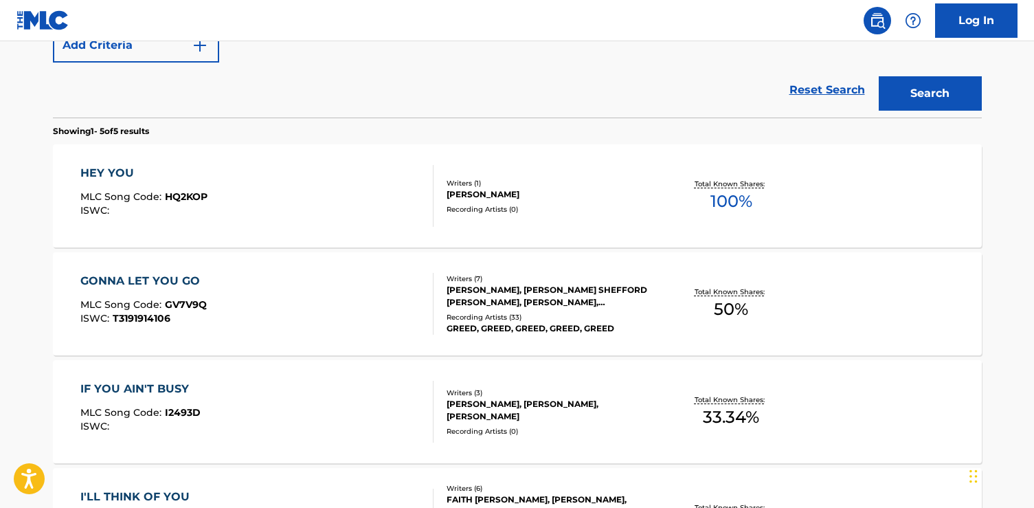
scroll to position [364, 0]
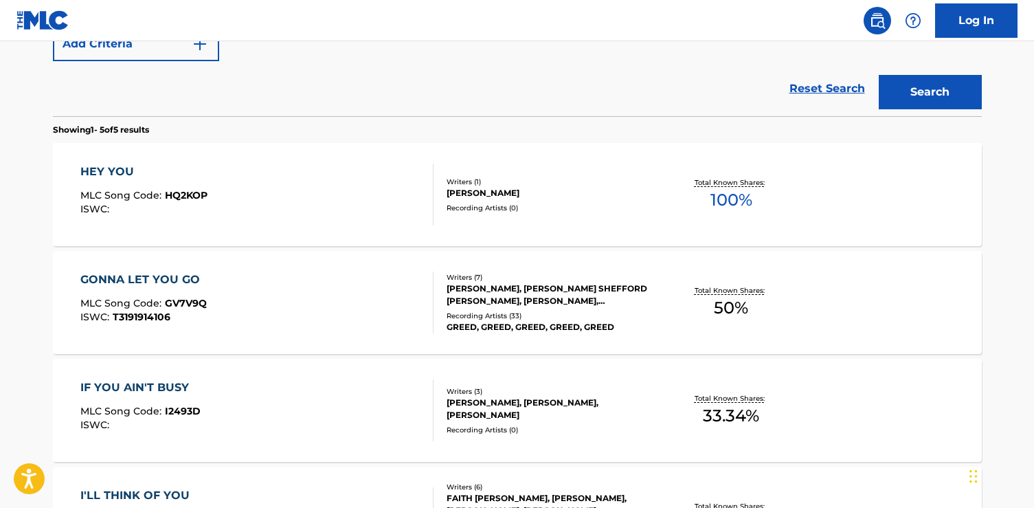
click at [213, 198] on div "HEY YOU MLC Song Code : HQ2KOP ISWC :" at bounding box center [256, 195] width 353 height 62
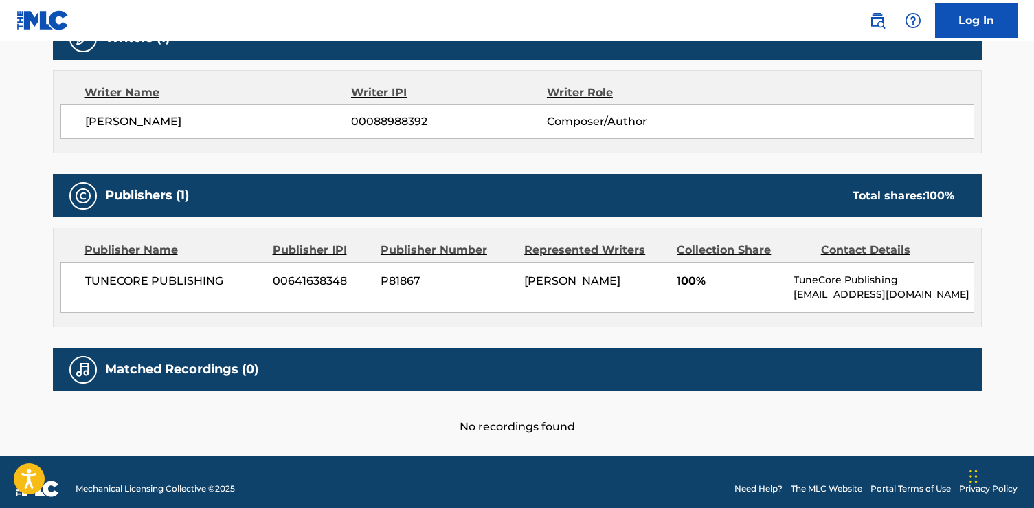
scroll to position [480, 0]
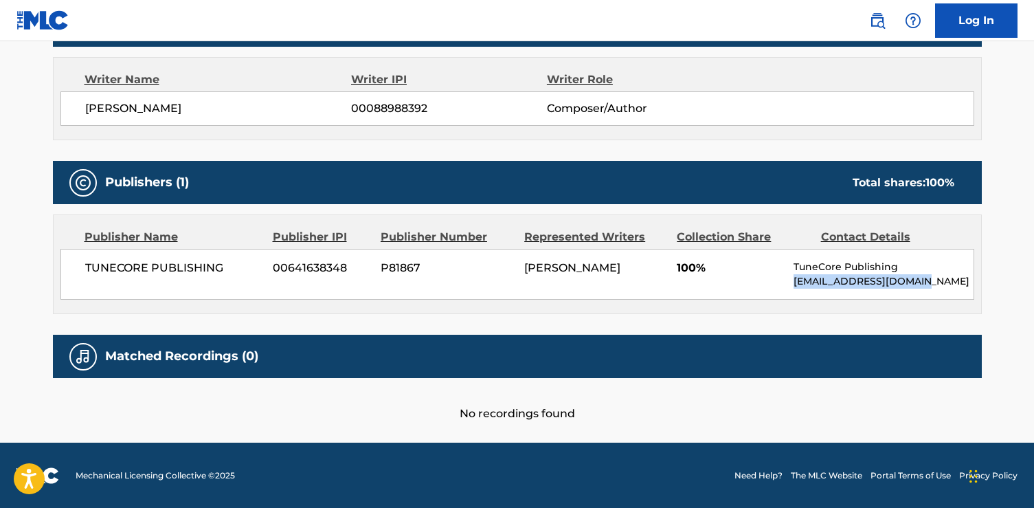
drag, startPoint x: 935, startPoint y: 281, endPoint x: 792, endPoint y: 284, distance: 142.9
click at [792, 284] on div "TUNECORE PUBLISHING 00641638348 P81867 [PERSON_NAME] 100% TuneCore Publishing […" at bounding box center [517, 274] width 914 height 51
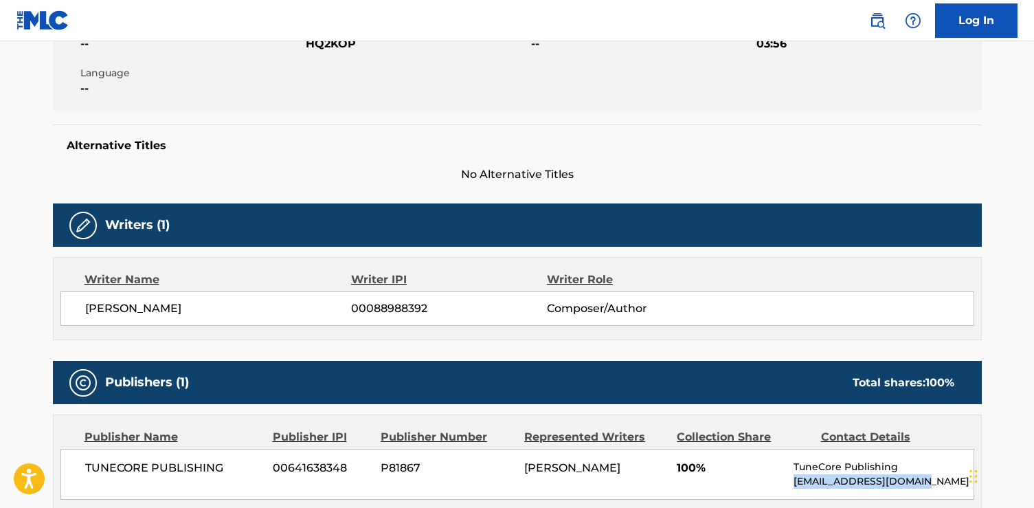
scroll to position [0, 0]
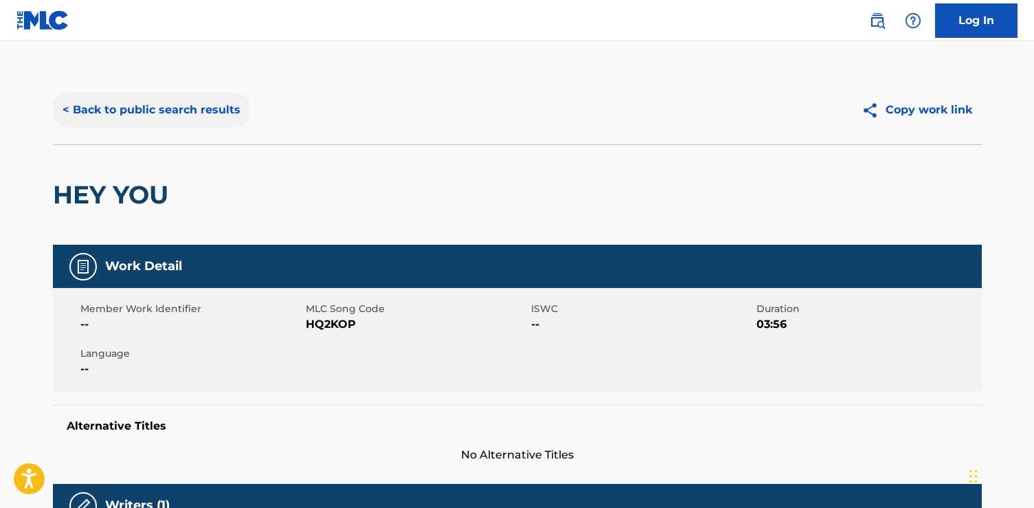
click at [150, 104] on button "< Back to public search results" at bounding box center [151, 110] width 197 height 34
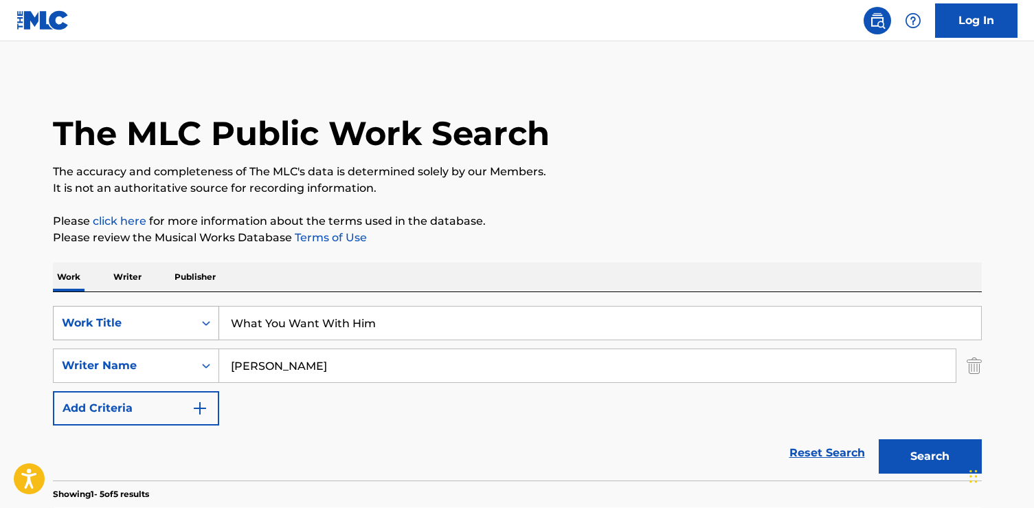
drag, startPoint x: 381, startPoint y: 326, endPoint x: 133, endPoint y: 309, distance: 248.6
click at [133, 309] on div "SearchWithCriteria6dda4e17-245b-49b5-93a5-f22858ed2873 Work Title What You Want…" at bounding box center [517, 323] width 929 height 34
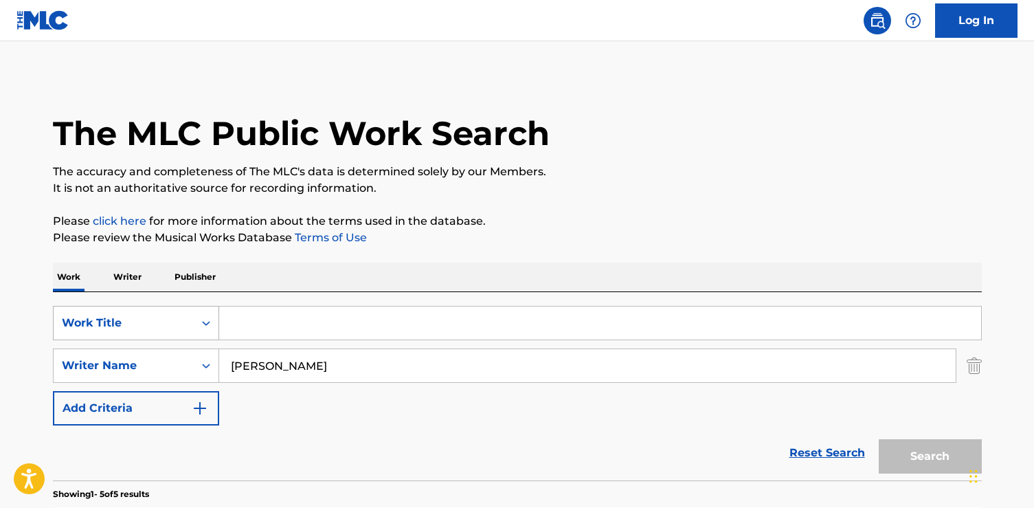
paste input "Gut-Punch"
type input "Gut-Punch"
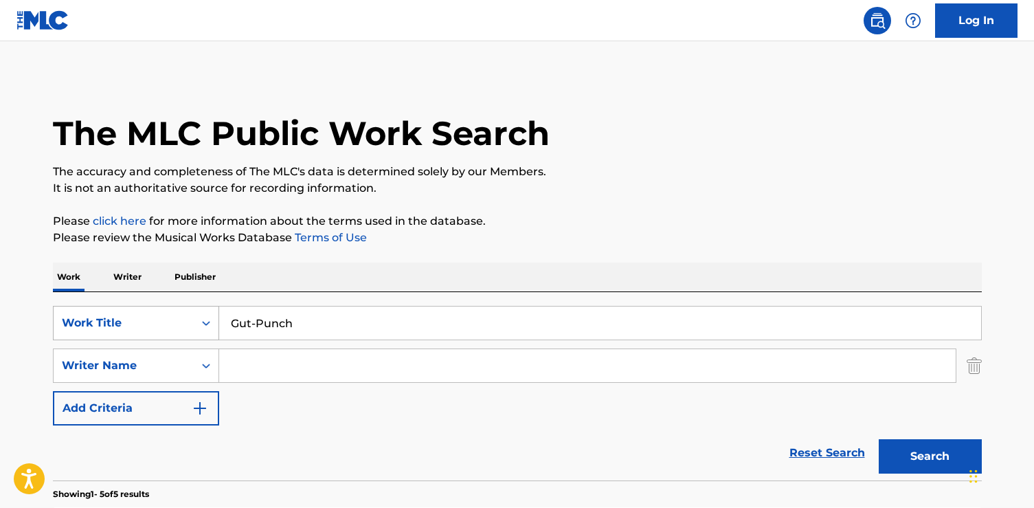
click at [879, 439] on button "Search" at bounding box center [930, 456] width 103 height 34
paste input "[PERSON_NAME]"
type input "[PERSON_NAME]"
click at [879, 439] on button "Search" at bounding box center [930, 456] width 103 height 34
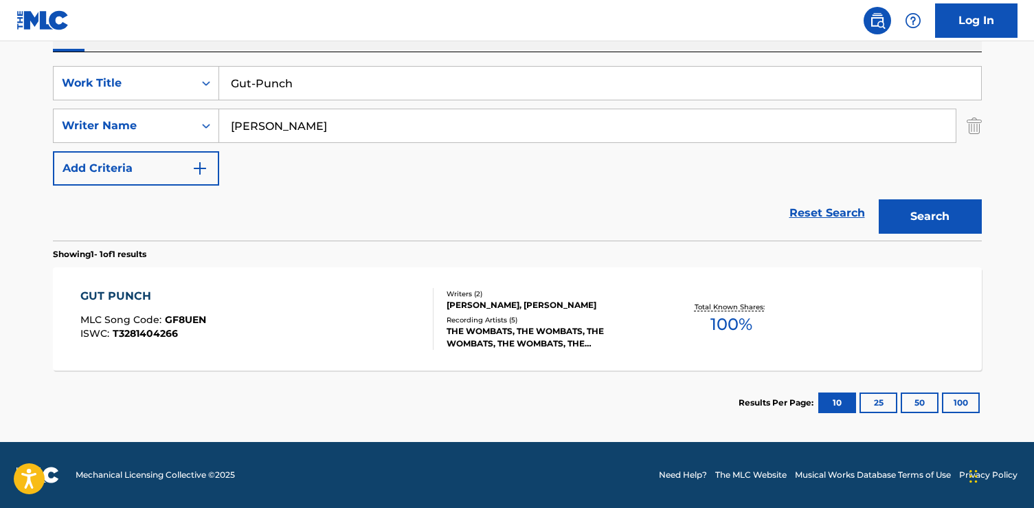
click at [228, 297] on div "GUT PUNCH MLC Song Code : GF8UEN ISWC : T3281404266" at bounding box center [256, 319] width 353 height 62
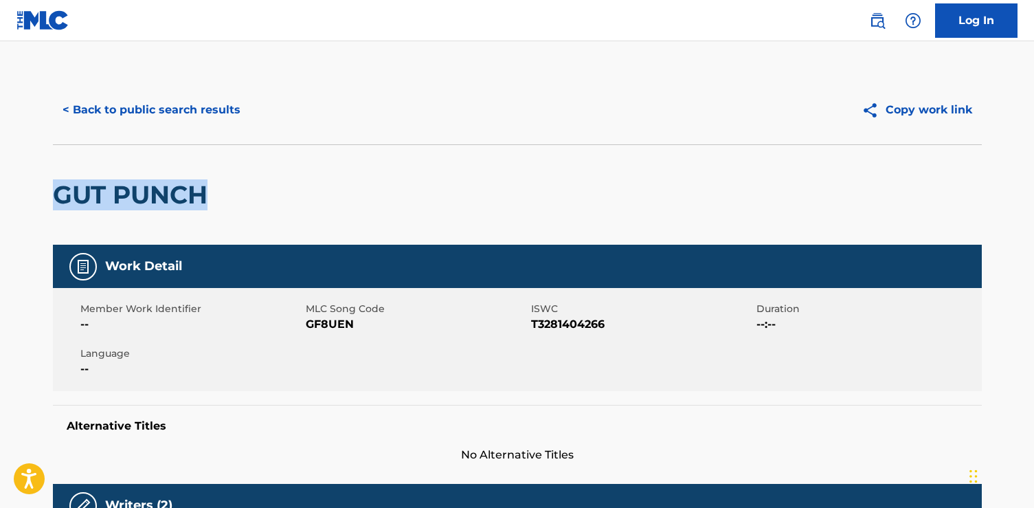
drag, startPoint x: 233, startPoint y: 194, endPoint x: 44, endPoint y: 194, distance: 188.9
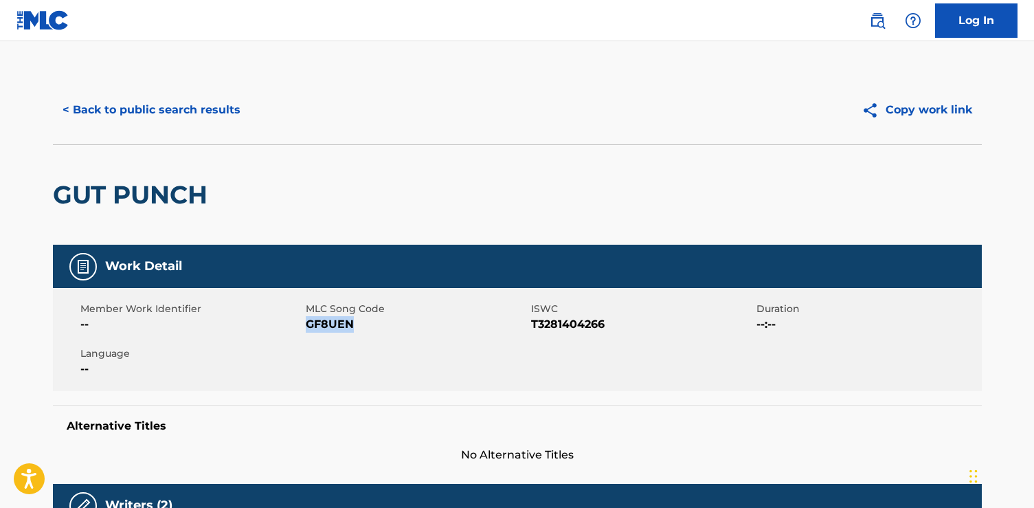
drag, startPoint x: 361, startPoint y: 330, endPoint x: 305, endPoint y: 325, distance: 56.5
click at [306, 325] on span "GF8UEN" at bounding box center [417, 324] width 222 height 16
drag, startPoint x: 305, startPoint y: 325, endPoint x: 222, endPoint y: 506, distance: 198.9
click at [203, 111] on button "< Back to public search results" at bounding box center [151, 110] width 197 height 34
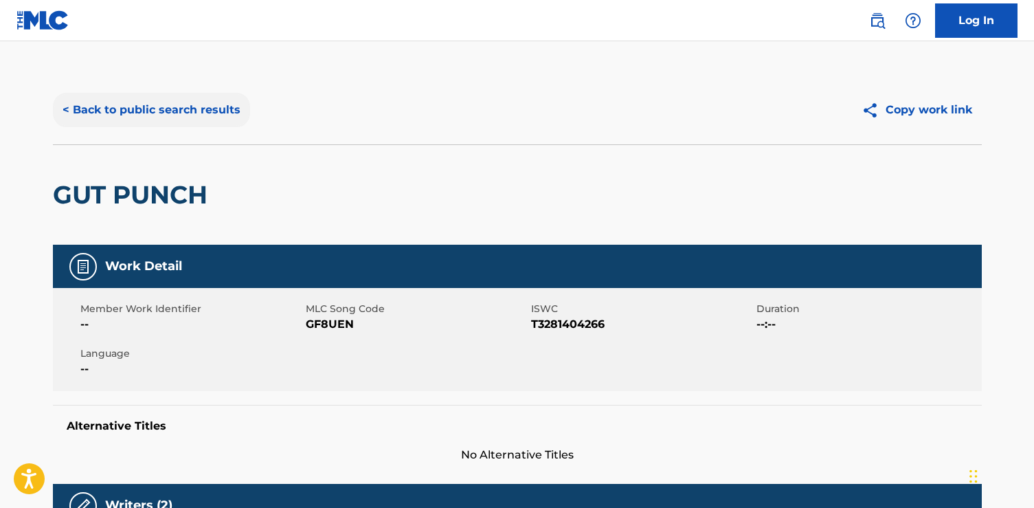
scroll to position [161, 0]
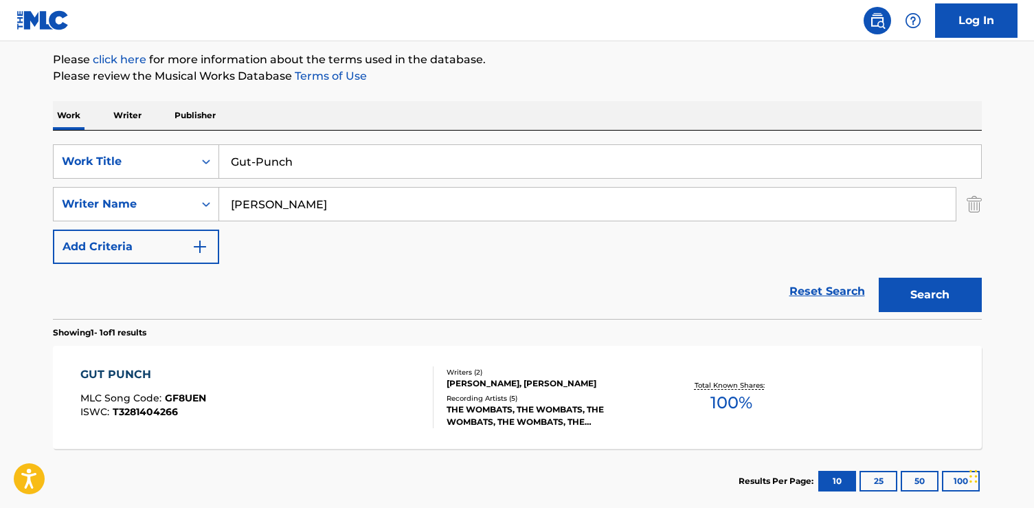
drag, startPoint x: 350, startPoint y: 165, endPoint x: 43, endPoint y: 196, distance: 308.7
click at [43, 196] on div "The MLC Public Work Search The accuracy and completeness of The MLC's data is d…" at bounding box center [517, 213] width 962 height 599
drag, startPoint x: 308, startPoint y: 161, endPoint x: 112, endPoint y: 139, distance: 197.0
click at [113, 140] on div "SearchWithCriteria6dda4e17-245b-49b5-93a5-f22858ed2873 Work Title Gut-Punch Sea…" at bounding box center [517, 225] width 929 height 188
paste input "Blood On The Hospital Floor"
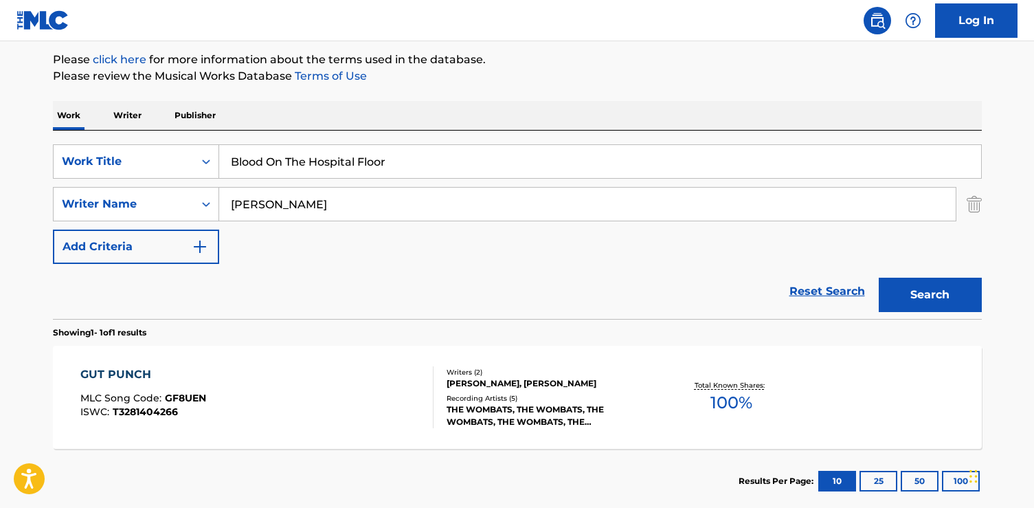
type input "Blood On The Hospital Floor"
click at [879, 278] on button "Search" at bounding box center [930, 295] width 103 height 34
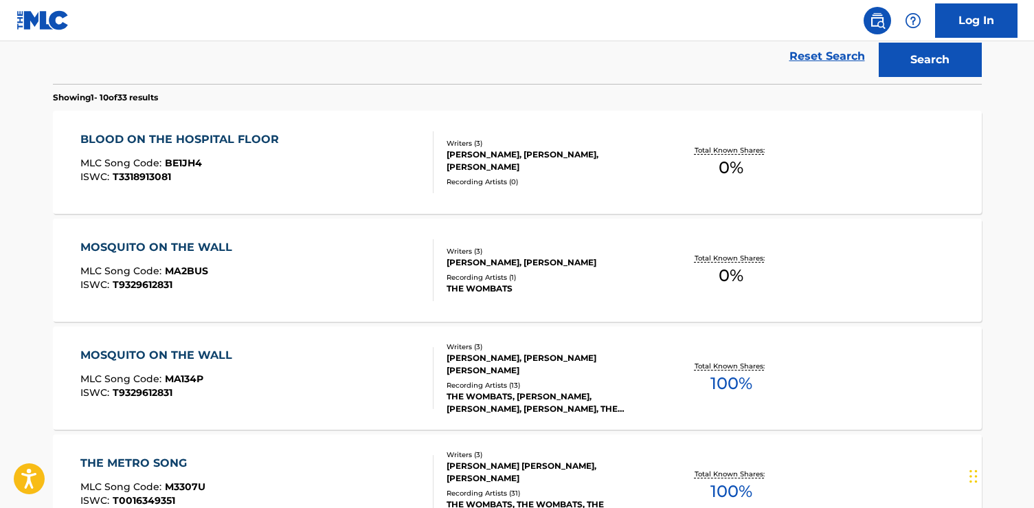
scroll to position [400, 0]
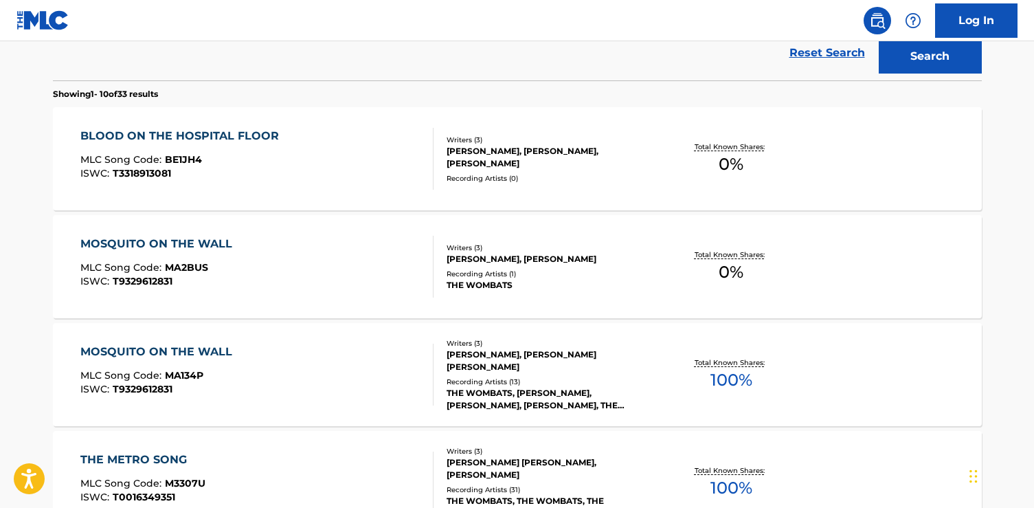
click at [299, 172] on div "BLOOD ON THE HOSPITAL FLOOR MLC Song Code : BE1JH4 ISWC : T3318913081" at bounding box center [256, 159] width 353 height 62
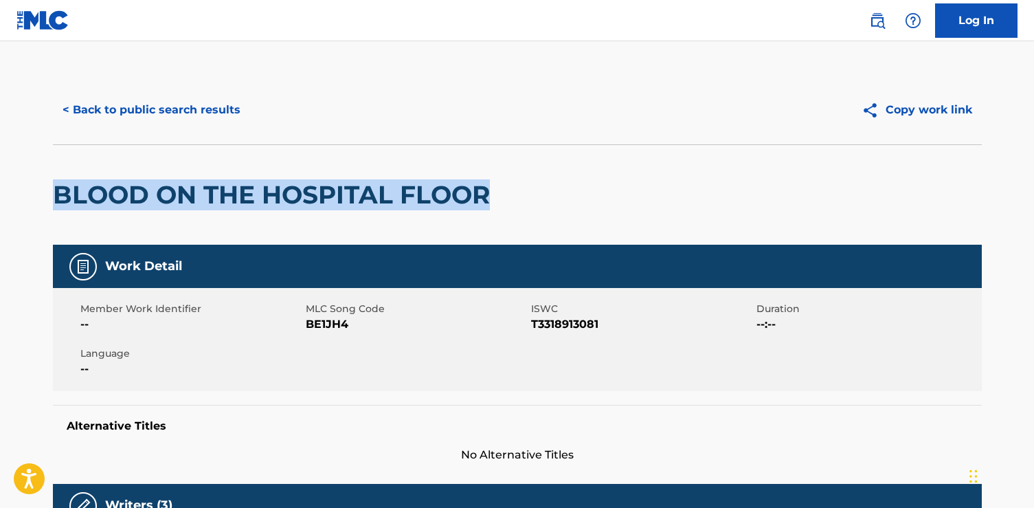
drag, startPoint x: 487, startPoint y: 199, endPoint x: 21, endPoint y: 148, distance: 469.2
click at [21, 149] on main "< Back to public search results Copy work link BLOOD ON THE HOSPITAL FLOOR Work…" at bounding box center [517, 464] width 1034 height 846
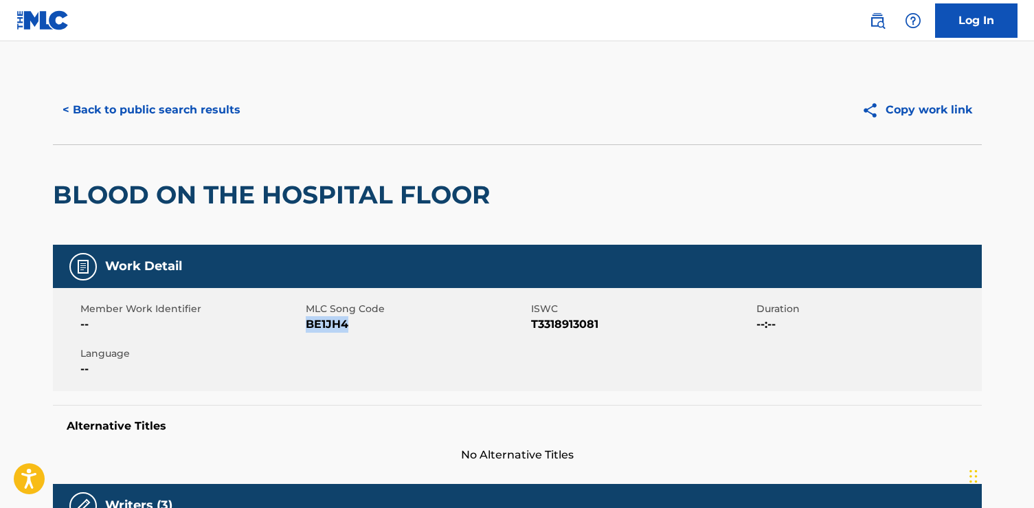
drag, startPoint x: 348, startPoint y: 325, endPoint x: 303, endPoint y: 324, distance: 44.7
click at [303, 324] on div "Member Work Identifier -- MLC Song Code BE1JH4 ISWC T3318913081 Duration --:-- …" at bounding box center [517, 339] width 929 height 103
click at [303, 343] on div "Member Work Identifier -- MLC Song Code BE1JH4 ISWC T3318913081 Duration --:-- …" at bounding box center [517, 339] width 929 height 103
drag, startPoint x: 361, startPoint y: 325, endPoint x: 306, endPoint y: 325, distance: 55.0
click at [306, 325] on span "BE1JH4" at bounding box center [417, 324] width 222 height 16
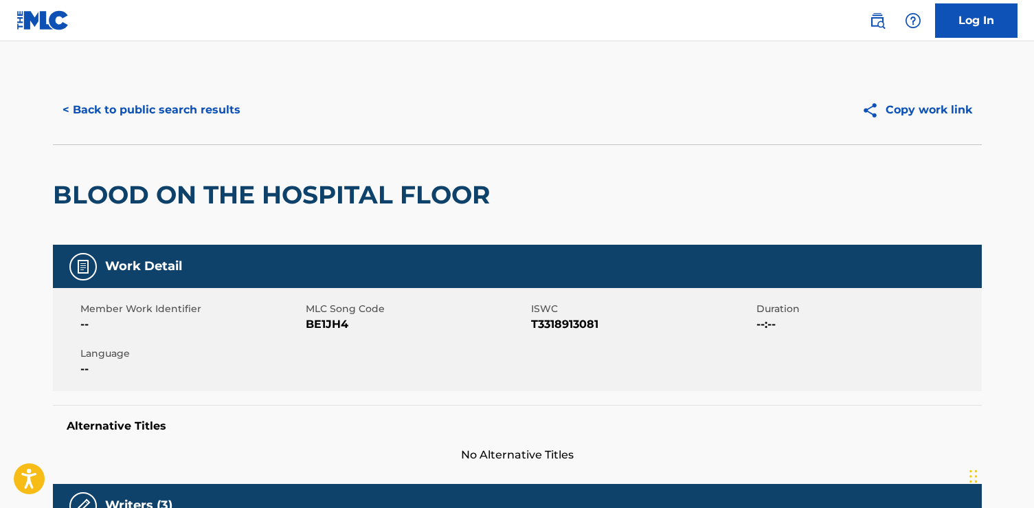
click at [225, 135] on div "< Back to public search results Copy work link" at bounding box center [517, 110] width 929 height 69
click at [216, 104] on button "< Back to public search results" at bounding box center [151, 110] width 197 height 34
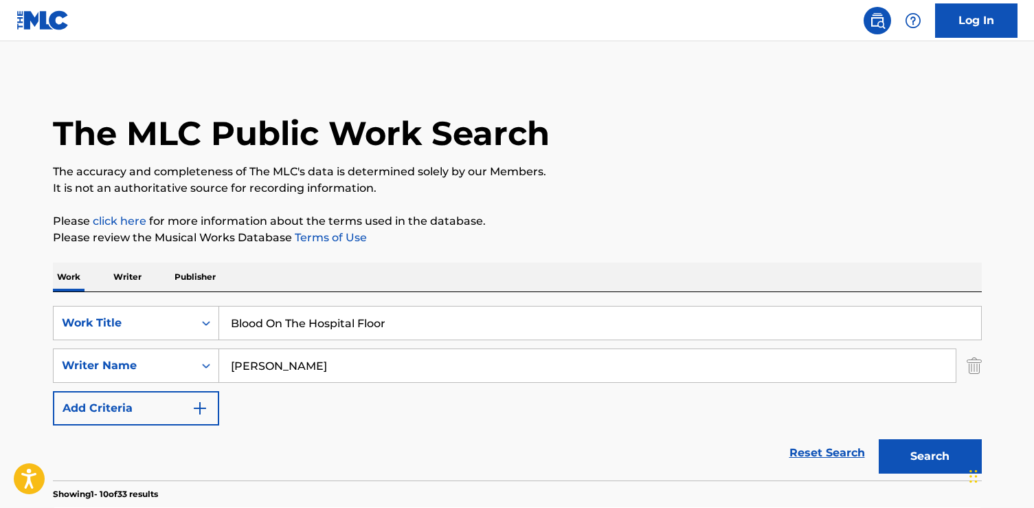
drag, startPoint x: 410, startPoint y: 325, endPoint x: 73, endPoint y: 302, distance: 338.1
click at [73, 302] on div "SearchWithCriteria6dda4e17-245b-49b5-93a5-f22858ed2873 Work Title Blood On The …" at bounding box center [517, 386] width 929 height 188
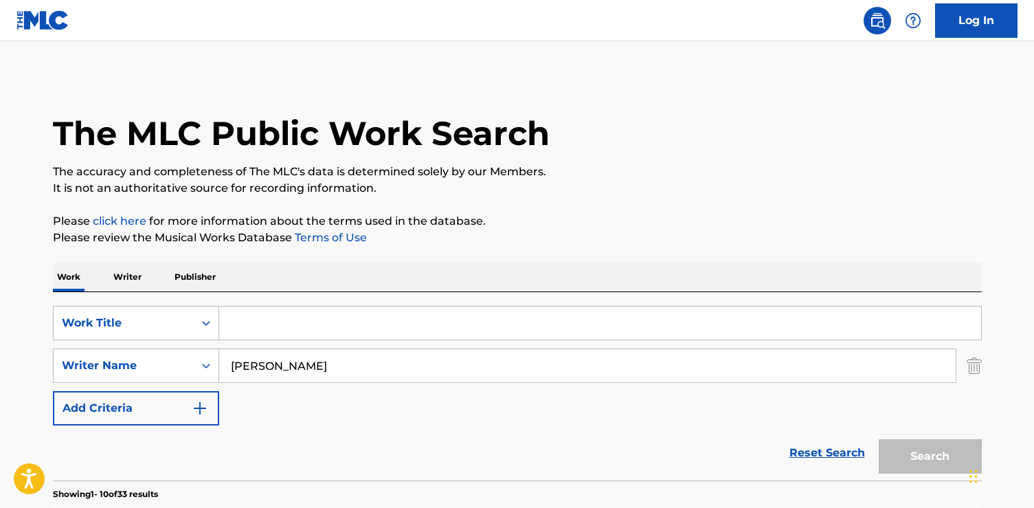
paste input "Holy Sugar"
type input "Holy Sugar"
click at [879, 439] on button "Search" at bounding box center [930, 456] width 103 height 34
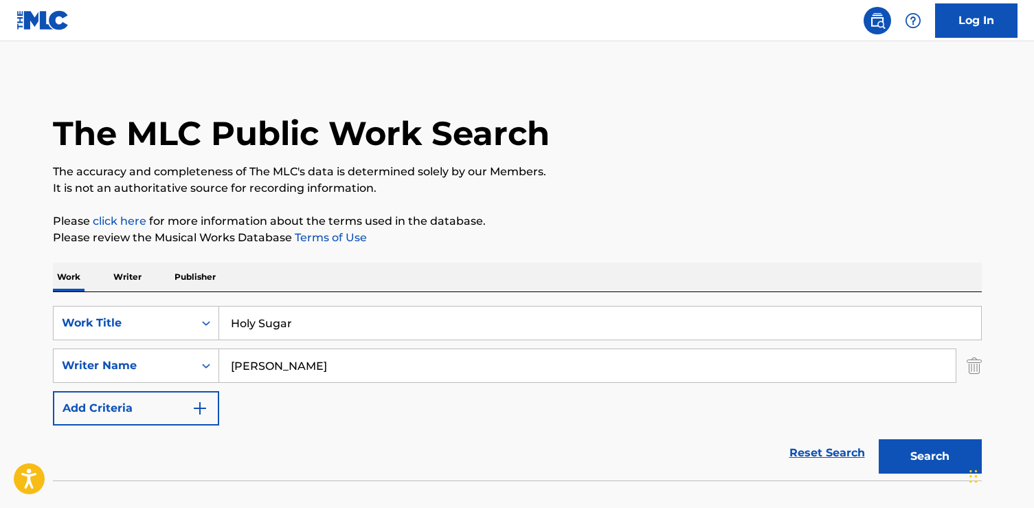
scroll to position [89, 0]
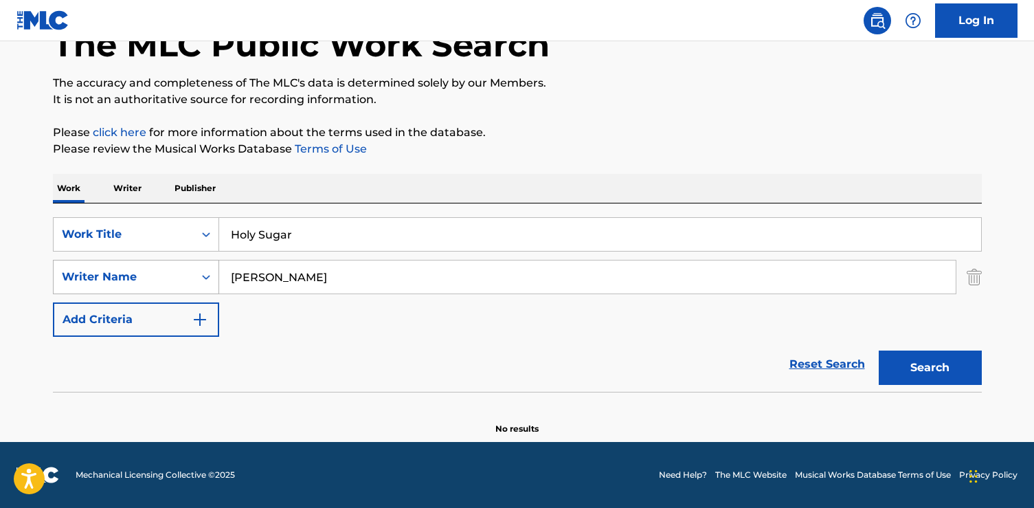
drag, startPoint x: 380, startPoint y: 282, endPoint x: 133, endPoint y: 280, distance: 246.7
click at [133, 282] on div "SearchWithCriteria42e019c5-ca48-4a72-8876-e54d4e5e467f Writer Name [PERSON_NAME]" at bounding box center [517, 277] width 929 height 34
click at [879, 350] on button "Search" at bounding box center [930, 367] width 103 height 34
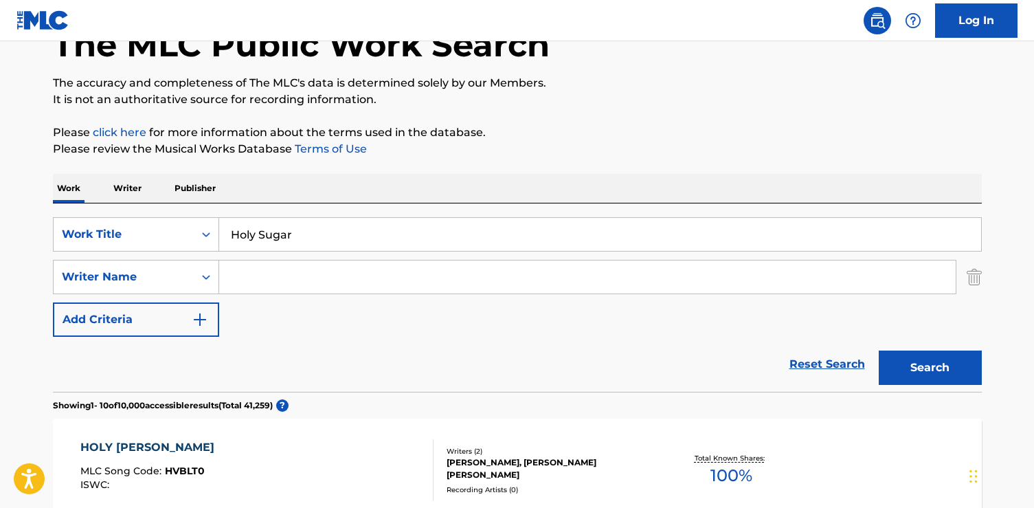
click at [358, 281] on input "Search Form" at bounding box center [587, 276] width 736 height 33
paste input "[PERSON_NAME]"
type input "[PERSON_NAME]"
click at [879, 350] on button "Search" at bounding box center [930, 367] width 103 height 34
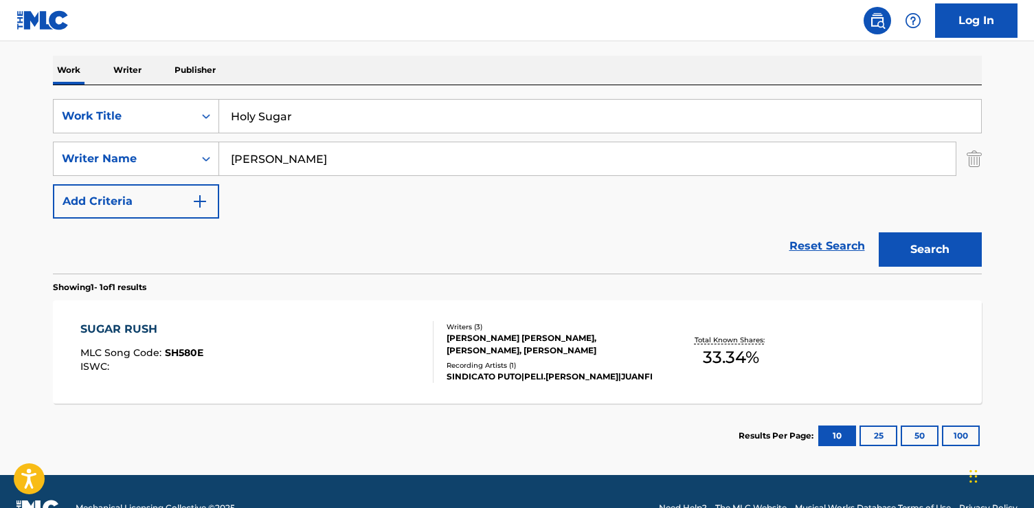
scroll to position [209, 0]
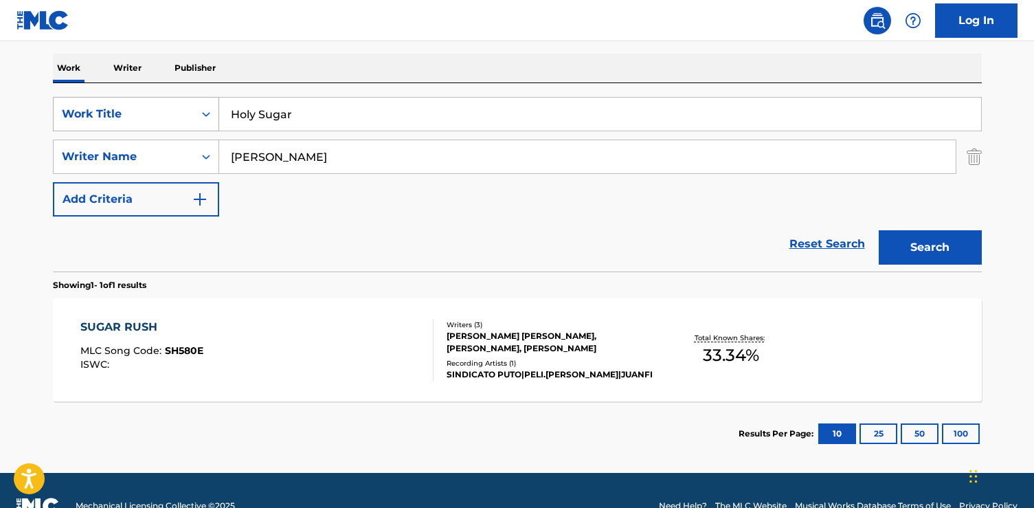
drag, startPoint x: 303, startPoint y: 120, endPoint x: 148, endPoint y: 112, distance: 155.5
click at [148, 115] on div "SearchWithCriteria6dda4e17-245b-49b5-93a5-f22858ed2873 Work Title Holy Sugar" at bounding box center [517, 114] width 929 height 34
paste input "Unbloom"
type input "Unbloom"
click at [879, 230] on button "Search" at bounding box center [930, 247] width 103 height 34
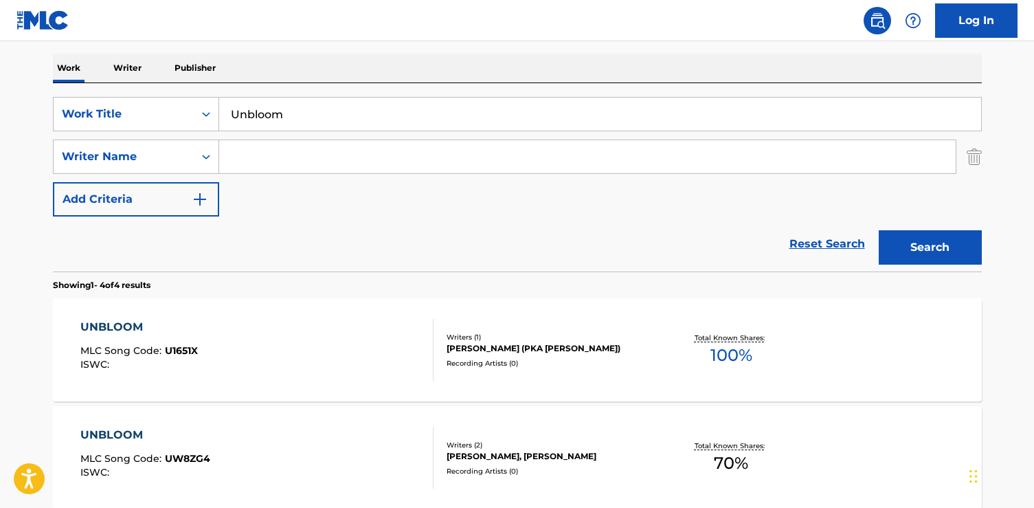
paste input "[PERSON_NAME]"
type input "[PERSON_NAME]"
click at [879, 230] on button "Search" at bounding box center [930, 247] width 103 height 34
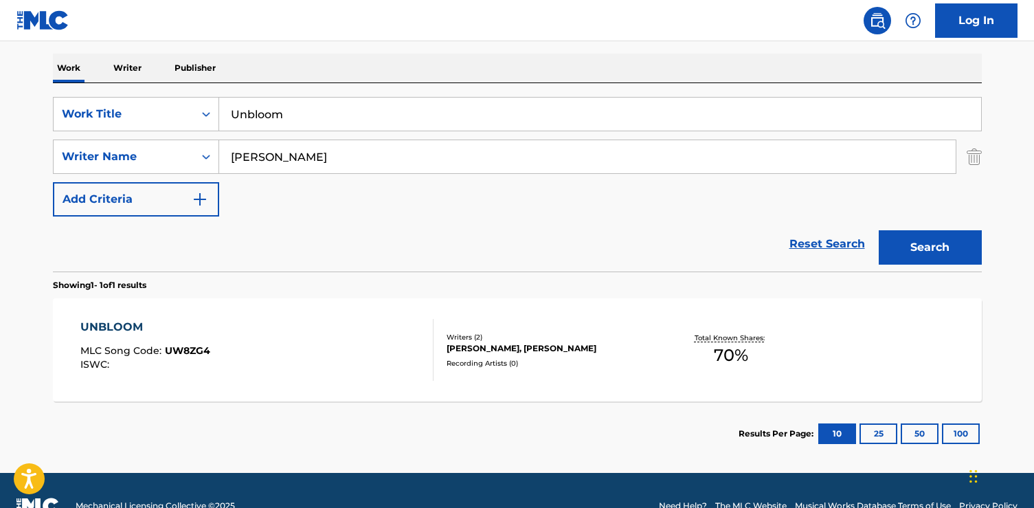
click at [363, 374] on div "UNBLOOM MLC Song Code : UW8ZG4 ISWC :" at bounding box center [256, 350] width 353 height 62
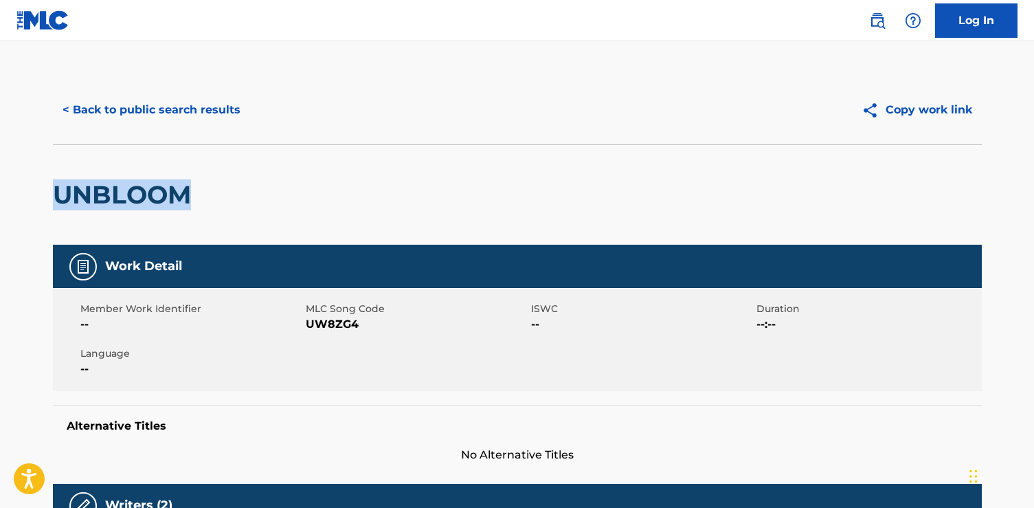
drag, startPoint x: 233, startPoint y: 210, endPoint x: 43, endPoint y: 207, distance: 189.6
click at [109, 182] on h2 "UNBLOOM" at bounding box center [125, 194] width 145 height 31
drag, startPoint x: 361, startPoint y: 322, endPoint x: 304, endPoint y: 322, distance: 57.7
click at [304, 322] on div "Member Work Identifier -- MLC Song Code UW8ZG4 ISWC -- Duration --:-- Language …" at bounding box center [517, 339] width 929 height 103
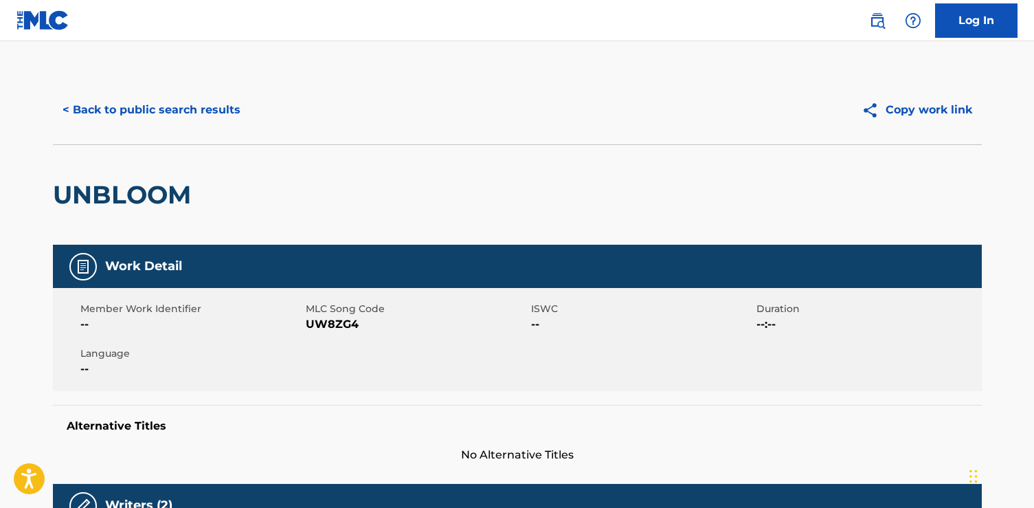
click at [287, 340] on div "Member Work Identifier -- MLC Song Code UW8ZG4 ISWC -- Duration --:-- Language …" at bounding box center [517, 339] width 929 height 103
drag, startPoint x: 359, startPoint y: 328, endPoint x: 305, endPoint y: 326, distance: 53.7
click at [306, 326] on span "UW8ZG4" at bounding box center [417, 324] width 222 height 16
click at [372, 311] on span "MLC Song Code" at bounding box center [417, 309] width 222 height 14
drag, startPoint x: 368, startPoint y: 324, endPoint x: 306, endPoint y: 324, distance: 62.5
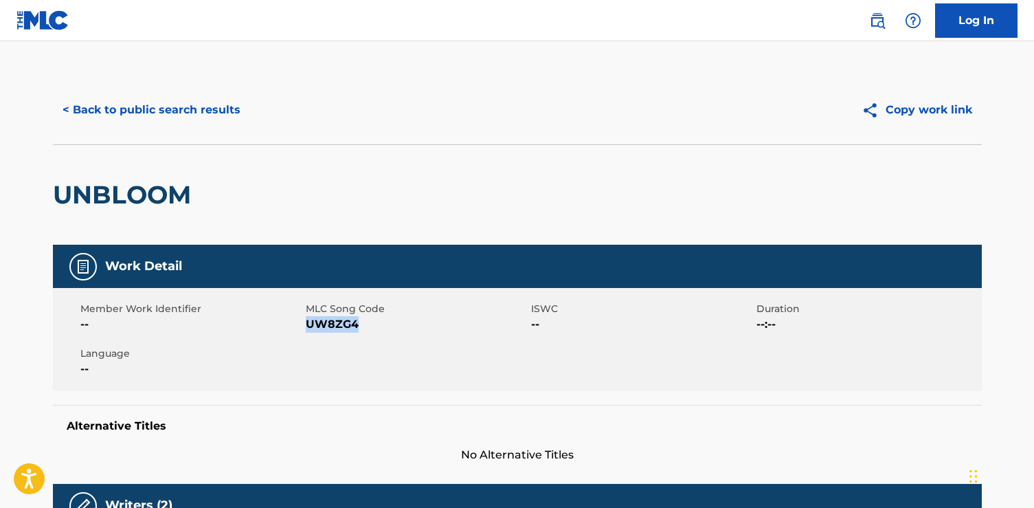
click at [306, 324] on span "UW8ZG4" at bounding box center [417, 324] width 222 height 16
click at [176, 102] on button "< Back to public search results" at bounding box center [151, 110] width 197 height 34
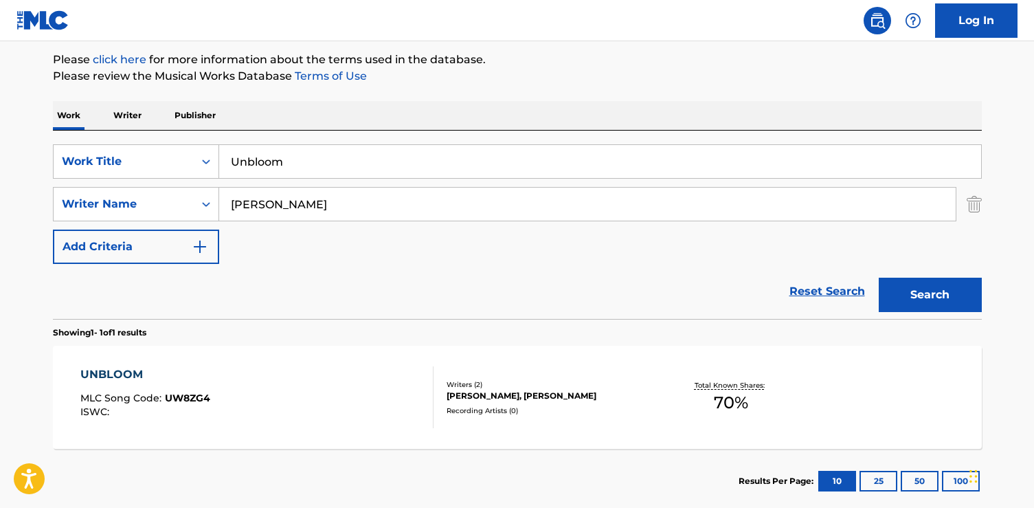
drag, startPoint x: 321, startPoint y: 167, endPoint x: 49, endPoint y: 134, distance: 273.4
click at [49, 134] on div "The MLC Public Work Search The accuracy and completeness of The MLC's data is d…" at bounding box center [517, 213] width 962 height 599
paste input "Can't Say No"
type input "Can't Say No"
drag, startPoint x: 276, startPoint y: 203, endPoint x: 161, endPoint y: 199, distance: 114.8
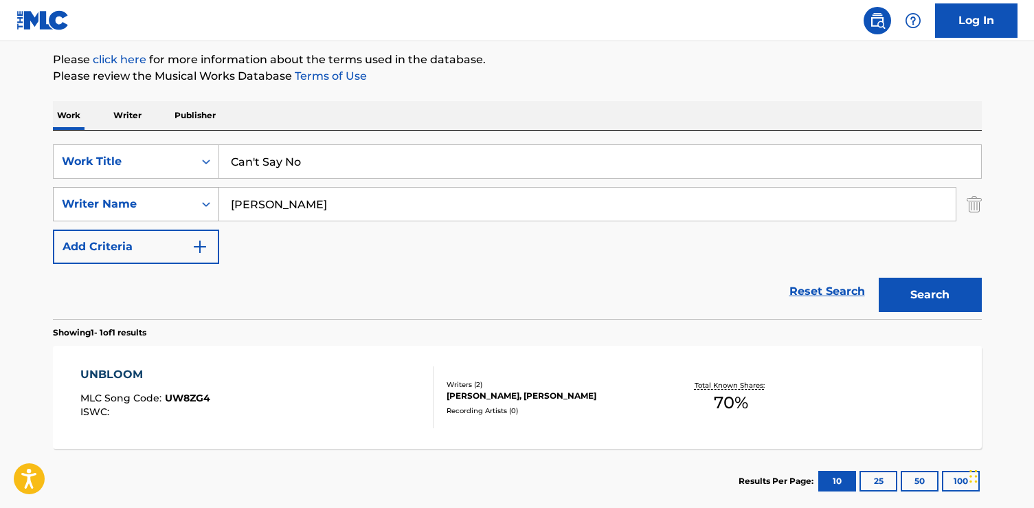
click at [161, 199] on div "SearchWithCriteria42e019c5-ca48-4a72-8876-e54d4e5e467f Writer Name [PERSON_NAME]" at bounding box center [517, 204] width 929 height 34
click at [879, 278] on button "Search" at bounding box center [930, 295] width 103 height 34
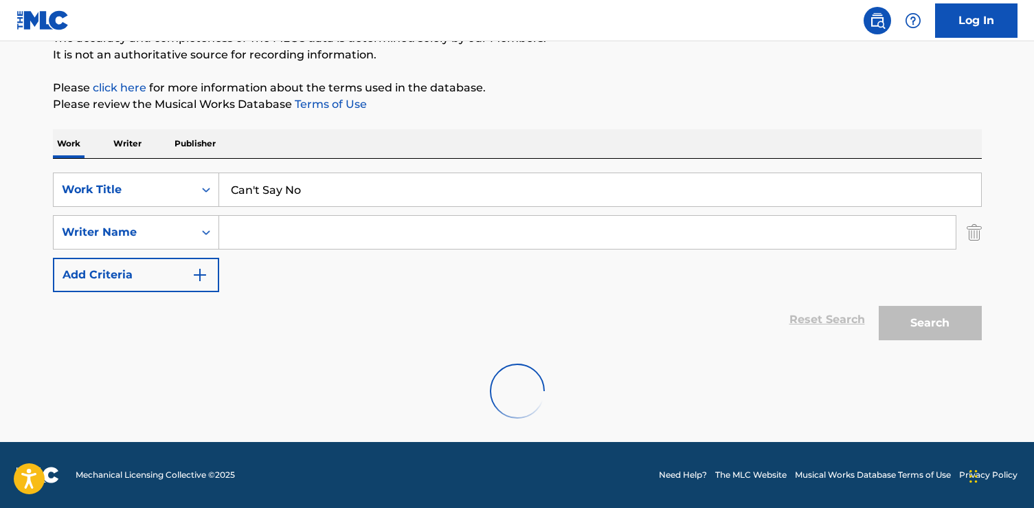
click at [328, 197] on input "Can't Say No" at bounding box center [600, 189] width 762 height 33
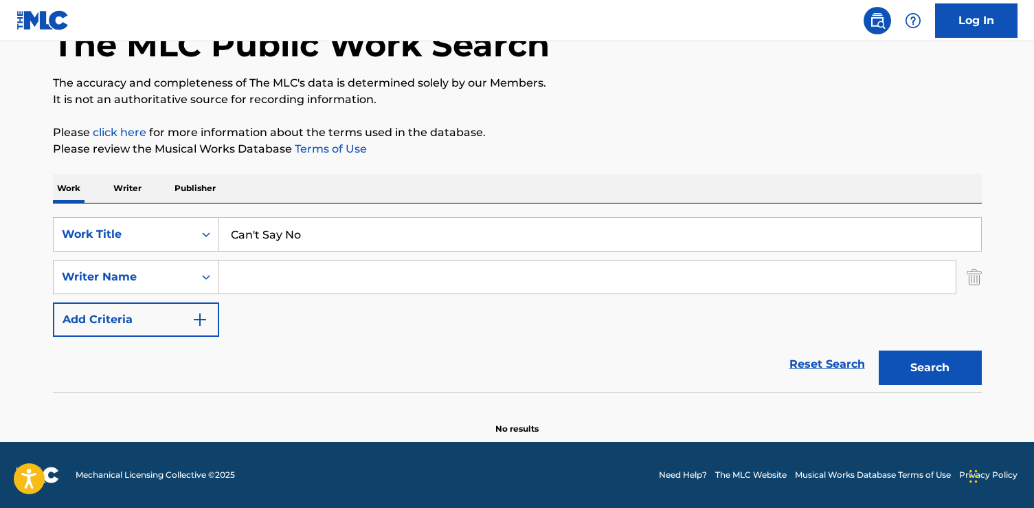
click at [879, 350] on button "Search" at bounding box center [930, 367] width 103 height 34
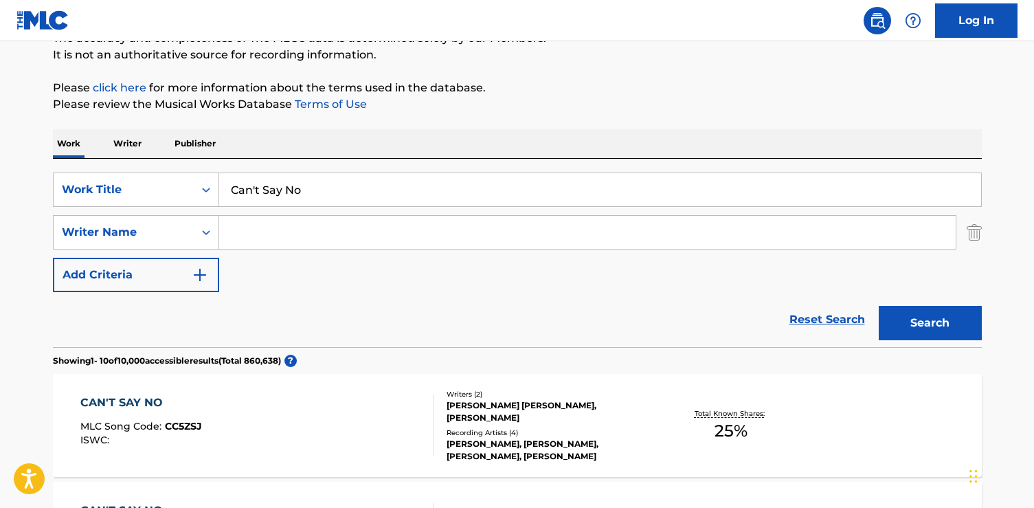
click at [352, 236] on input "Search Form" at bounding box center [587, 232] width 736 height 33
paste input "[PERSON_NAME]"
type input "[PERSON_NAME]"
click at [879, 306] on button "Search" at bounding box center [930, 323] width 103 height 34
click at [297, 430] on div "CAN'T SAY NO MLC Song Code : CI78KK ISWC : T3301955255" at bounding box center [256, 425] width 353 height 62
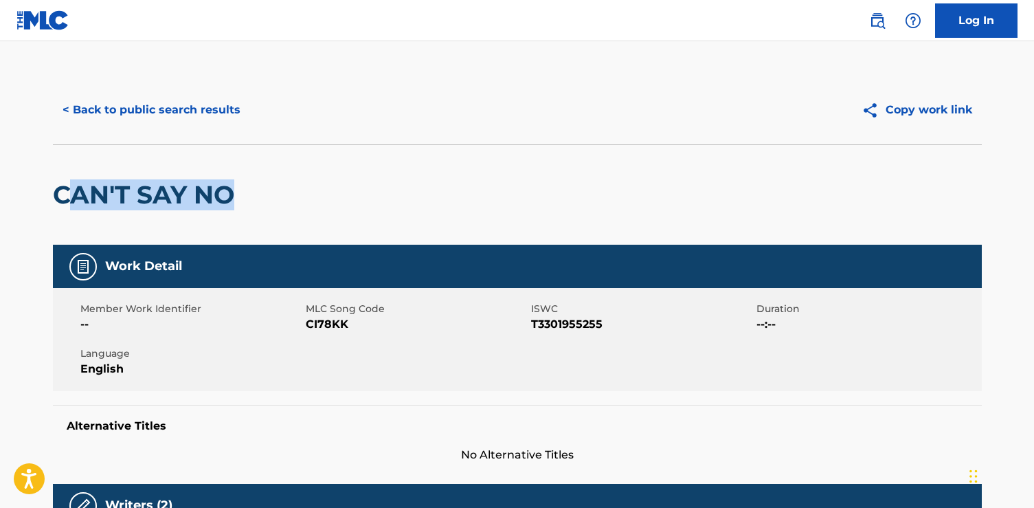
drag, startPoint x: 284, startPoint y: 190, endPoint x: 69, endPoint y: 190, distance: 215.0
click at [69, 190] on div "CAN'T SAY NO" at bounding box center [517, 194] width 929 height 100
click at [53, 193] on h2 "CAN'T SAY NO" at bounding box center [147, 194] width 188 height 31
drag, startPoint x: 53, startPoint y: 193, endPoint x: 250, endPoint y: 194, distance: 197.2
click at [250, 194] on div "CAN'T SAY NO" at bounding box center [517, 194] width 929 height 100
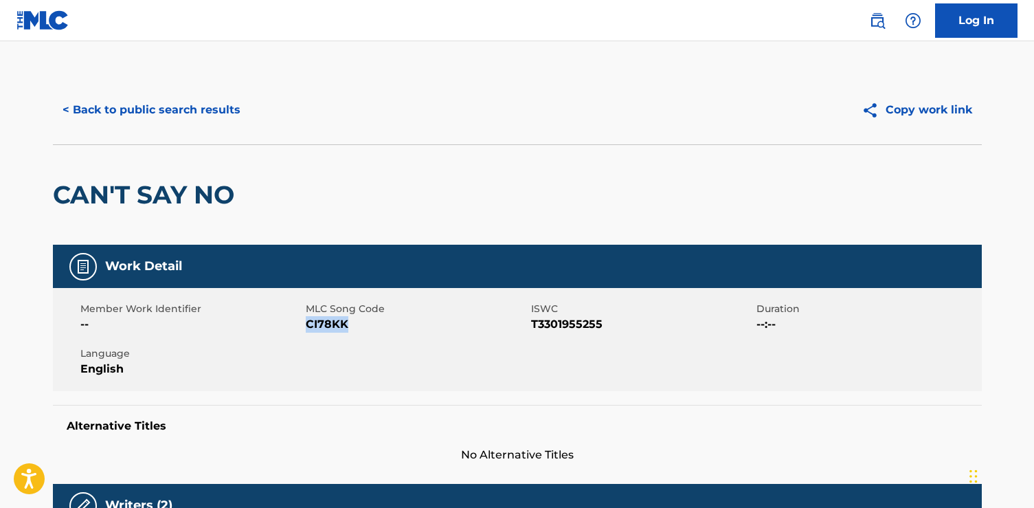
drag, startPoint x: 366, startPoint y: 337, endPoint x: 308, endPoint y: 325, distance: 59.6
click at [308, 325] on div "Member Work Identifier -- MLC Song Code CI78KK ISWC T3301955255 Duration --:-- …" at bounding box center [517, 339] width 929 height 103
click at [192, 100] on button "< Back to public search results" at bounding box center [151, 110] width 197 height 34
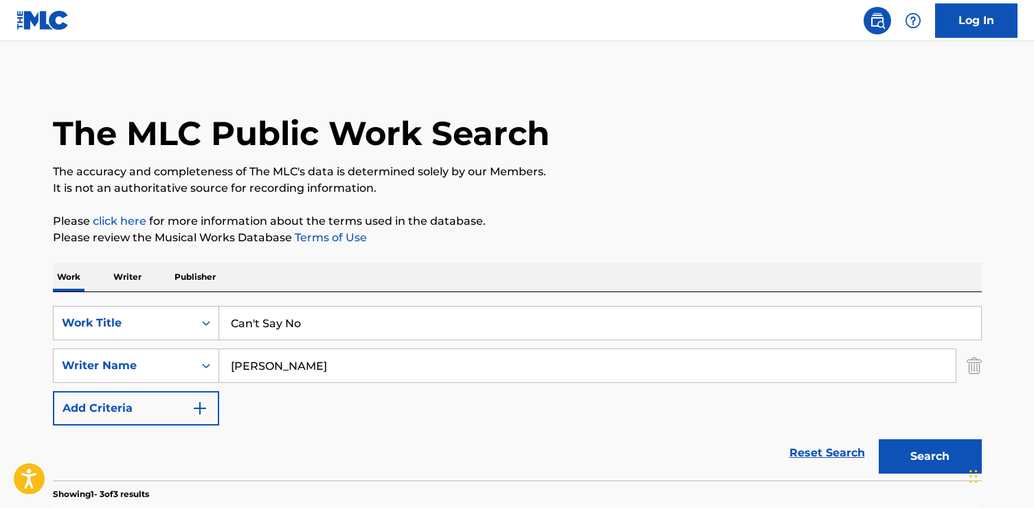
scroll to position [133, 0]
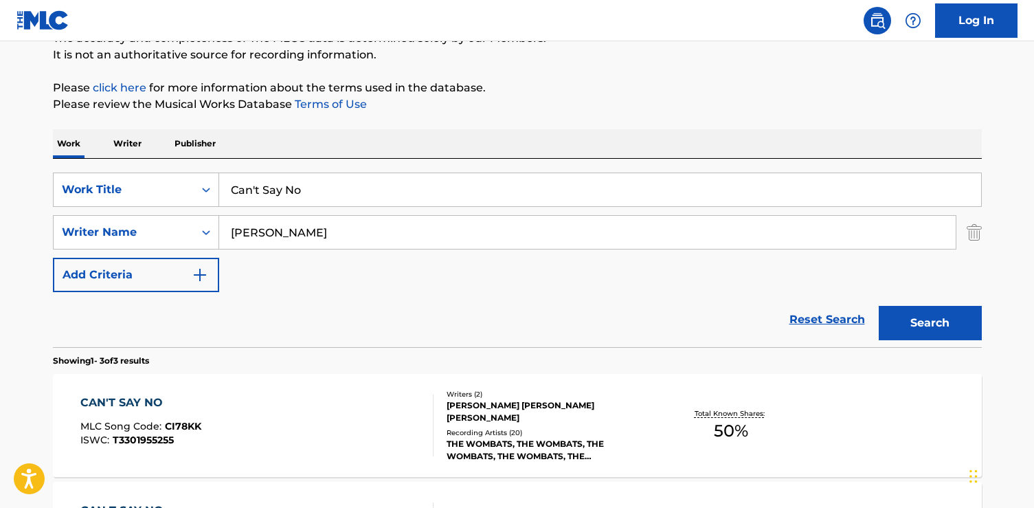
drag, startPoint x: 319, startPoint y: 181, endPoint x: 344, endPoint y: 203, distance: 33.6
click at [346, 206] on div "Can't Say No" at bounding box center [600, 189] width 763 height 34
paste input "My Head Is Not My Friend"
type input "My Head Is Not My Friend"
click at [879, 306] on button "Search" at bounding box center [930, 323] width 103 height 34
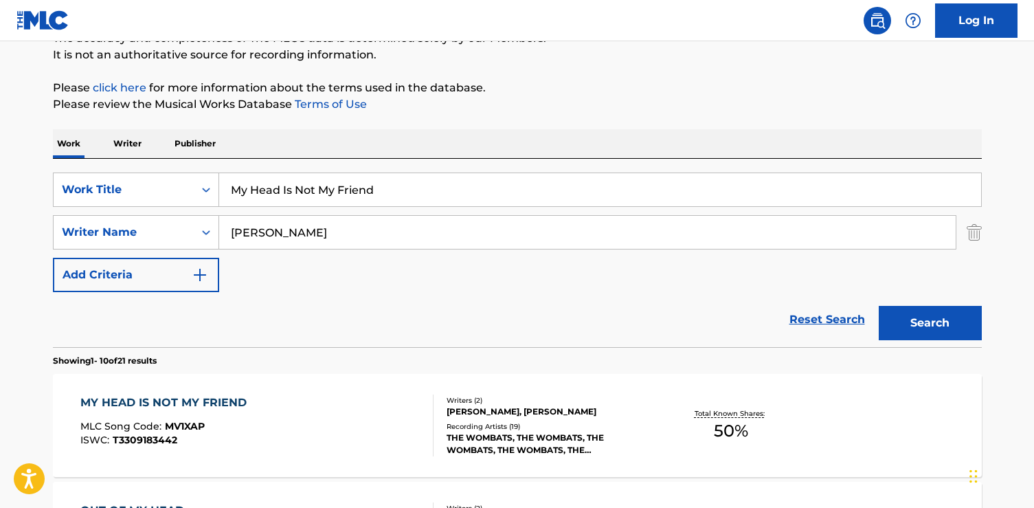
click at [369, 442] on div "MY HEAD IS NOT MY FRIEND MLC Song Code : MV1XAP ISWC : T3309183442" at bounding box center [256, 425] width 353 height 62
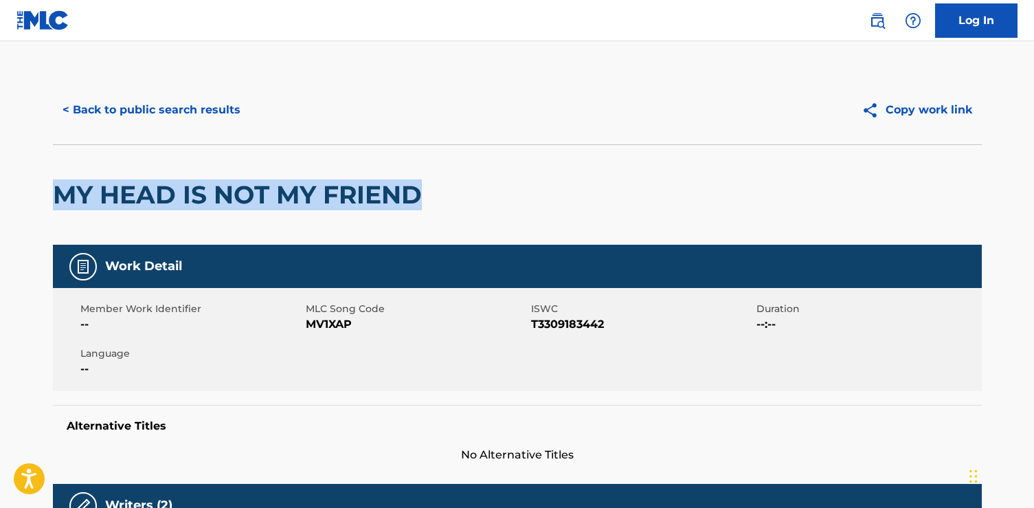
drag, startPoint x: 428, startPoint y: 200, endPoint x: 30, endPoint y: 201, distance: 398.5
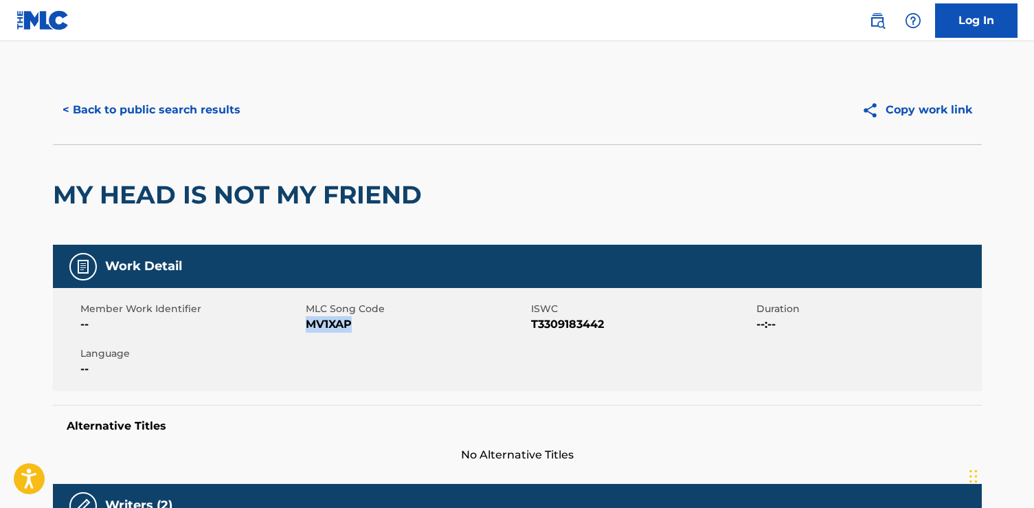
drag, startPoint x: 375, startPoint y: 319, endPoint x: 308, endPoint y: 323, distance: 67.5
click at [308, 324] on span "MV1XAP" at bounding box center [417, 324] width 222 height 16
click at [196, 116] on button "< Back to public search results" at bounding box center [151, 110] width 197 height 34
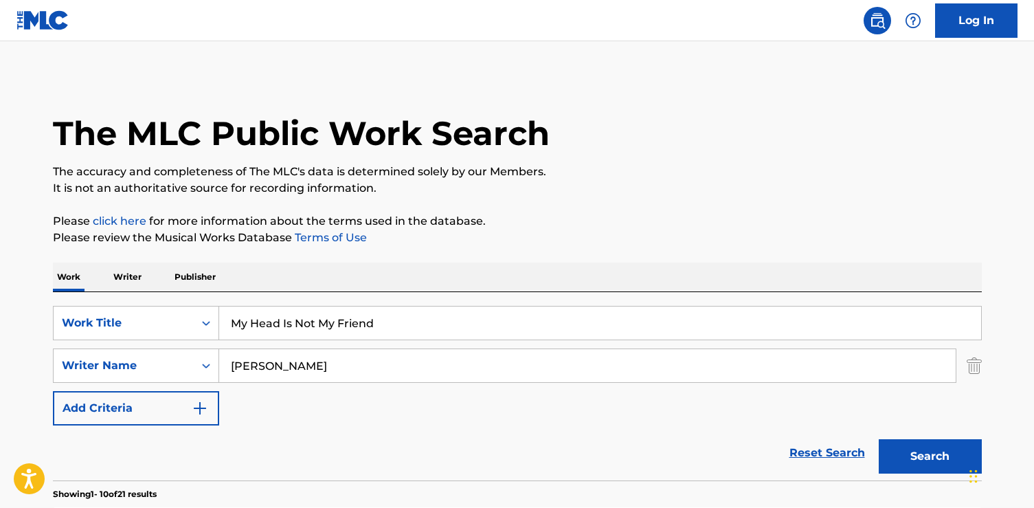
scroll to position [133, 0]
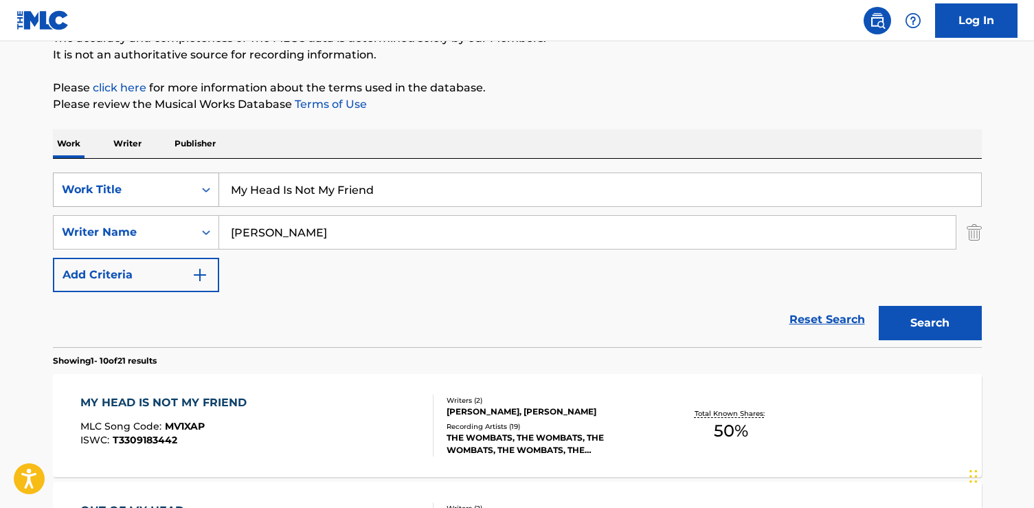
drag, startPoint x: 376, startPoint y: 187, endPoint x: 134, endPoint y: 190, distance: 242.5
click at [134, 190] on div "SearchWithCriteria6dda4e17-245b-49b5-93a5-f22858ed2873 Work Title My Head Is No…" at bounding box center [517, 189] width 929 height 34
paste input "Swerve (101)"
type input "Swerve (101)"
click at [879, 306] on button "Search" at bounding box center [930, 323] width 103 height 34
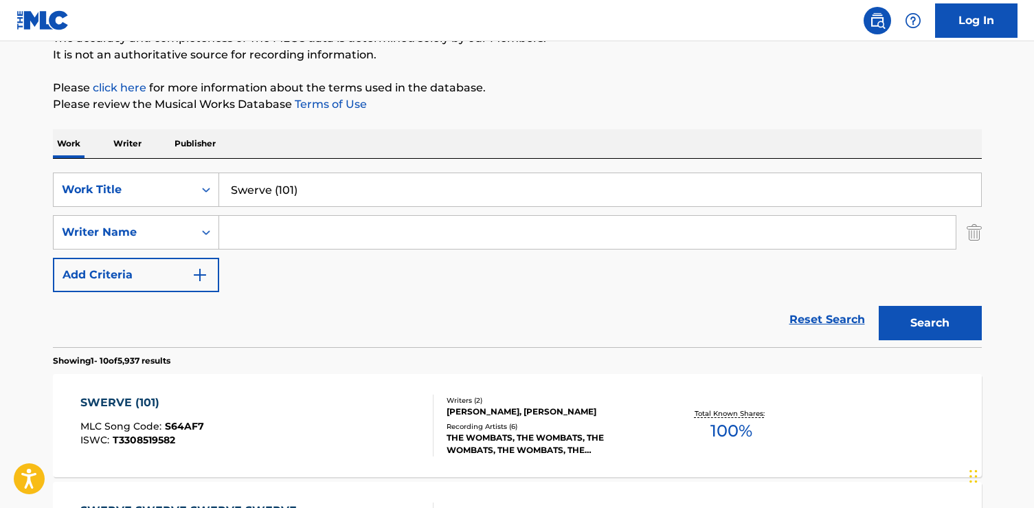
click at [306, 399] on div "SWERVE (101) MLC Song Code : S64AF7 ISWC : T3308519582" at bounding box center [256, 425] width 353 height 62
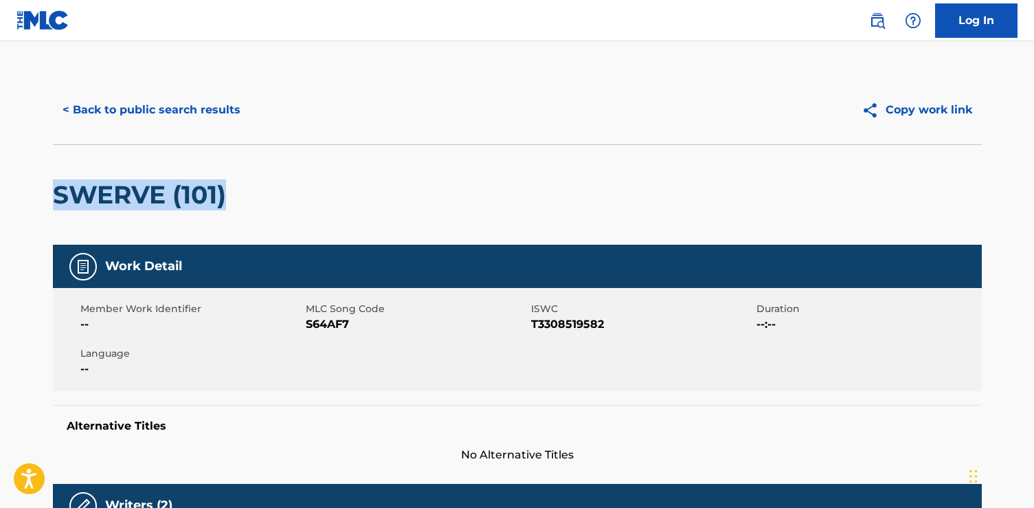
drag, startPoint x: 56, startPoint y: 192, endPoint x: 266, endPoint y: 194, distance: 210.2
click at [266, 194] on div "SWERVE (101)" at bounding box center [517, 194] width 929 height 100
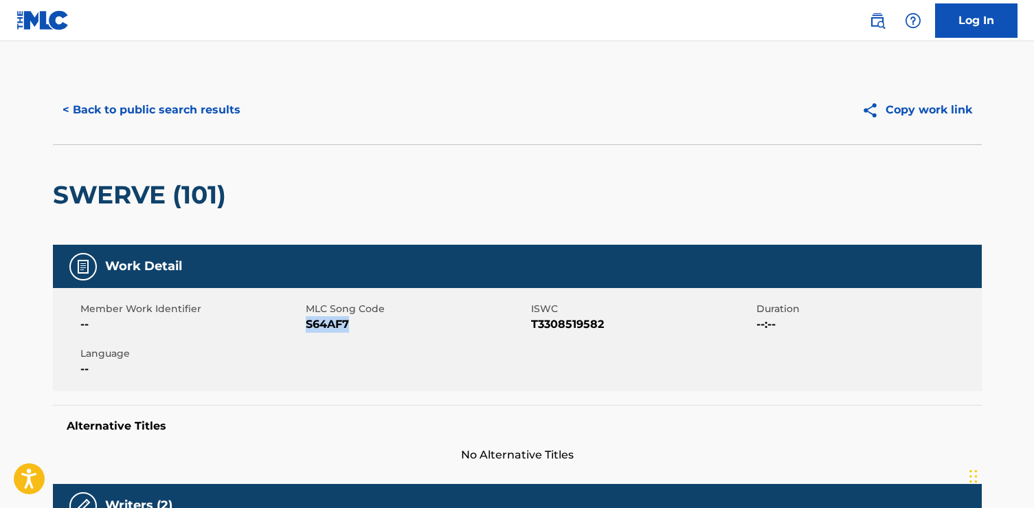
drag, startPoint x: 357, startPoint y: 327, endPoint x: 305, endPoint y: 327, distance: 51.5
click at [306, 327] on span "S64AF7" at bounding box center [417, 324] width 222 height 16
click at [170, 111] on button "< Back to public search results" at bounding box center [151, 110] width 197 height 34
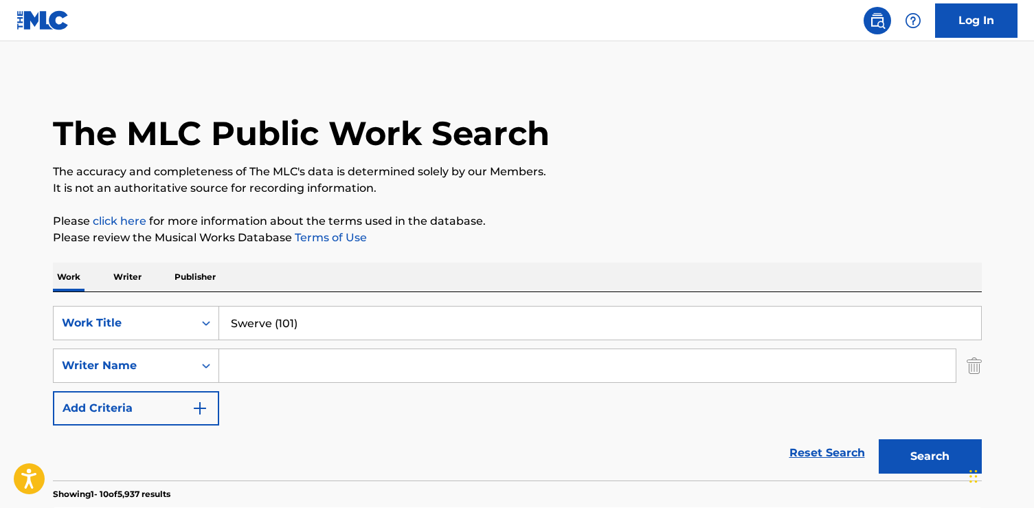
scroll to position [133, 0]
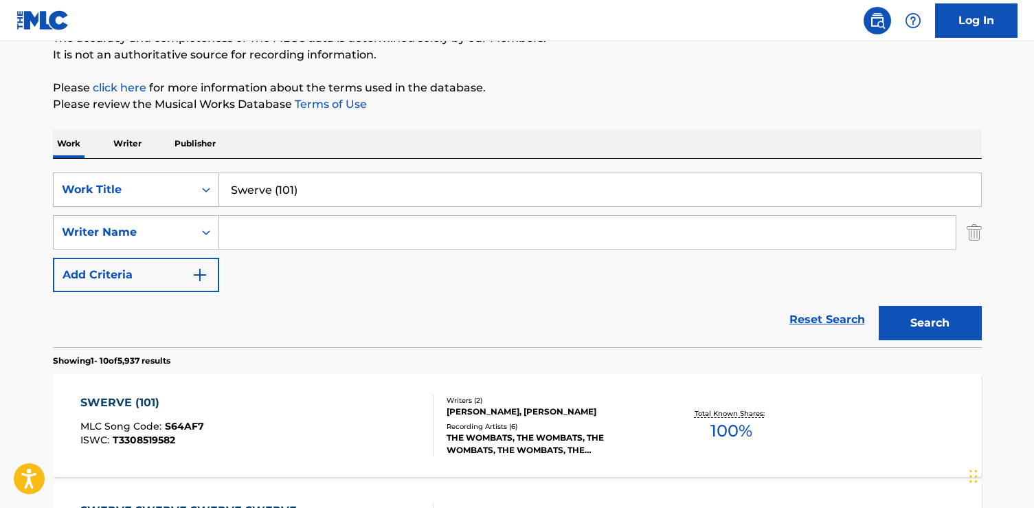
drag, startPoint x: 401, startPoint y: 194, endPoint x: 91, endPoint y: 190, distance: 309.9
click at [89, 190] on div "SearchWithCriteria6dda4e17-245b-49b5-93a5-f22858ed2873 Work Title Swerve (101)" at bounding box center [517, 189] width 929 height 34
click at [324, 192] on input "Swerve (101)" at bounding box center [600, 189] width 762 height 33
drag, startPoint x: 321, startPoint y: 194, endPoint x: 182, endPoint y: 190, distance: 138.8
click at [182, 190] on div "SearchWithCriteria6dda4e17-245b-49b5-93a5-f22858ed2873 Work Title Swerve (101)" at bounding box center [517, 189] width 929 height 34
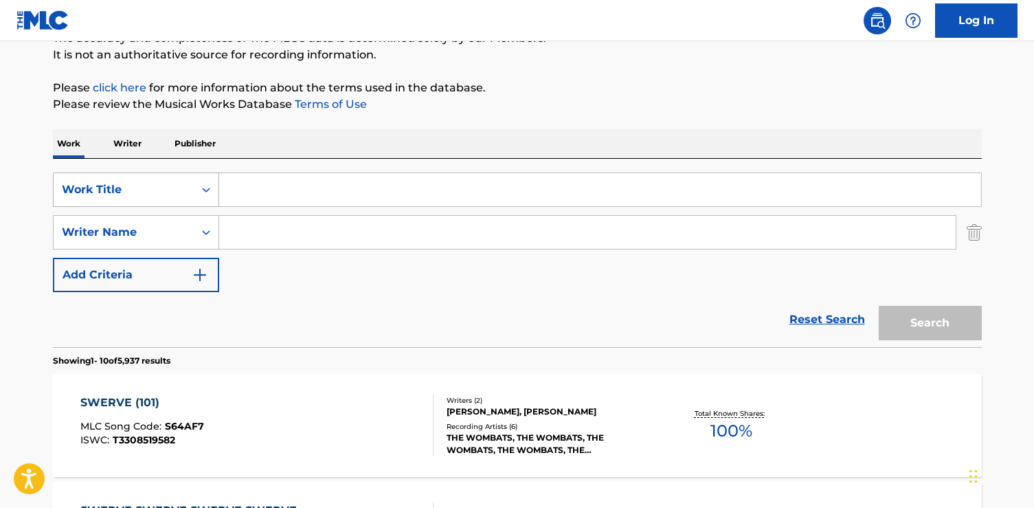
paste input "Tonight (Is The Night)"
type input "Tonight (Is The Night)"
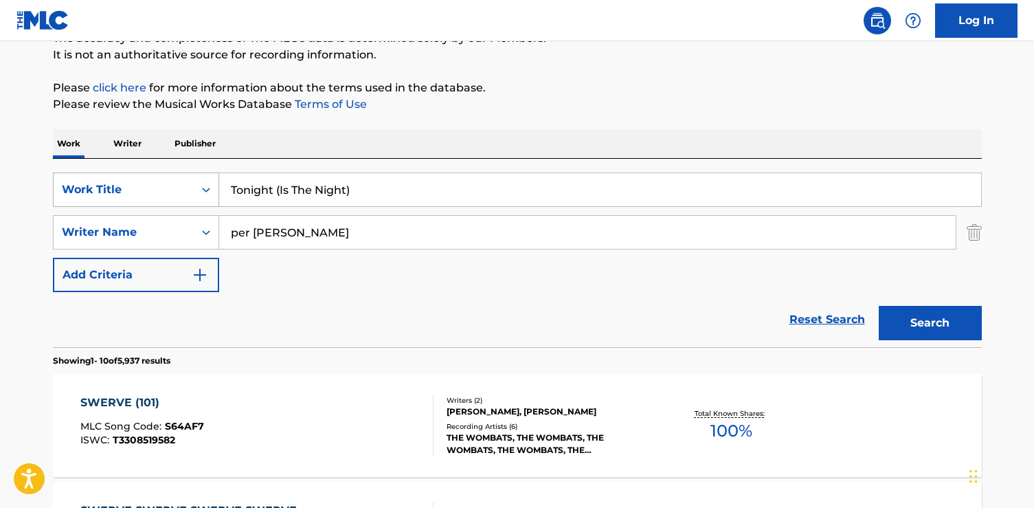
type input "per [PERSON_NAME]"
click at [879, 306] on button "Search" at bounding box center [930, 323] width 103 height 34
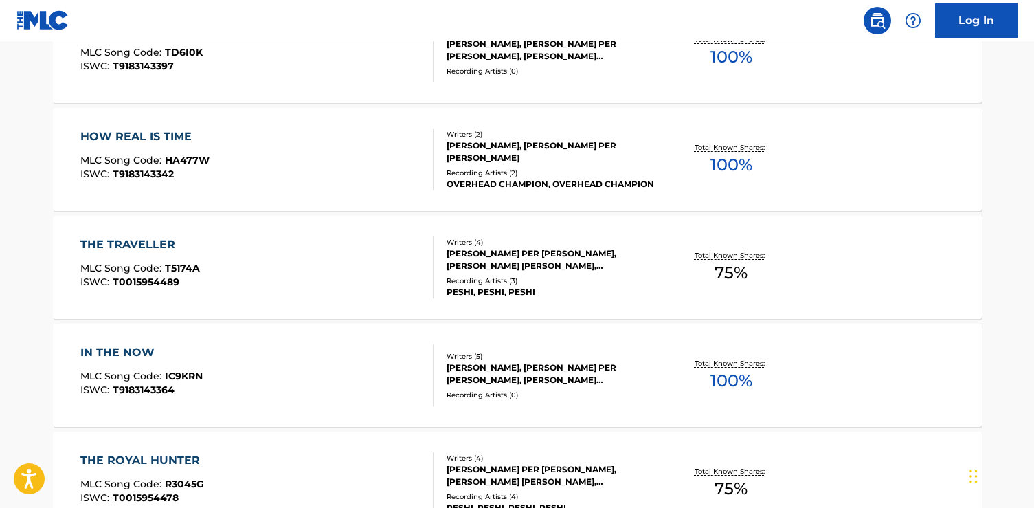
scroll to position [0, 0]
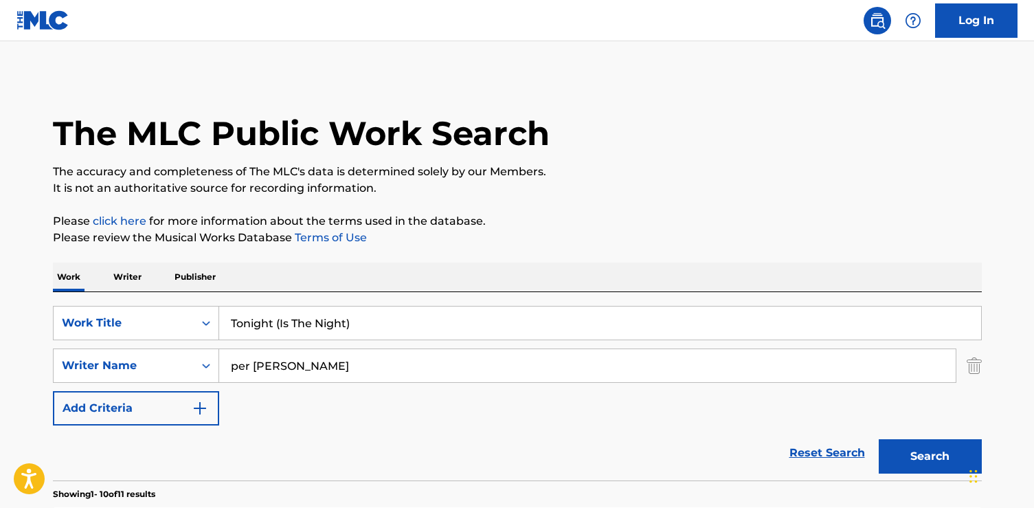
drag, startPoint x: 366, startPoint y: 326, endPoint x: 273, endPoint y: 326, distance: 92.8
click at [273, 326] on input "Tonight (Is The Night)" at bounding box center [600, 322] width 762 height 33
type input "Tonight"
click at [879, 439] on button "Search" at bounding box center [930, 456] width 103 height 34
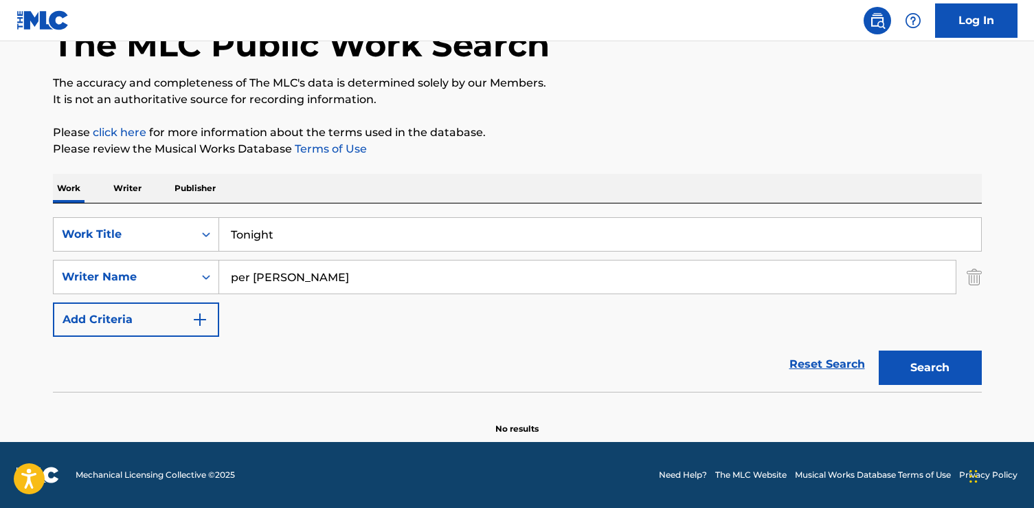
drag, startPoint x: 252, startPoint y: 279, endPoint x: 223, endPoint y: 278, distance: 29.6
click at [223, 278] on input "per [PERSON_NAME]" at bounding box center [587, 276] width 736 height 33
type input "[PERSON_NAME]"
click at [879, 350] on button "Search" at bounding box center [930, 367] width 103 height 34
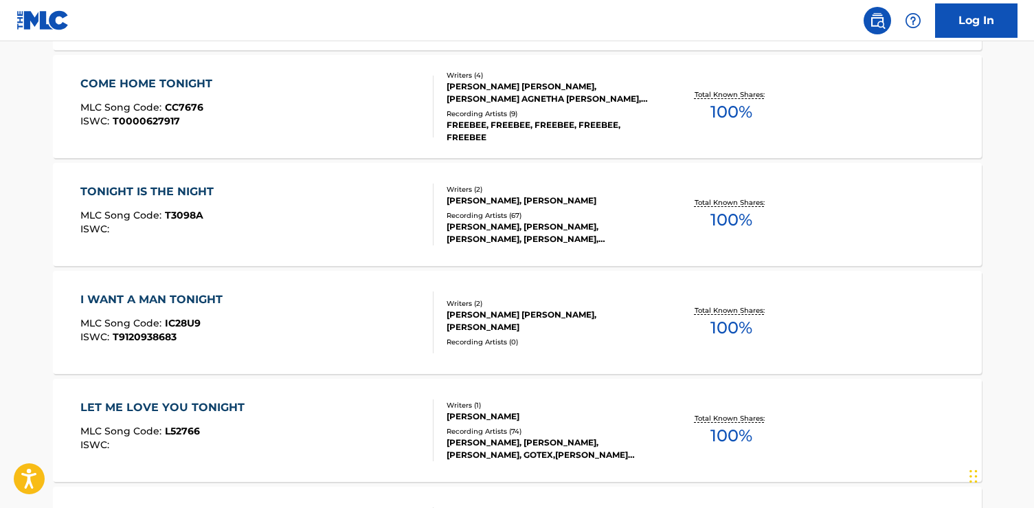
scroll to position [1217, 0]
